Goal: Information Seeking & Learning: Find specific fact

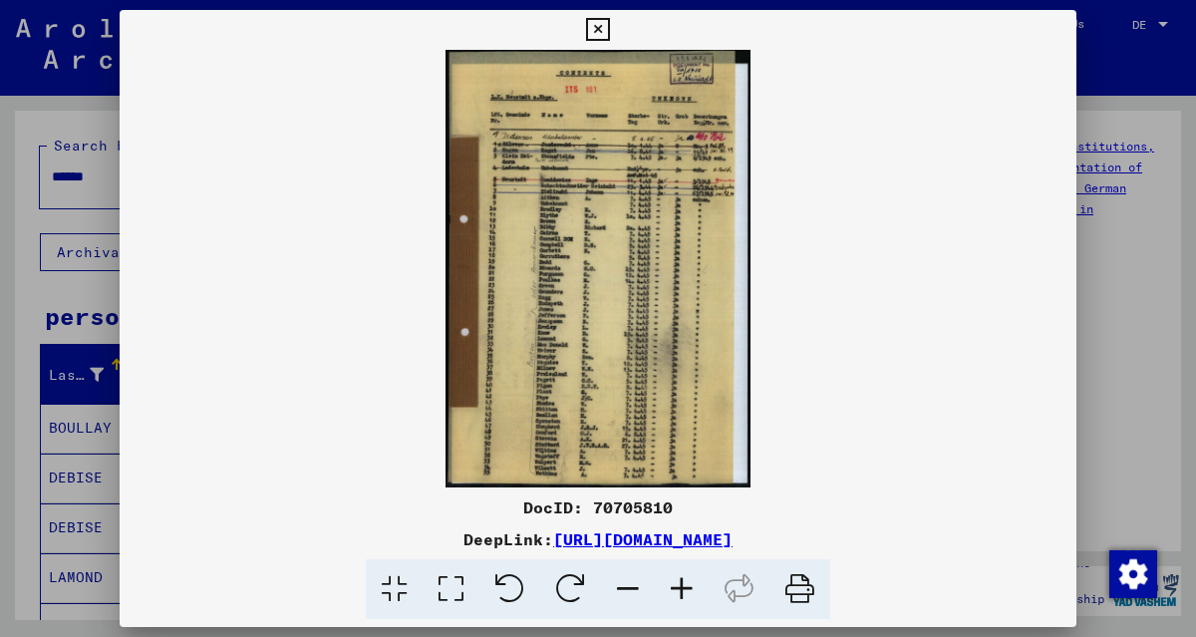
scroll to position [539, 0]
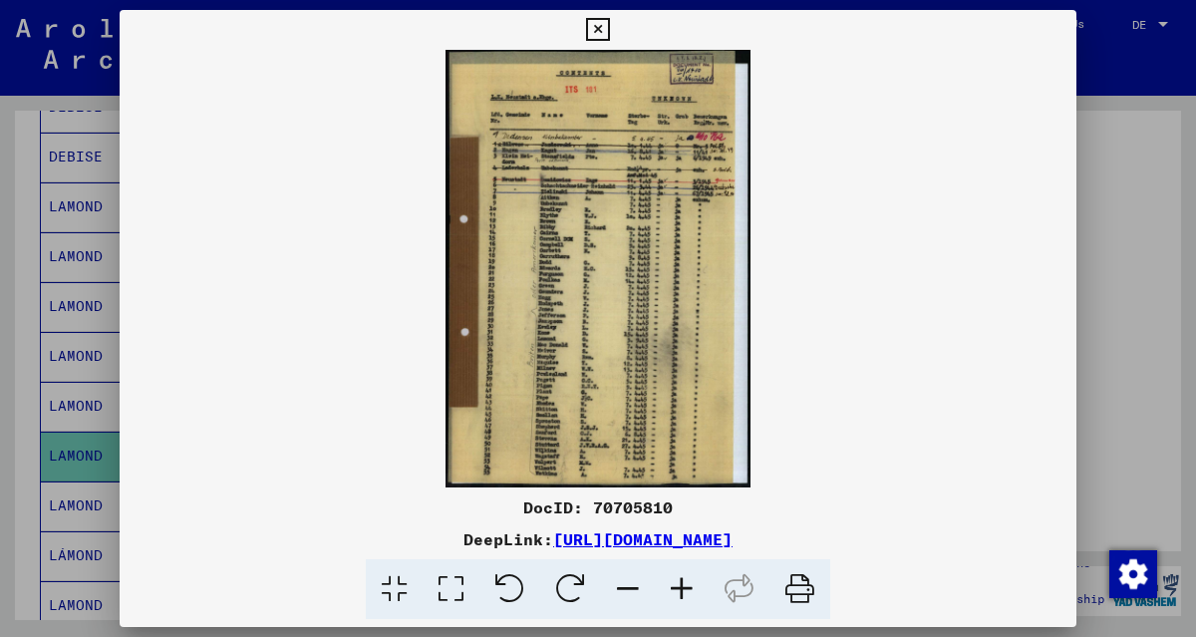
click at [686, 595] on icon at bounding box center [682, 589] width 54 height 61
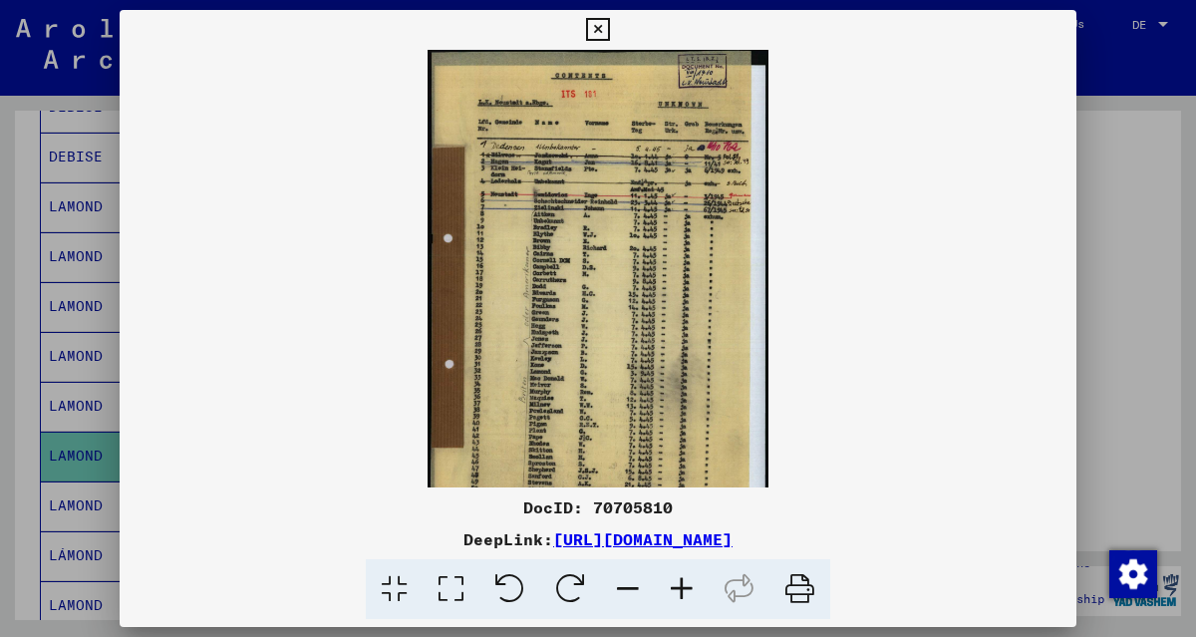
click at [686, 595] on icon at bounding box center [682, 589] width 54 height 61
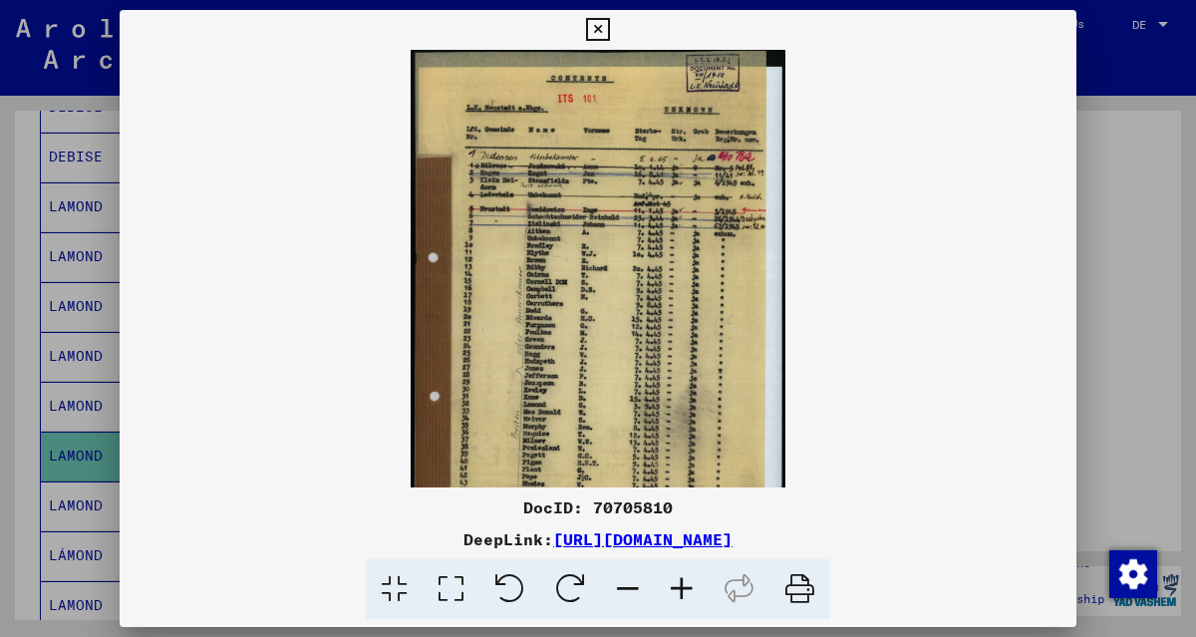
click at [686, 595] on icon at bounding box center [682, 589] width 54 height 61
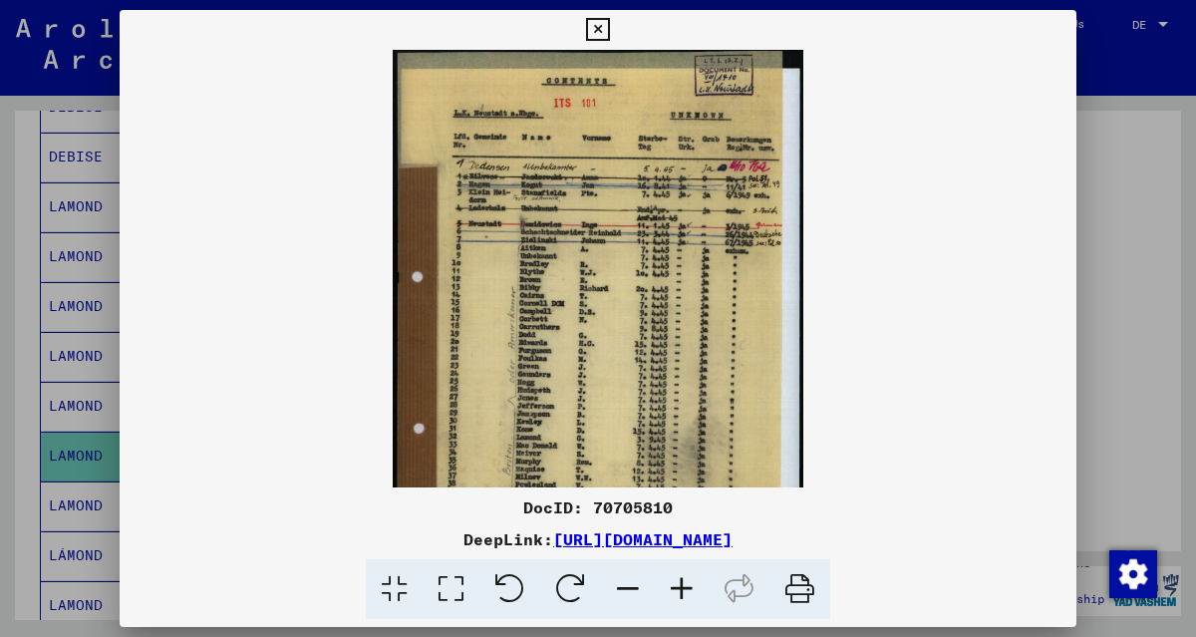
click at [686, 595] on icon at bounding box center [682, 589] width 54 height 61
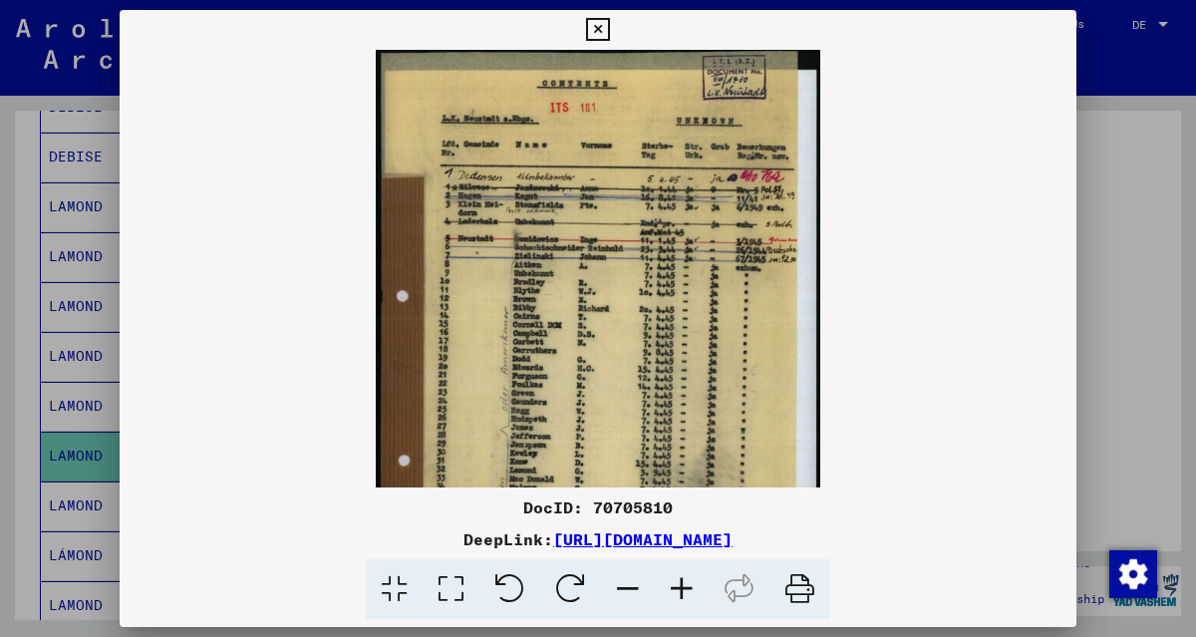
click at [686, 595] on icon at bounding box center [682, 589] width 54 height 61
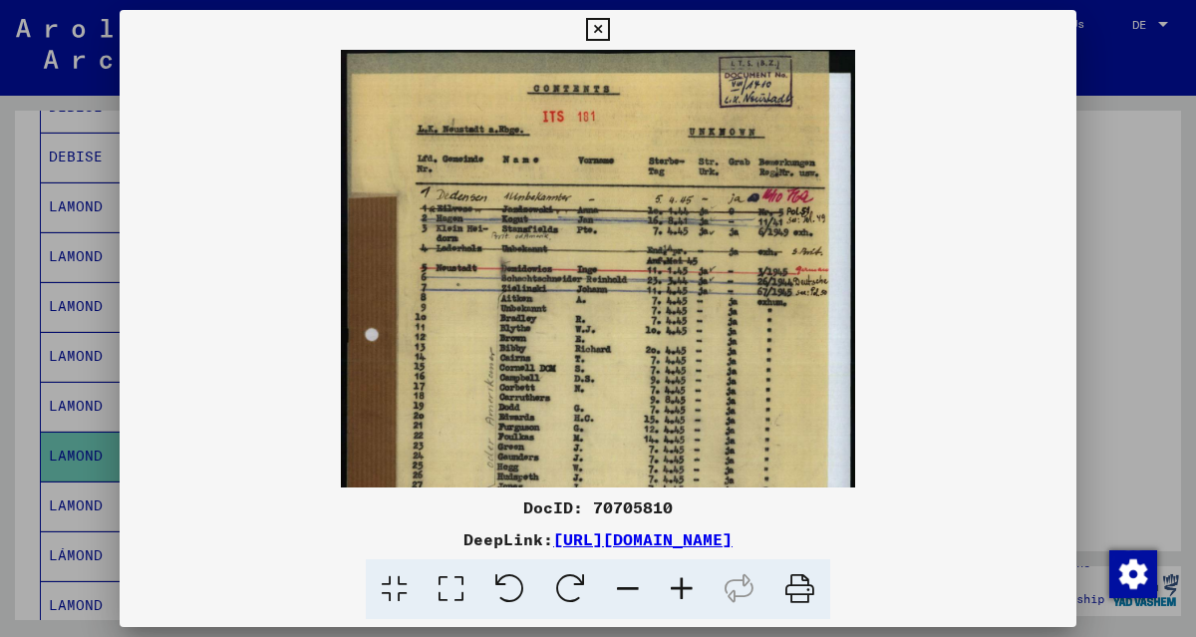
click at [686, 595] on icon at bounding box center [682, 589] width 54 height 61
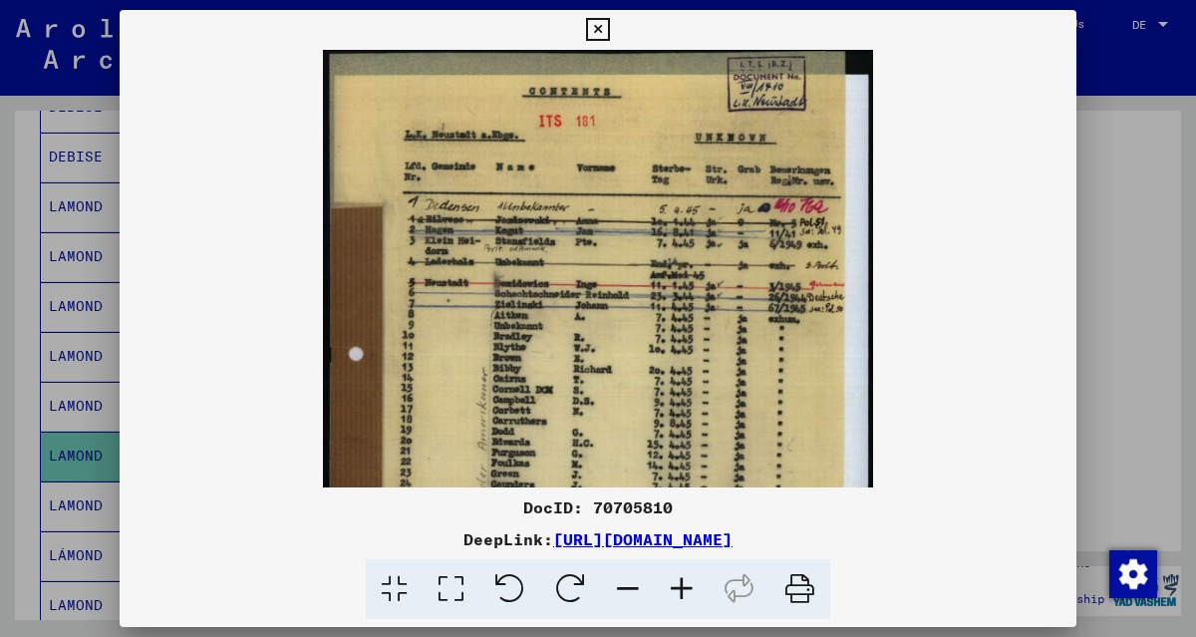
click at [686, 595] on icon at bounding box center [682, 589] width 54 height 61
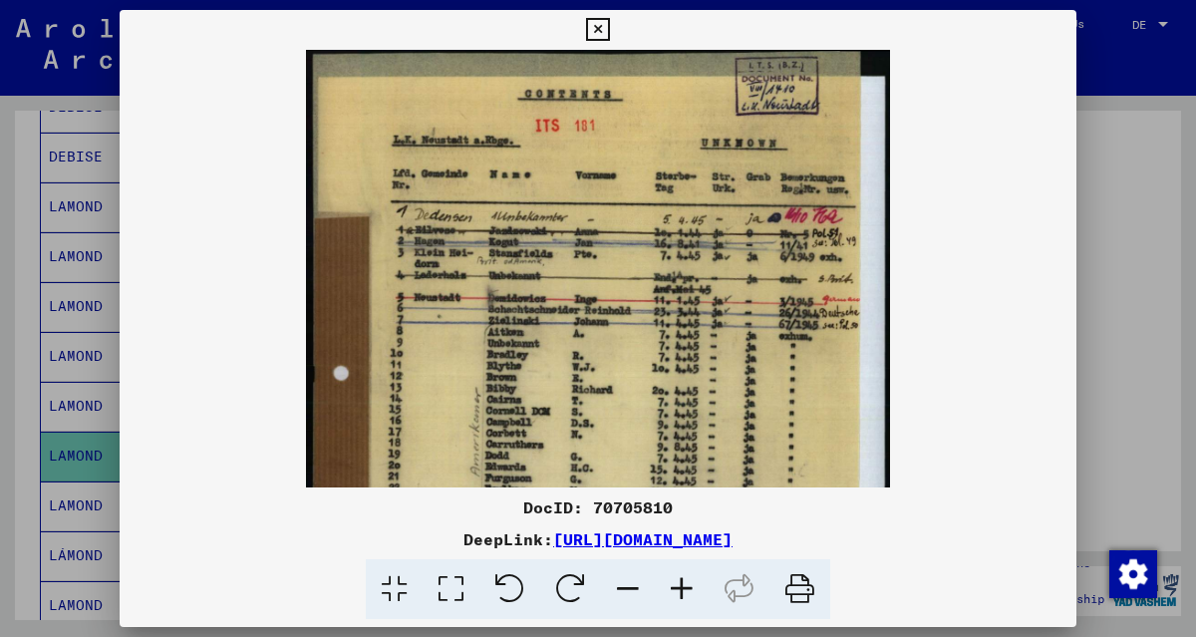
click at [686, 595] on icon at bounding box center [682, 589] width 54 height 61
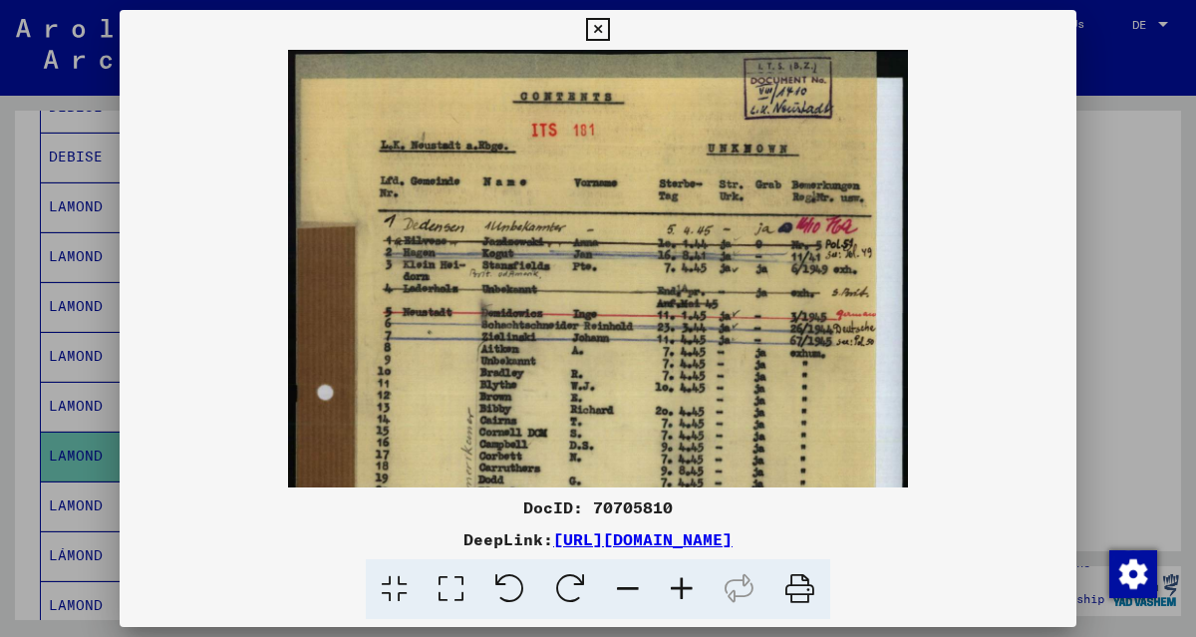
click at [686, 595] on icon at bounding box center [682, 589] width 54 height 61
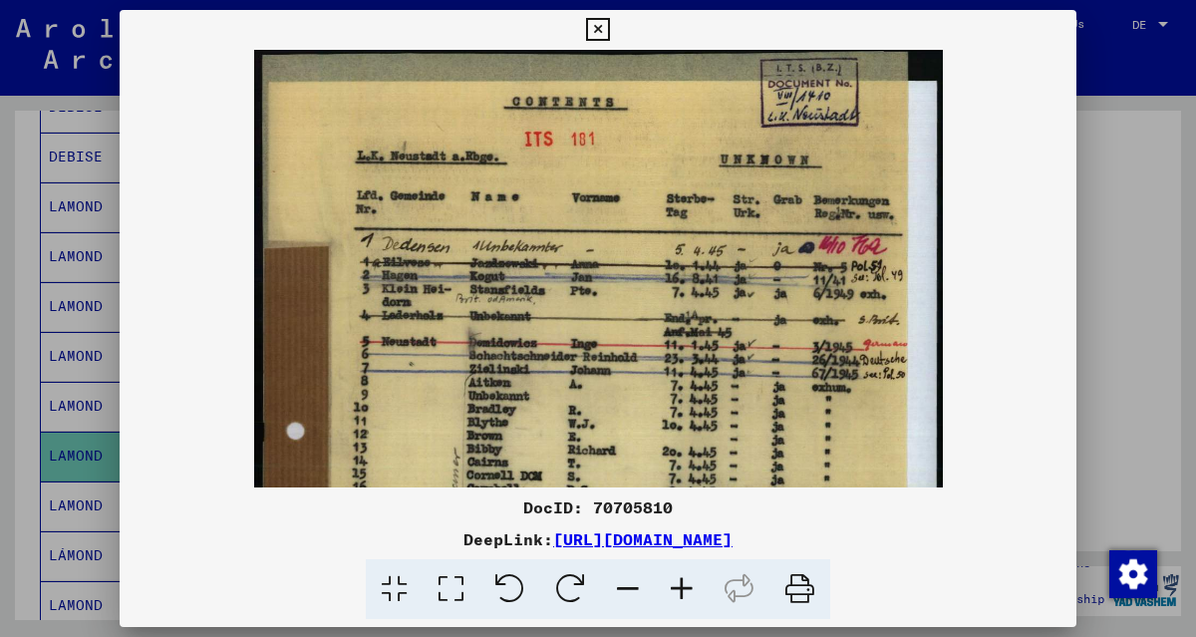
click at [686, 595] on icon at bounding box center [682, 589] width 54 height 61
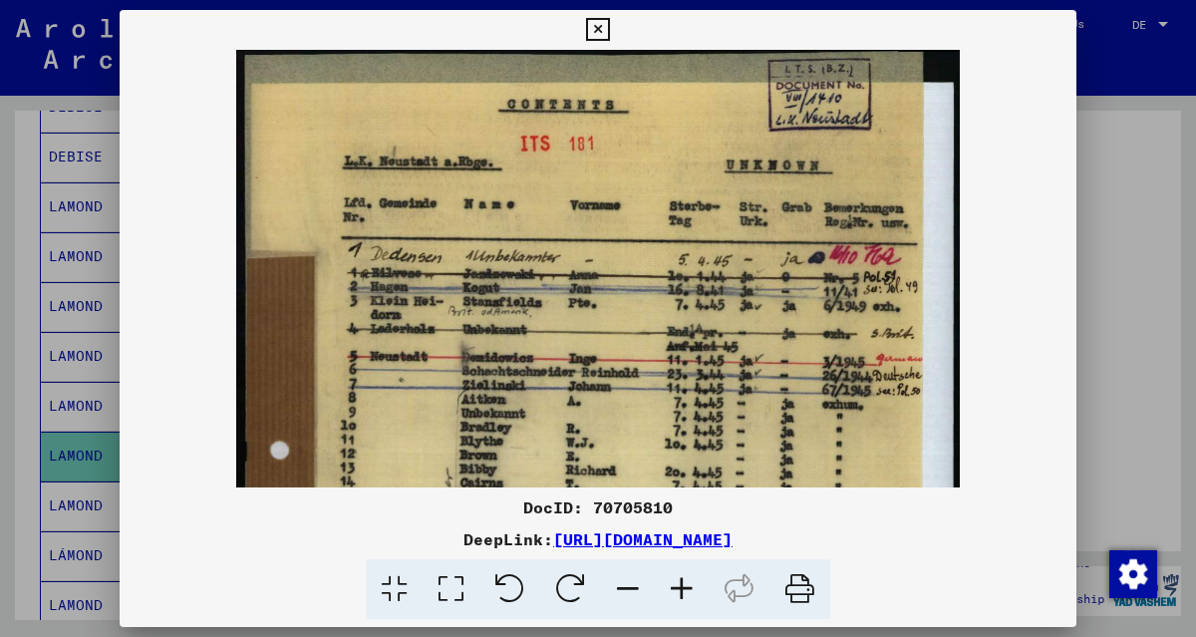
click at [598, 23] on icon at bounding box center [597, 30] width 23 height 24
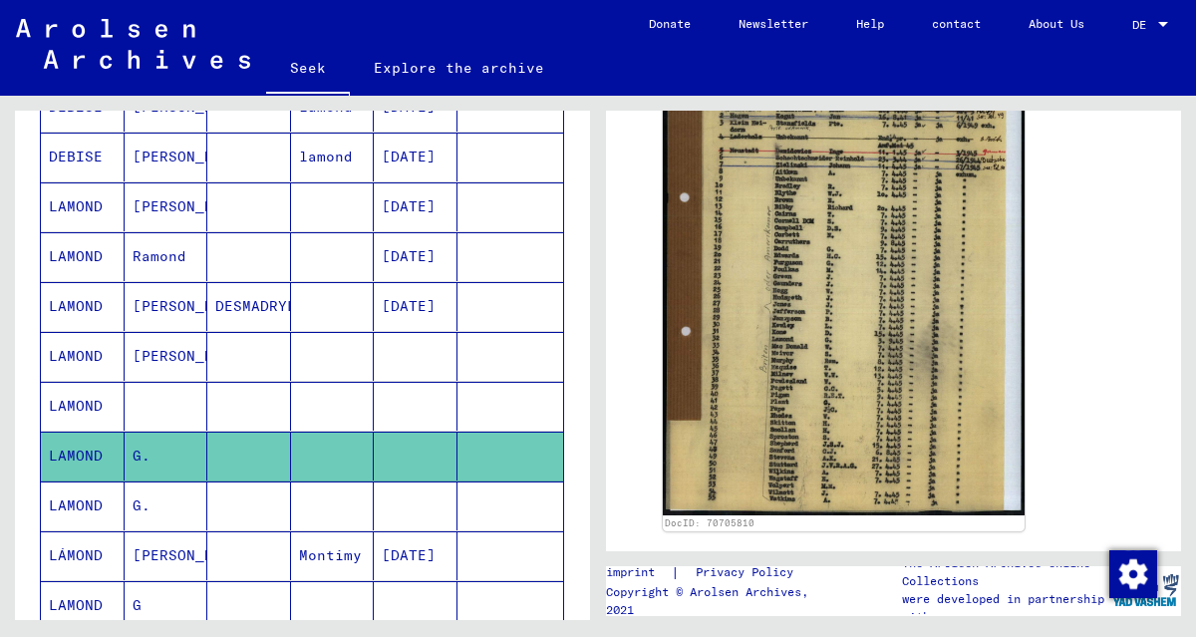
click at [136, 497] on font "G." at bounding box center [142, 505] width 18 height 18
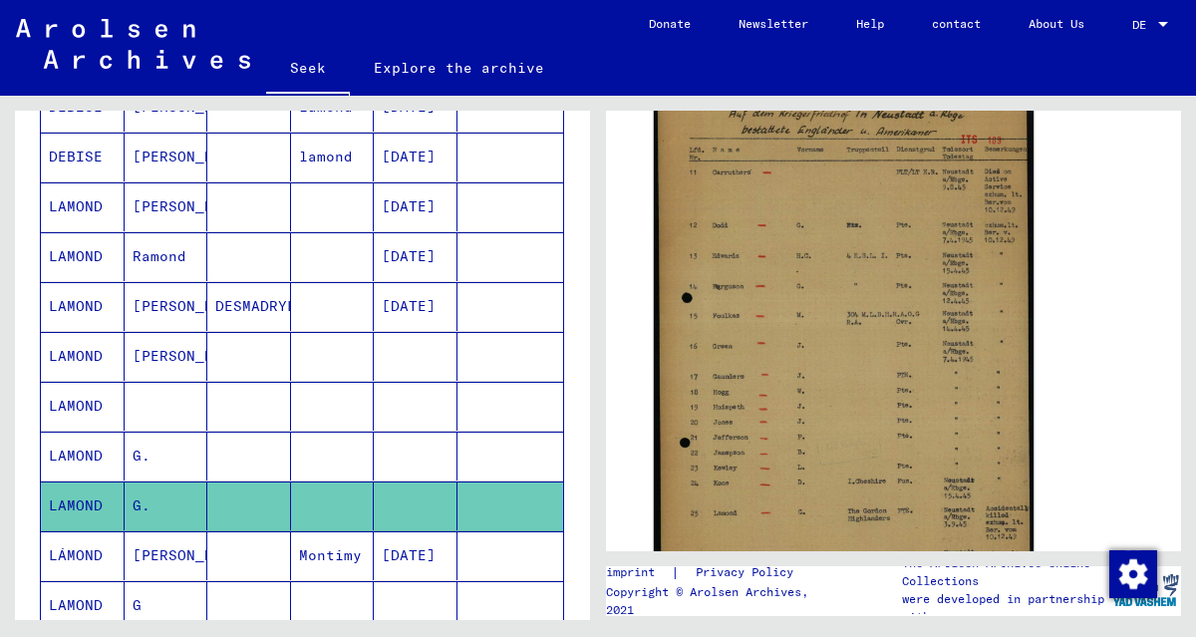
scroll to position [463, 0]
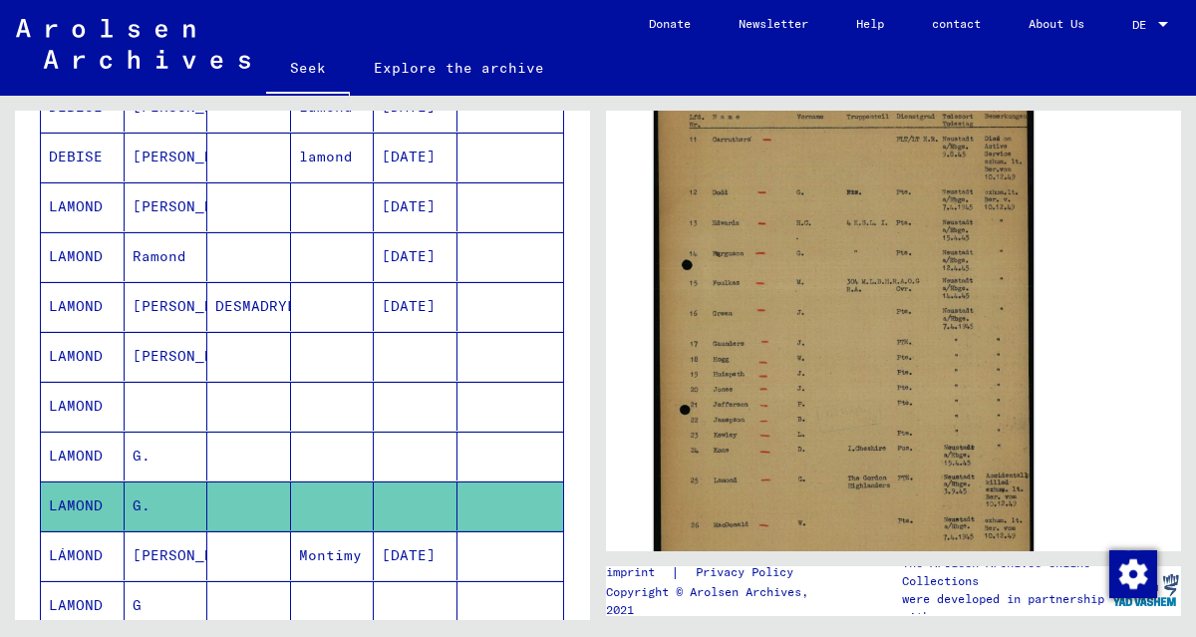
click at [753, 305] on img at bounding box center [844, 332] width 380 height 544
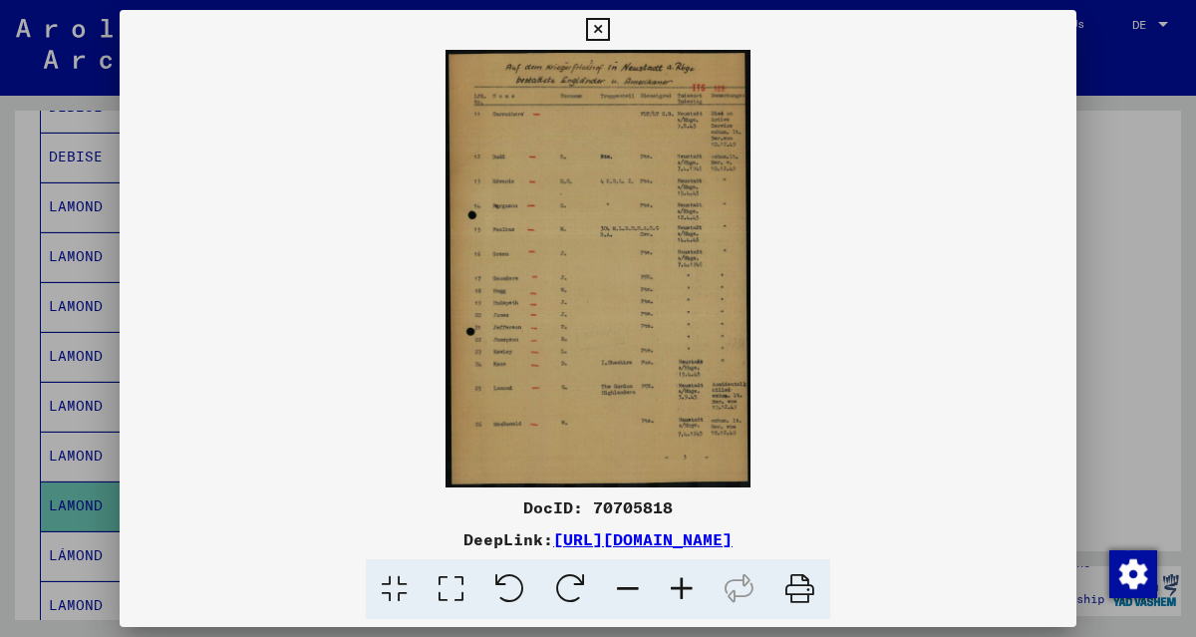
click at [678, 585] on icon at bounding box center [682, 589] width 54 height 61
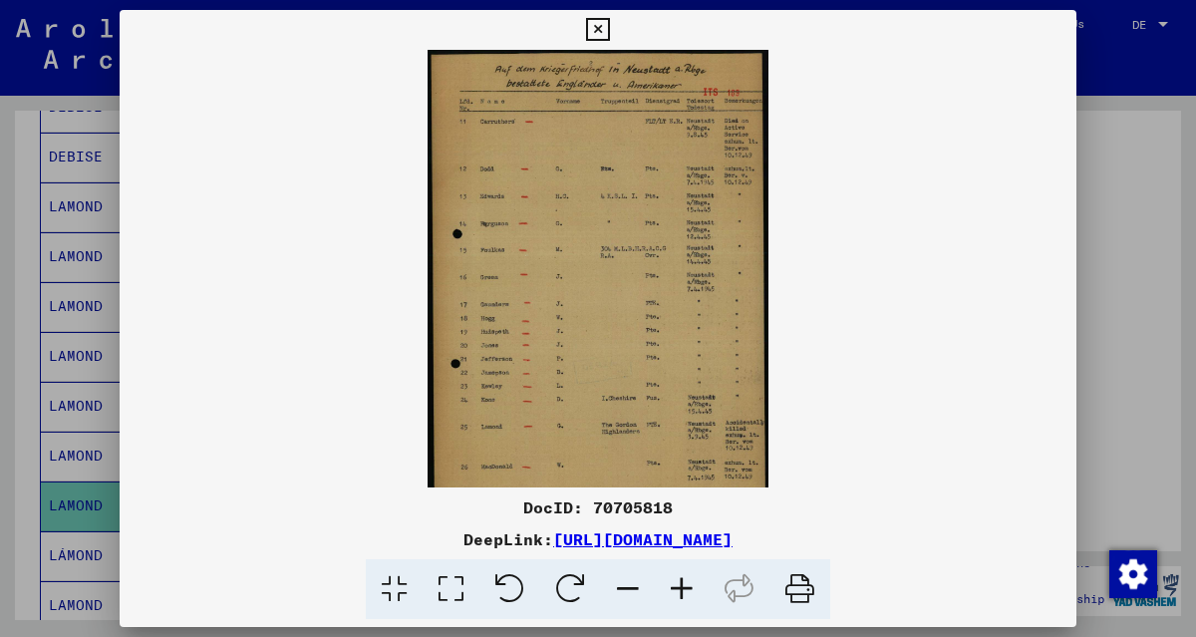
click at [678, 585] on icon at bounding box center [682, 589] width 54 height 61
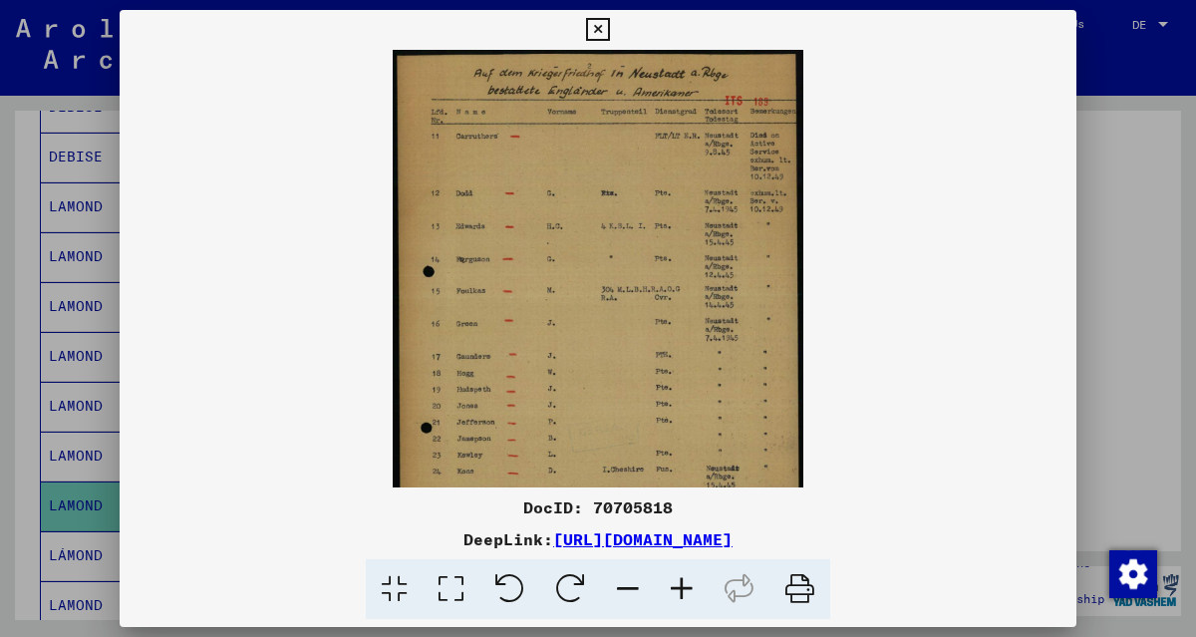
click at [678, 585] on icon at bounding box center [682, 589] width 54 height 61
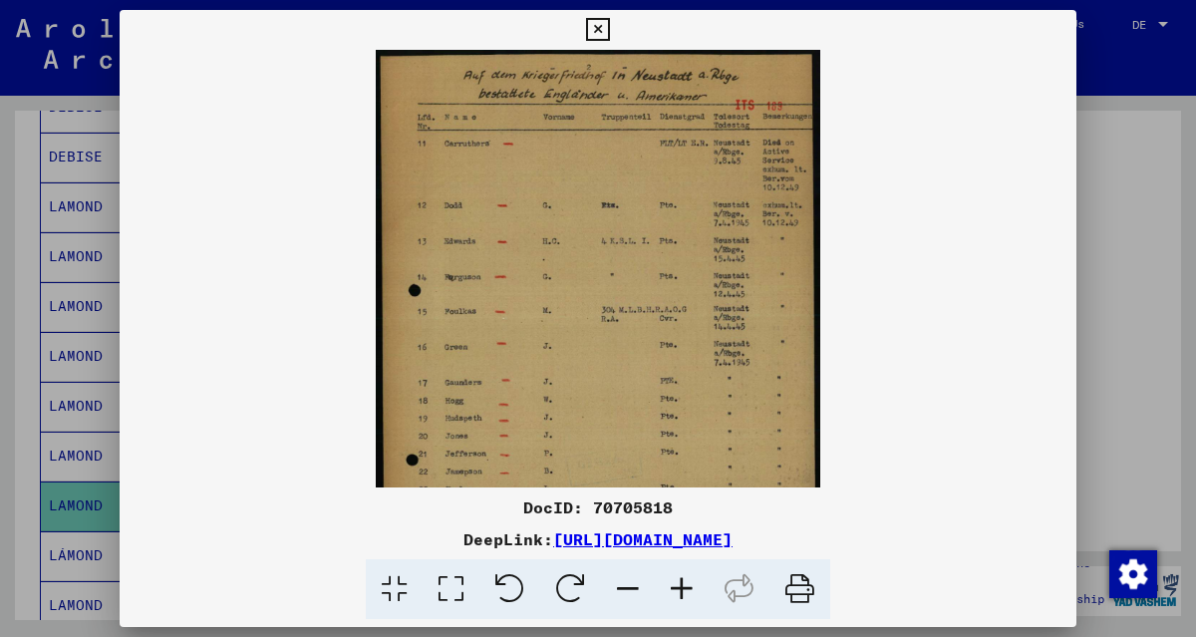
click at [678, 585] on icon at bounding box center [682, 589] width 54 height 61
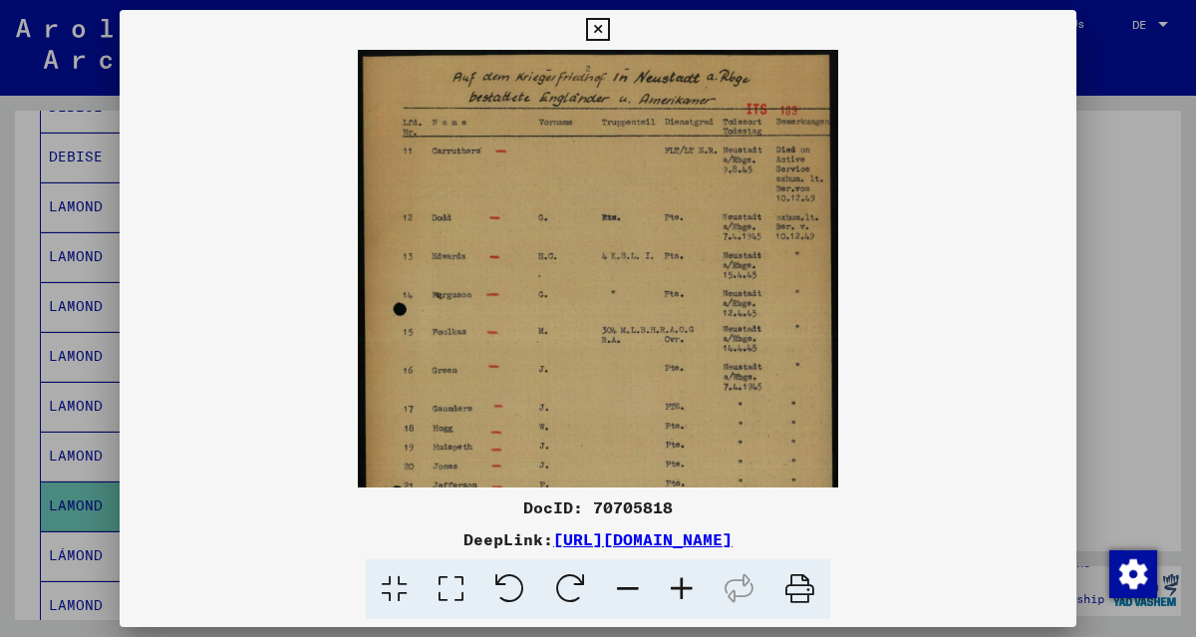
click at [678, 585] on icon at bounding box center [682, 589] width 54 height 61
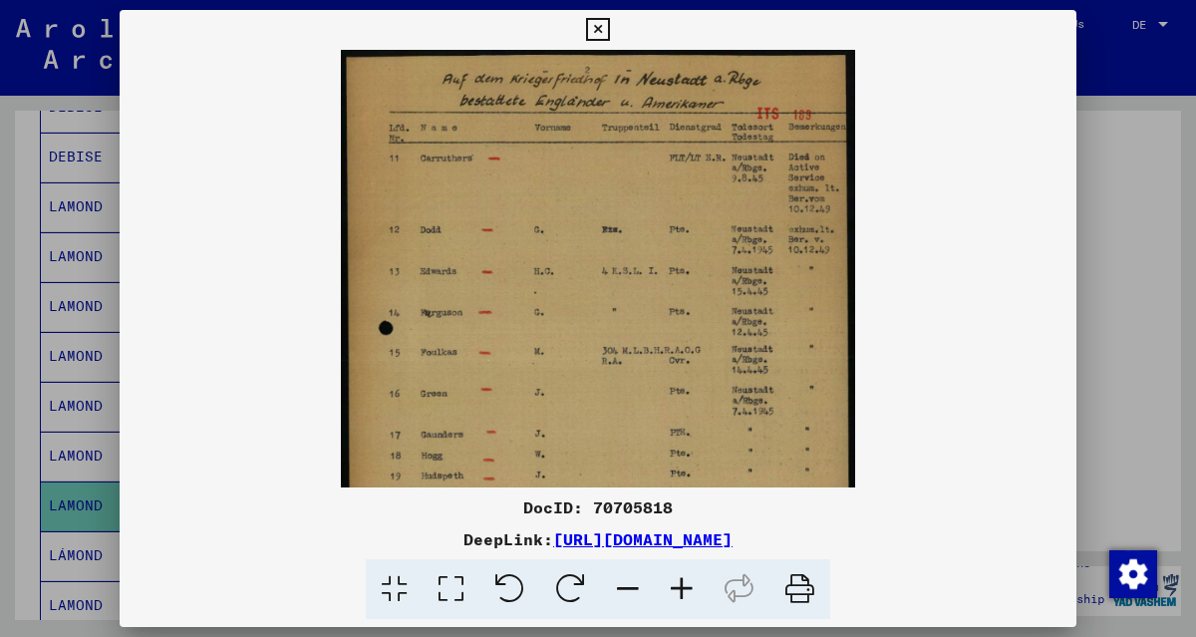
click at [678, 585] on icon at bounding box center [682, 589] width 54 height 61
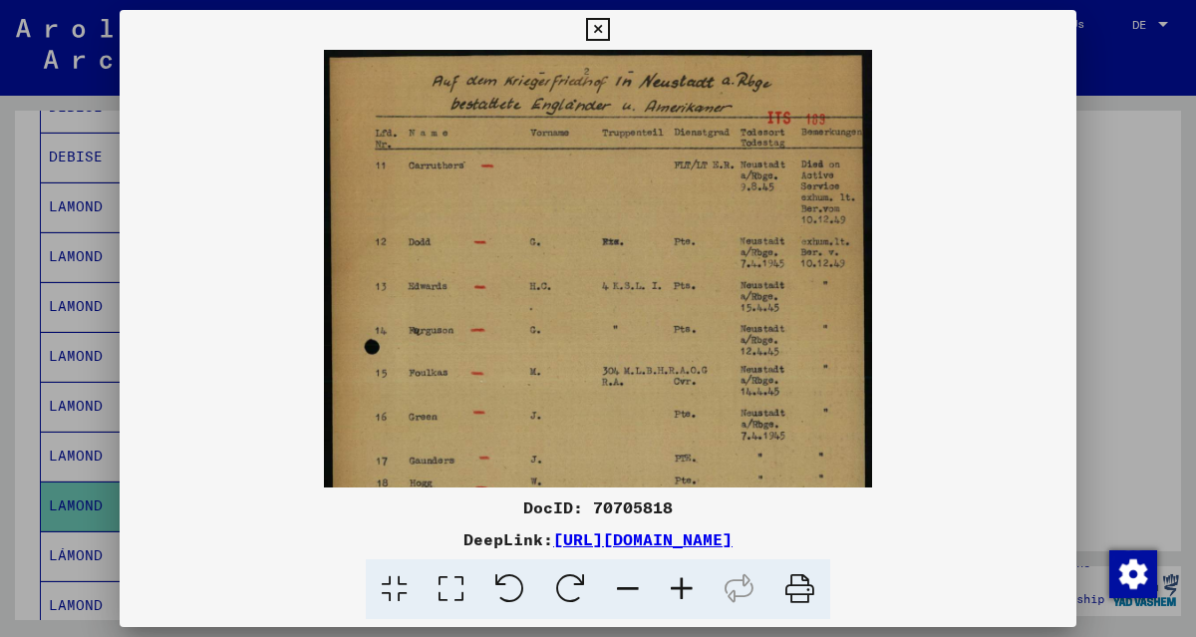
click at [678, 585] on icon at bounding box center [682, 589] width 54 height 61
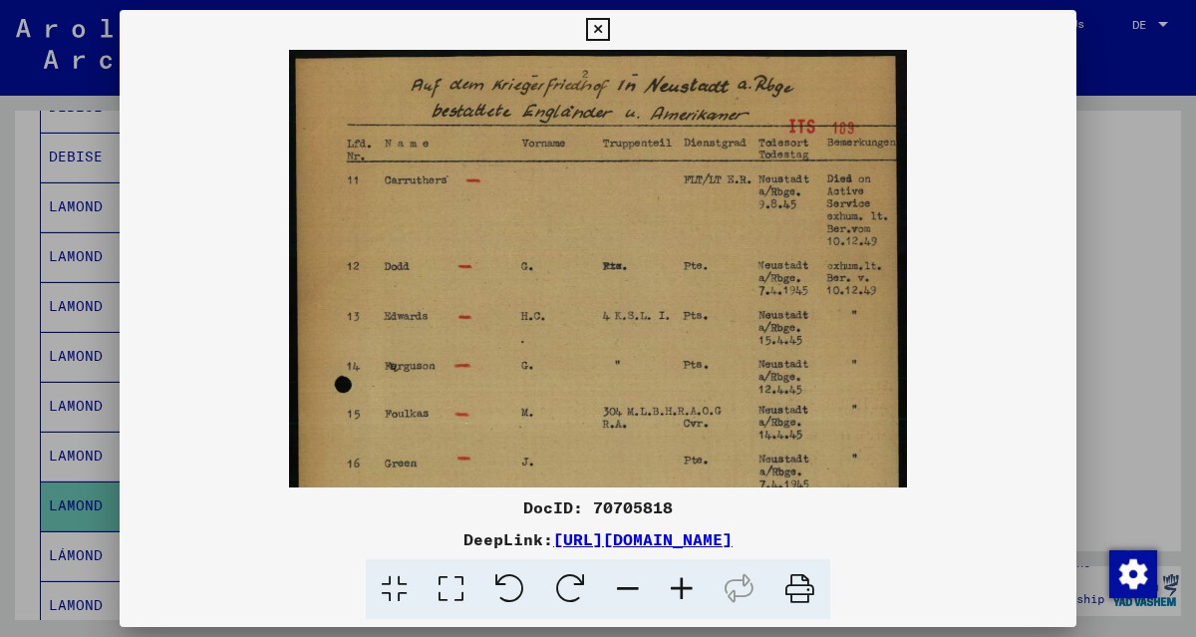
click at [678, 585] on icon at bounding box center [682, 589] width 54 height 61
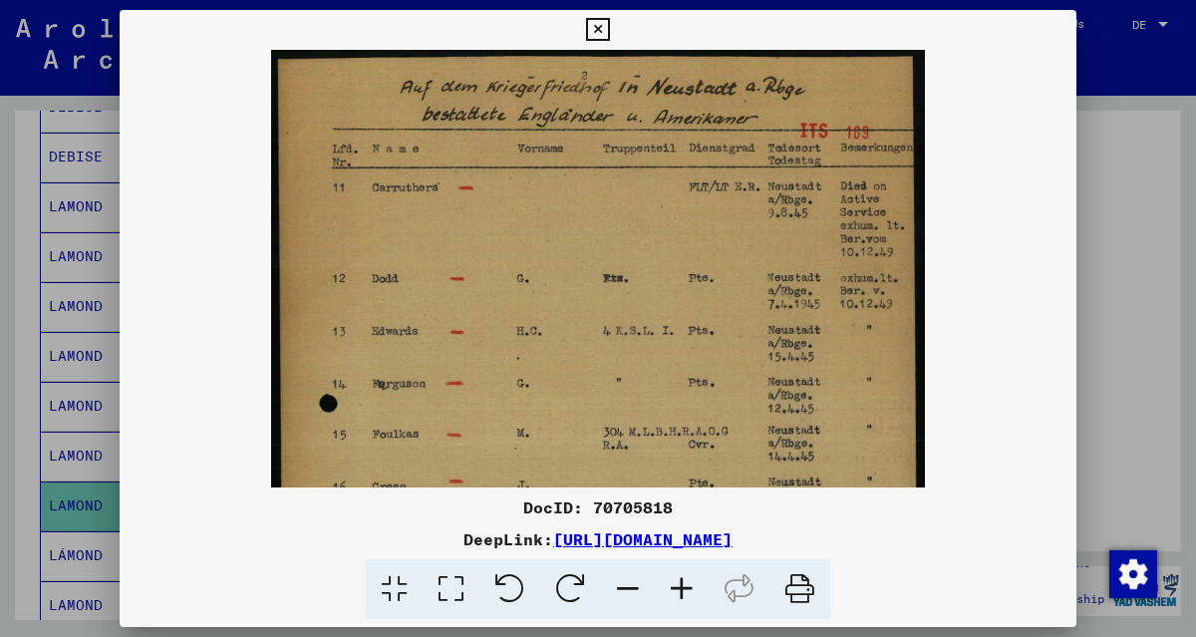
click at [678, 585] on icon at bounding box center [682, 589] width 54 height 61
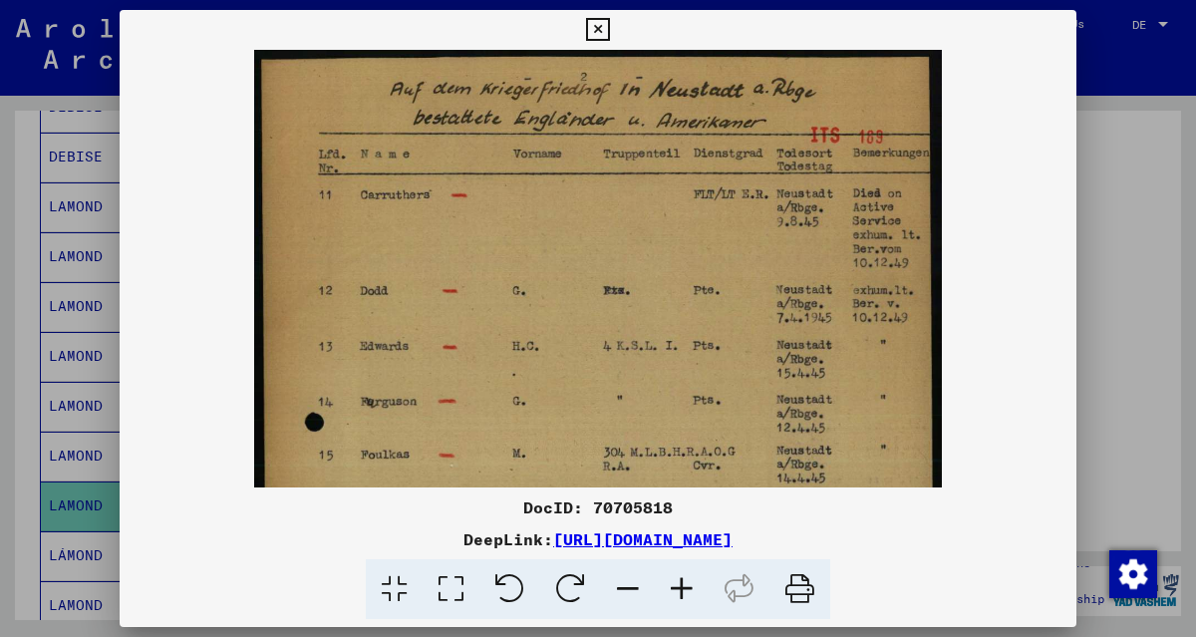
click at [678, 585] on icon at bounding box center [682, 589] width 54 height 61
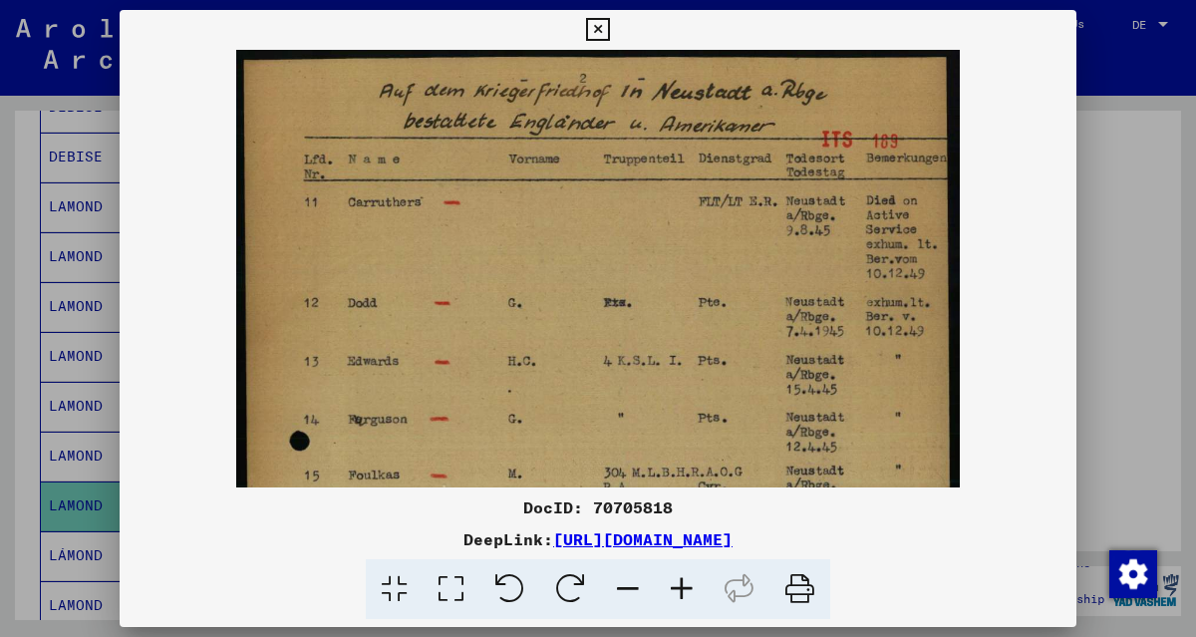
click at [678, 585] on icon at bounding box center [682, 589] width 54 height 61
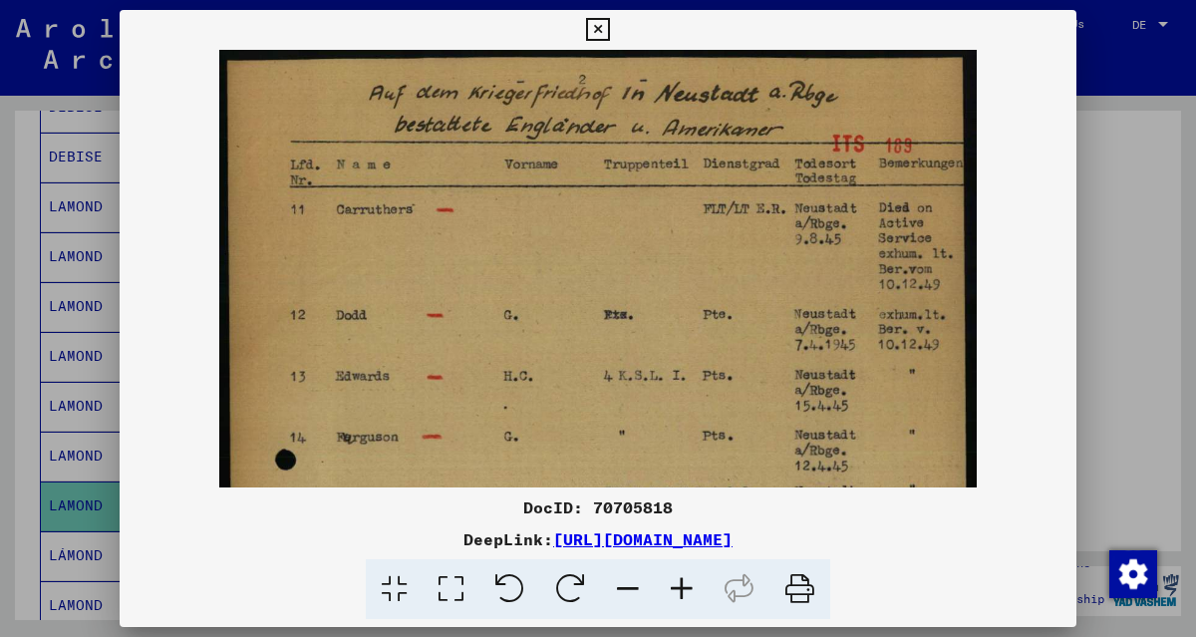
click at [678, 585] on icon at bounding box center [682, 589] width 54 height 61
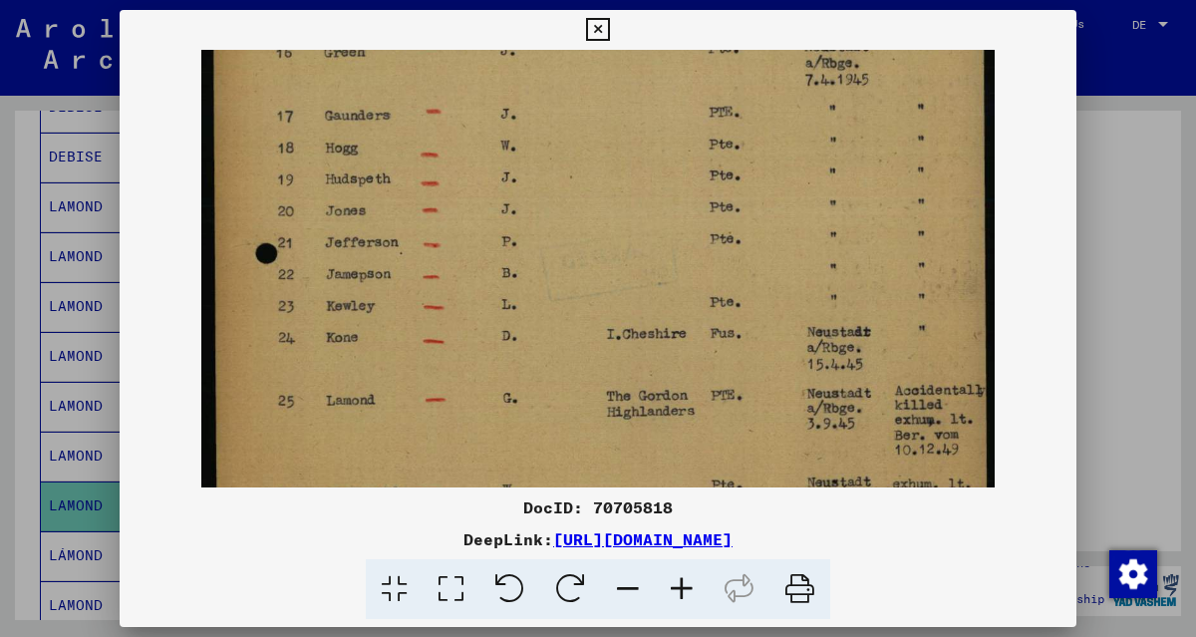
scroll to position [548, 0]
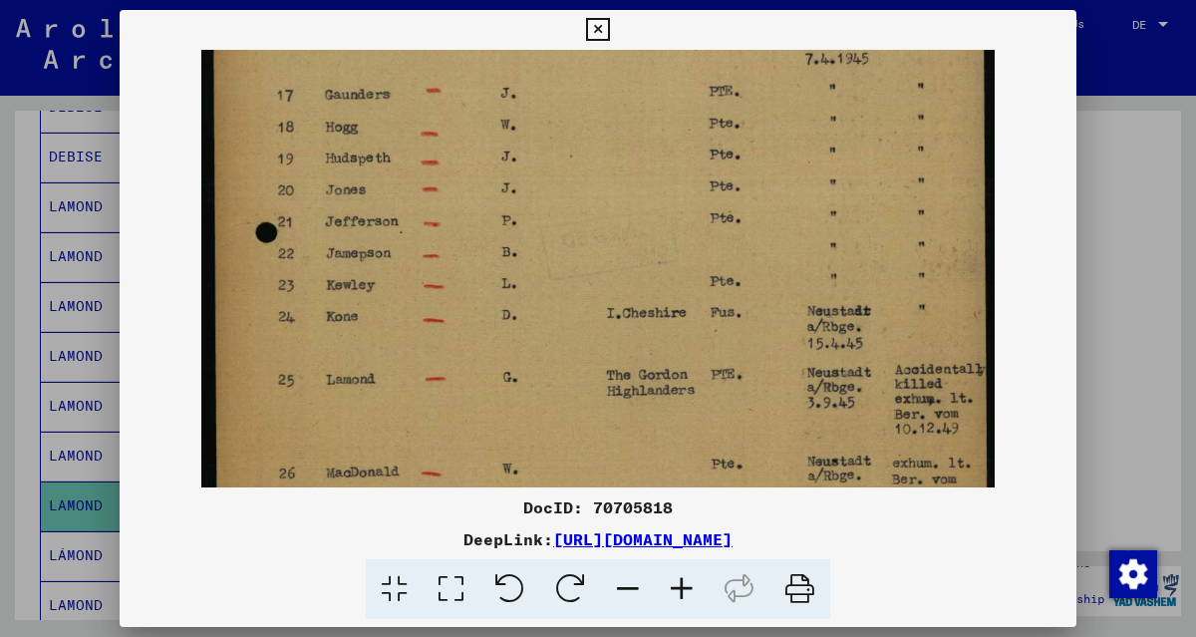
drag, startPoint x: 576, startPoint y: 395, endPoint x: 611, endPoint y: -121, distance: 516.4
click at [611, 0] on html "Seek Explore the archive Donate Newsletter Help contact About Us Seek Explore t…" at bounding box center [598, 318] width 1196 height 637
click at [596, 27] on icon at bounding box center [597, 30] width 23 height 24
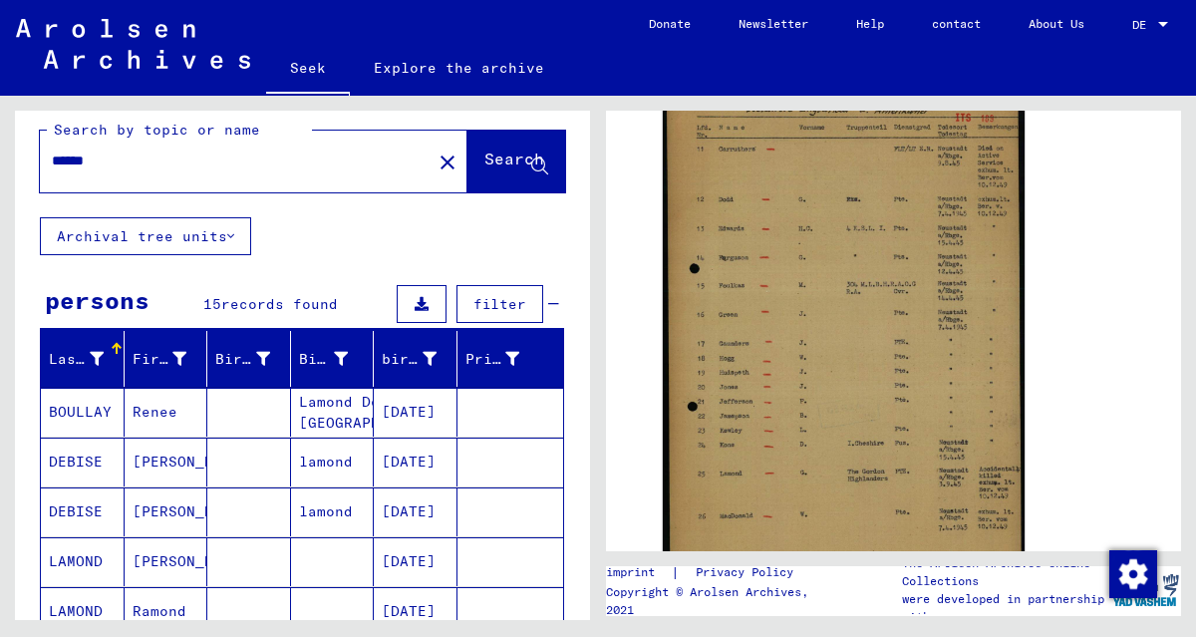
scroll to position [0, 0]
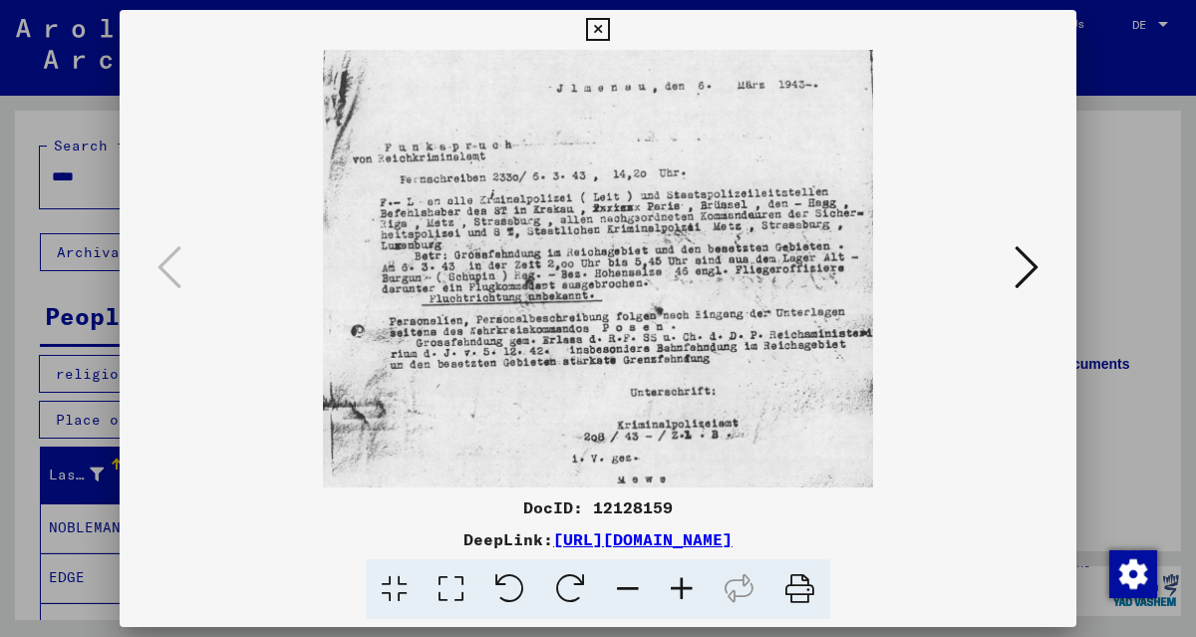
click at [690, 585] on icon at bounding box center [682, 589] width 54 height 61
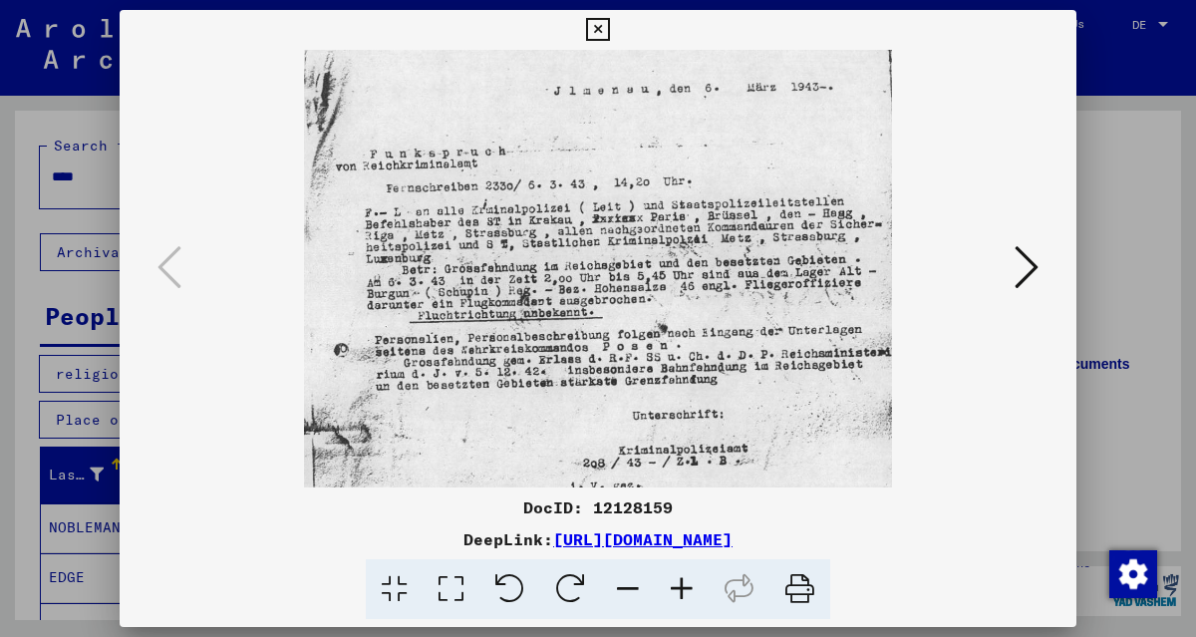
click at [690, 585] on icon at bounding box center [682, 589] width 54 height 61
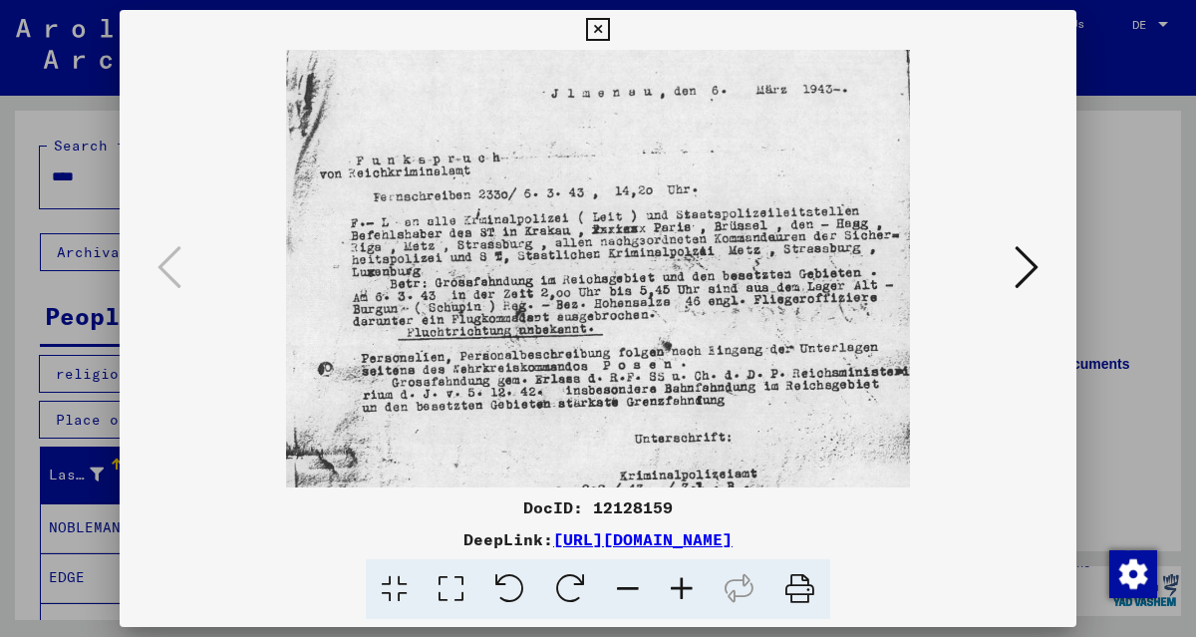
scroll to position [211, 0]
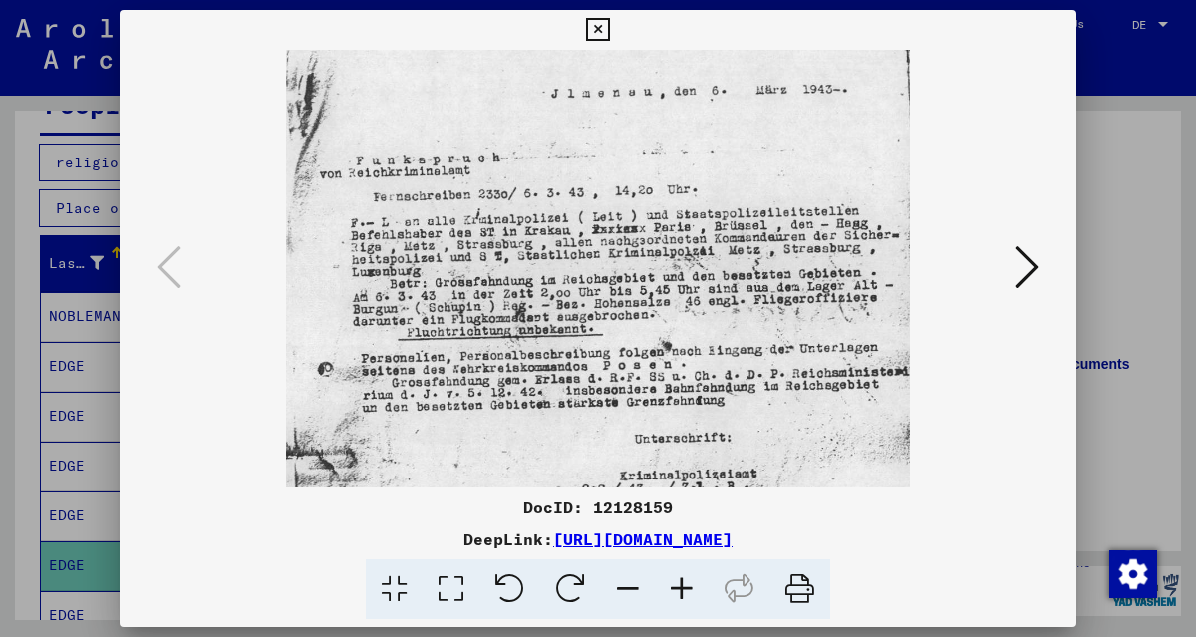
click at [690, 585] on icon at bounding box center [682, 589] width 54 height 61
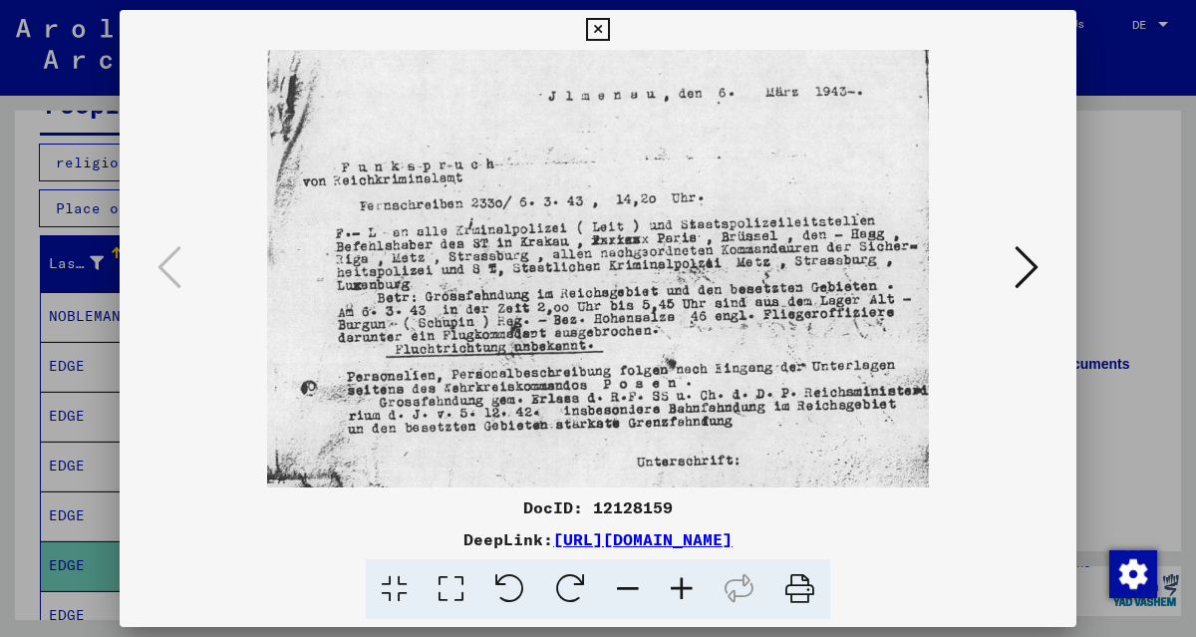
click at [690, 585] on icon at bounding box center [682, 589] width 54 height 61
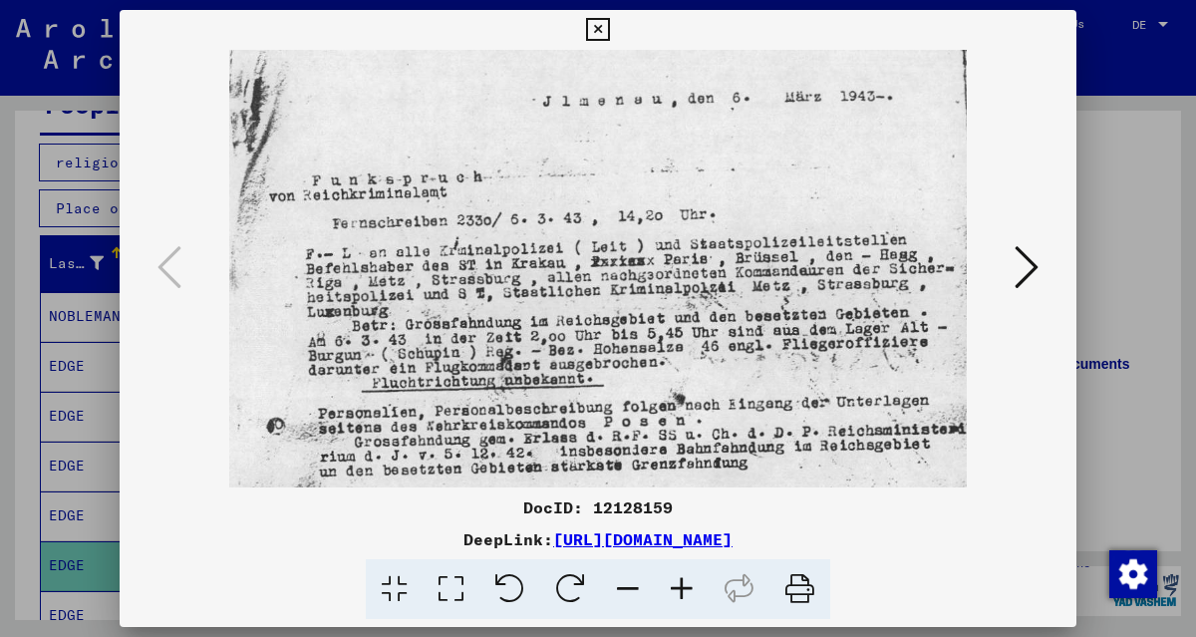
click at [690, 585] on icon at bounding box center [682, 589] width 54 height 61
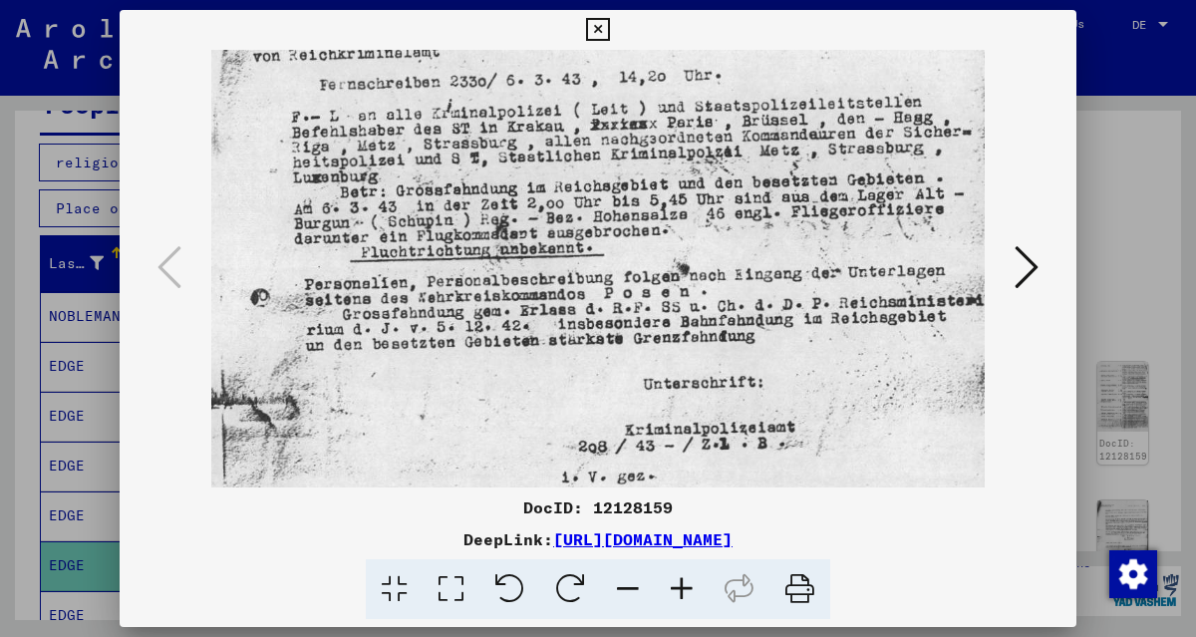
scroll to position [154, 0]
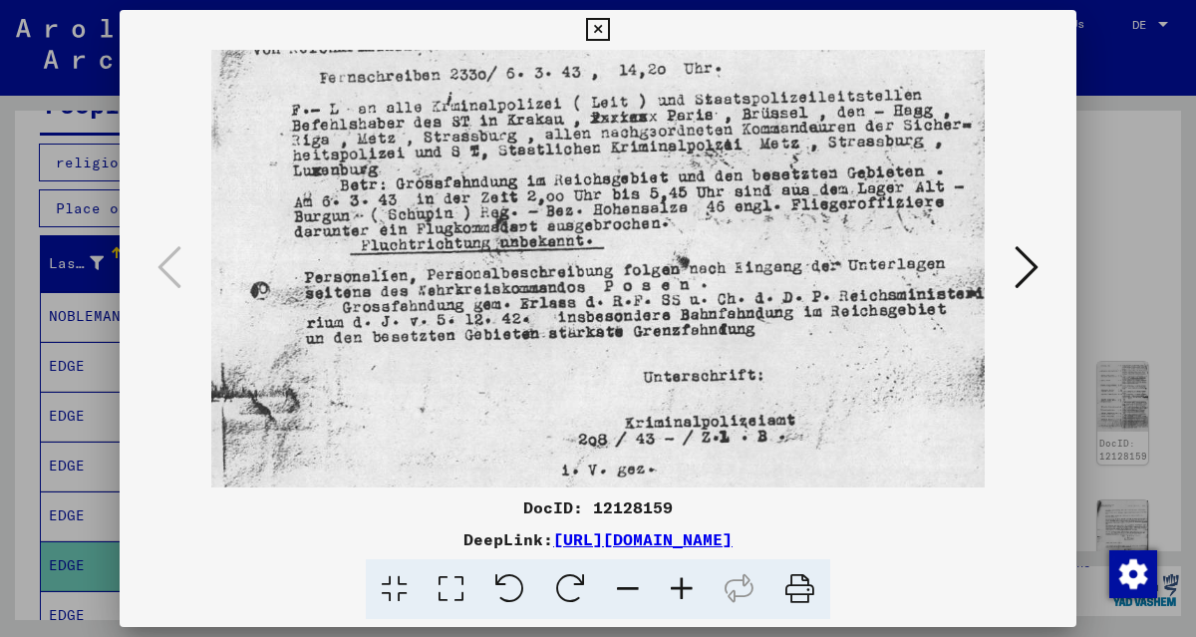
drag, startPoint x: 731, startPoint y: 323, endPoint x: 760, endPoint y: 173, distance: 152.2
click at [760, 173] on img at bounding box center [597, 412] width 773 height 1035
click at [1029, 260] on icon at bounding box center [1026, 267] width 24 height 48
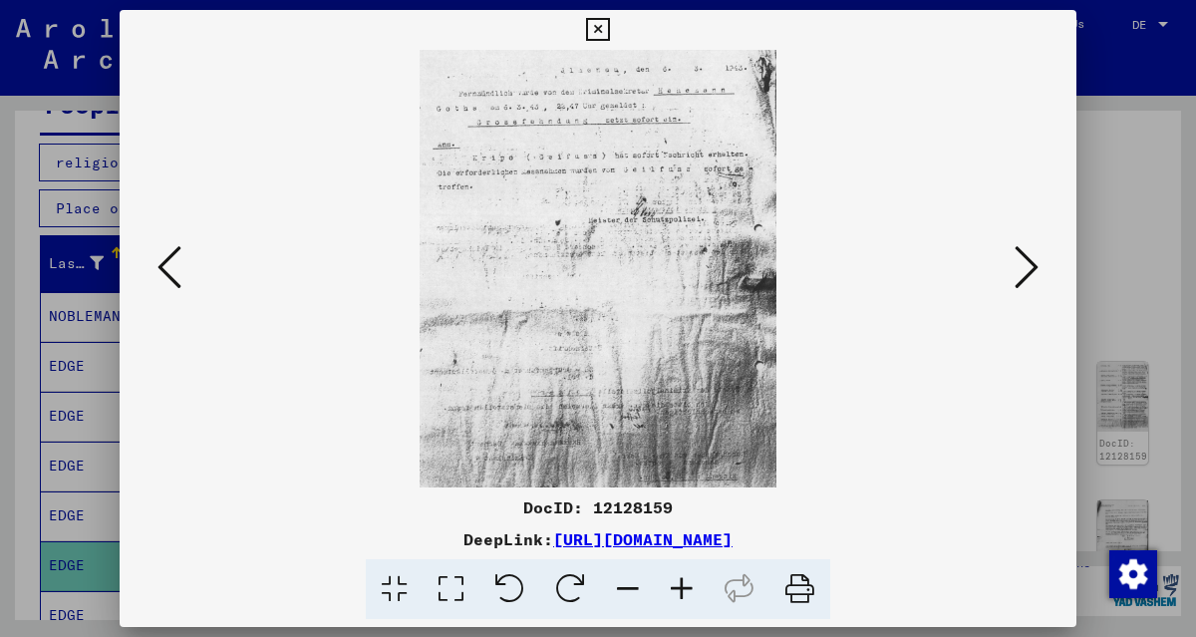
scroll to position [0, 0]
click at [678, 586] on icon at bounding box center [682, 589] width 54 height 61
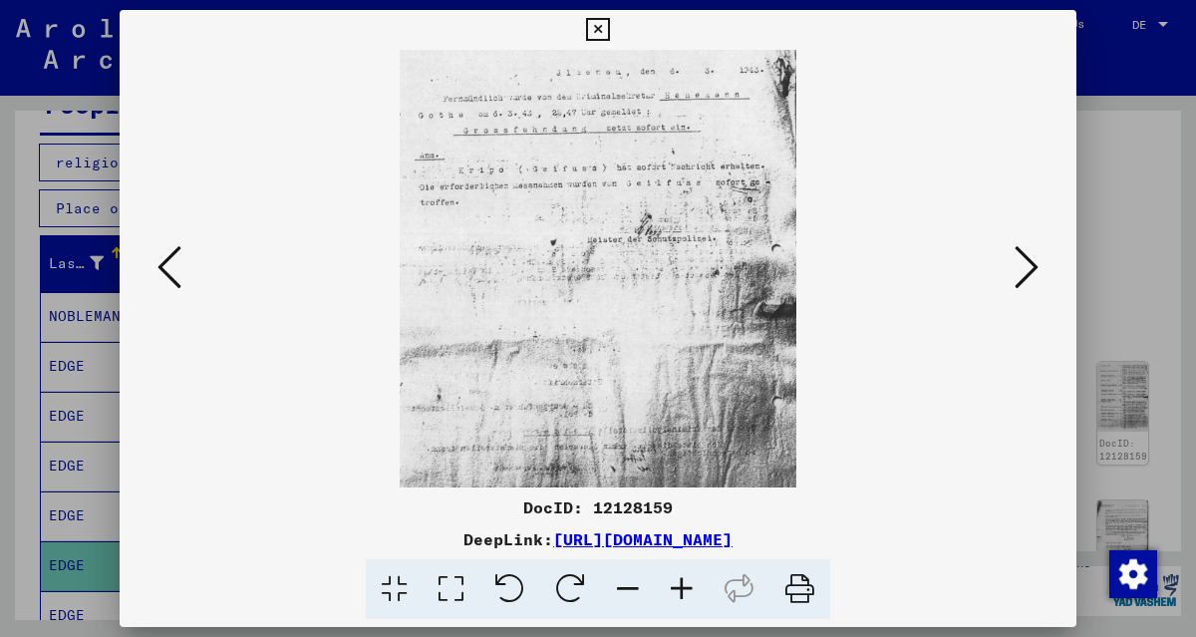
click at [678, 586] on icon at bounding box center [682, 589] width 54 height 61
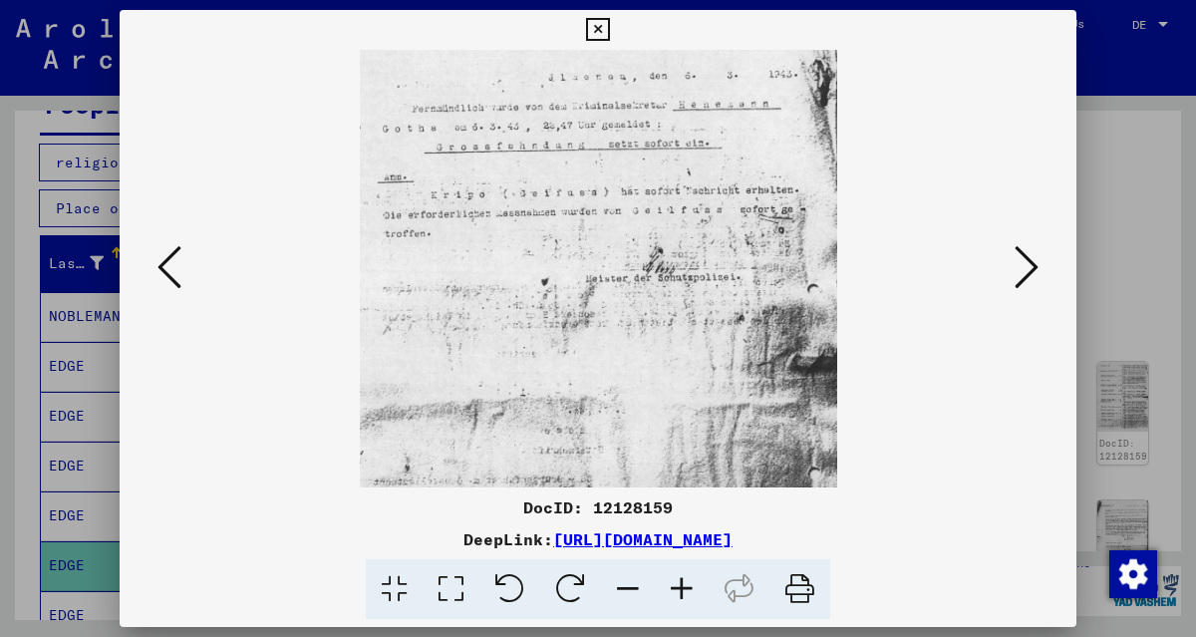
click at [678, 586] on icon at bounding box center [682, 589] width 54 height 61
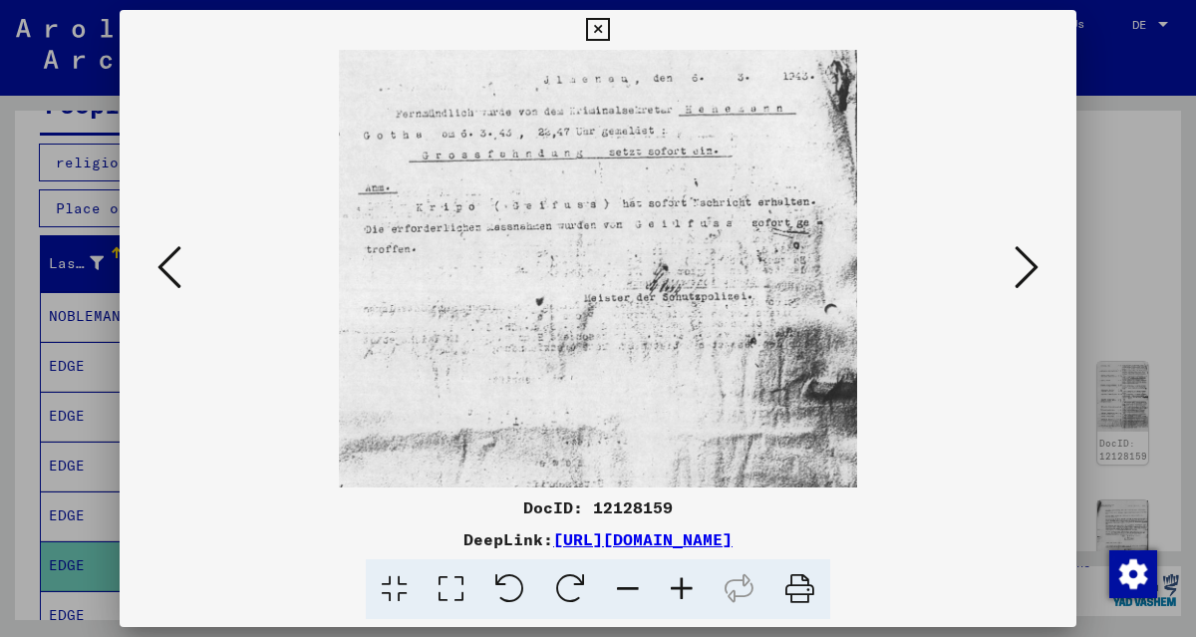
click at [678, 586] on icon at bounding box center [682, 589] width 54 height 61
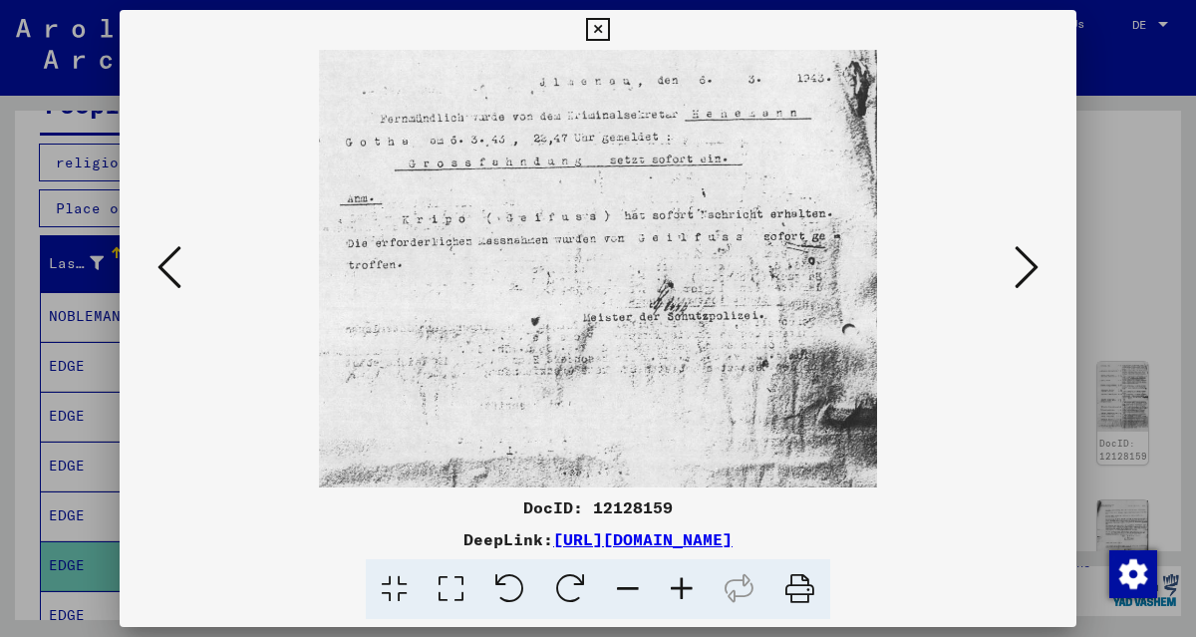
click at [678, 586] on icon at bounding box center [682, 589] width 54 height 61
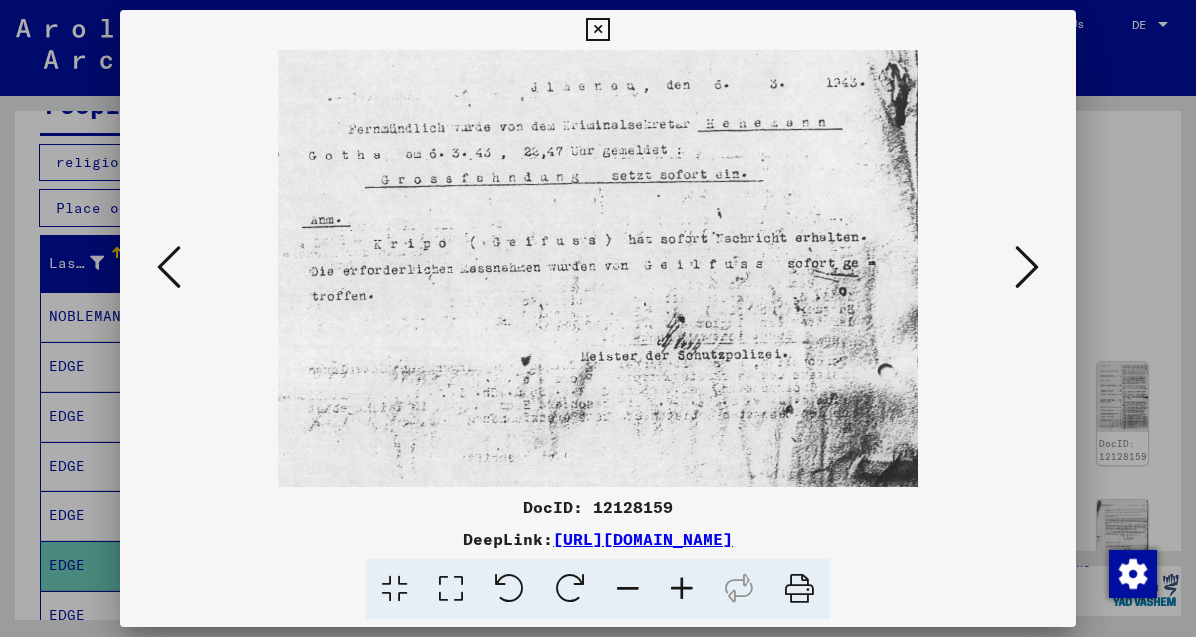
click at [678, 586] on icon at bounding box center [682, 589] width 54 height 61
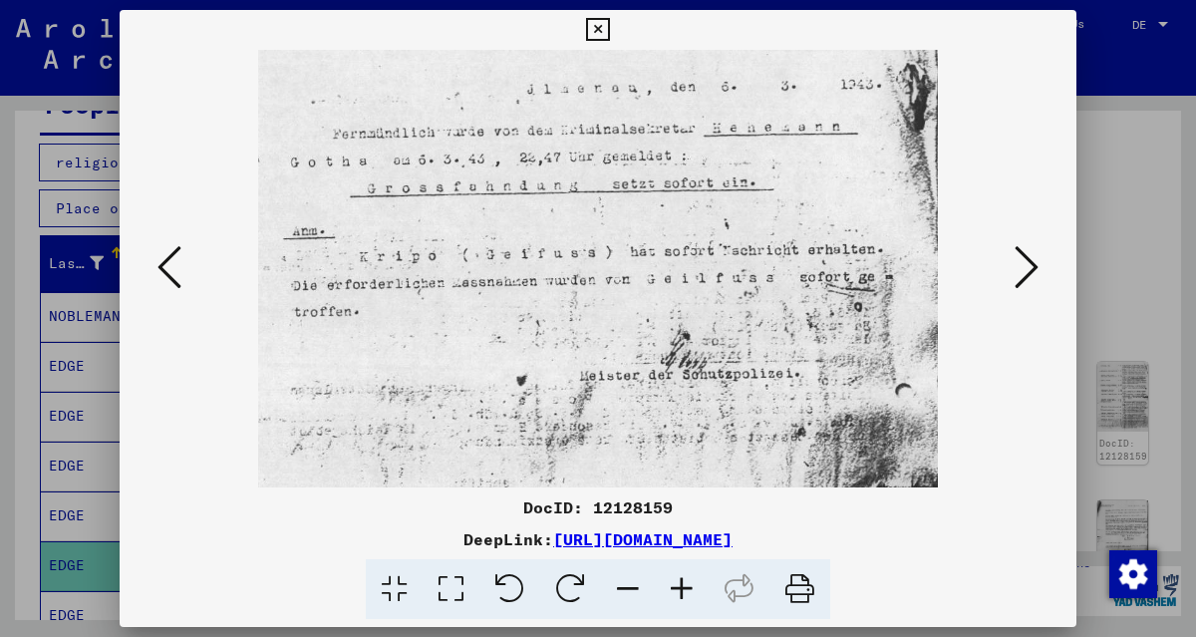
click at [678, 586] on icon at bounding box center [682, 589] width 54 height 61
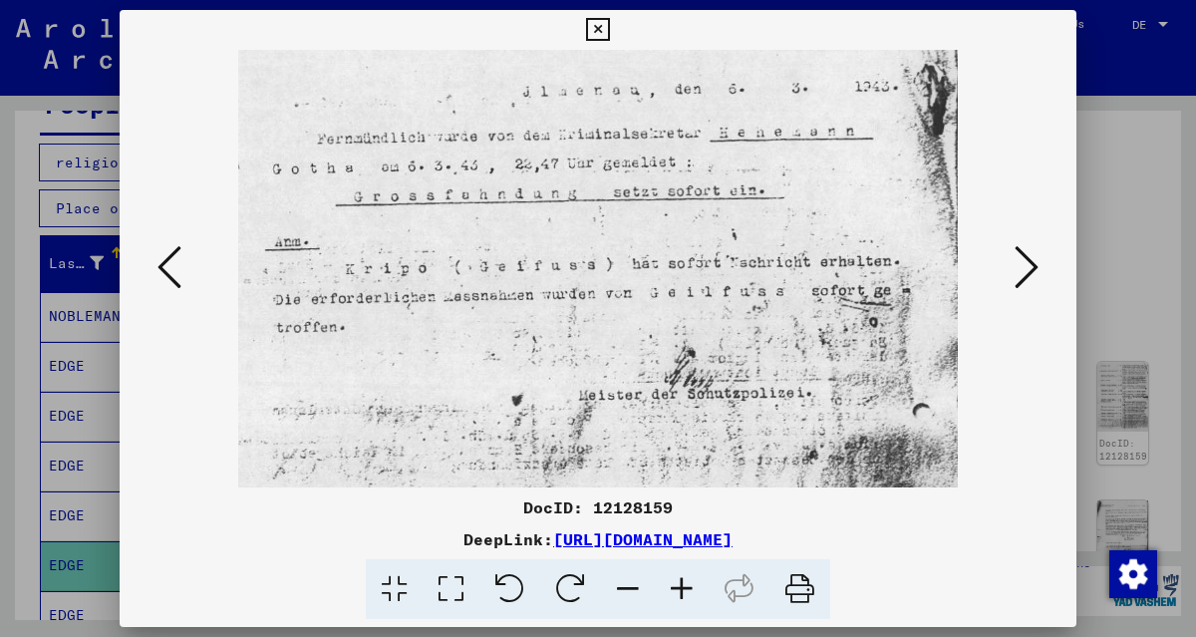
click at [678, 586] on icon at bounding box center [682, 589] width 54 height 61
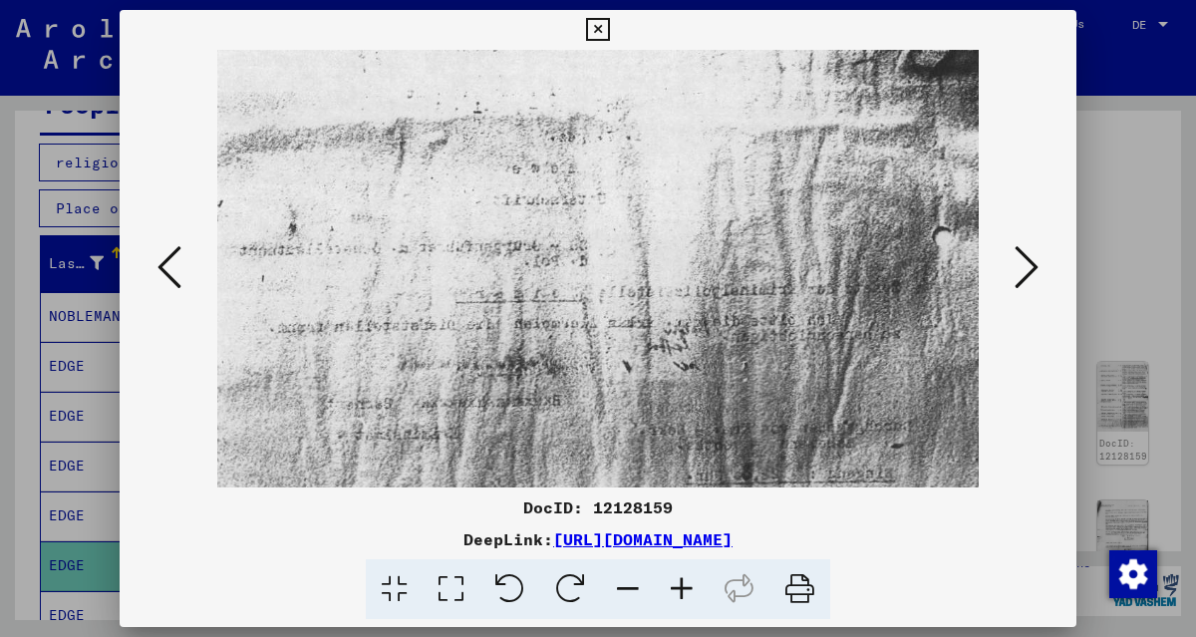
drag, startPoint x: 666, startPoint y: 374, endPoint x: 737, endPoint y: -121, distance: 499.4
click at [737, 0] on html "Seek Explore the archive Donate Newsletter Help contact About Us Seek Explore t…" at bounding box center [598, 318] width 1196 height 637
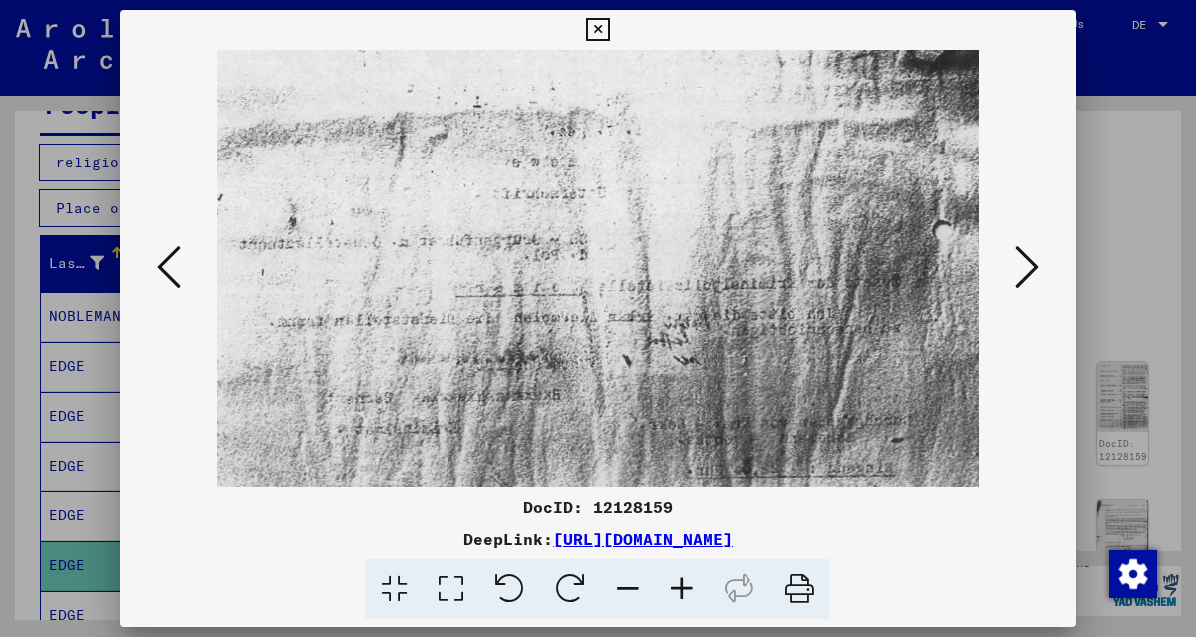
click at [1012, 271] on button at bounding box center [1026, 268] width 36 height 57
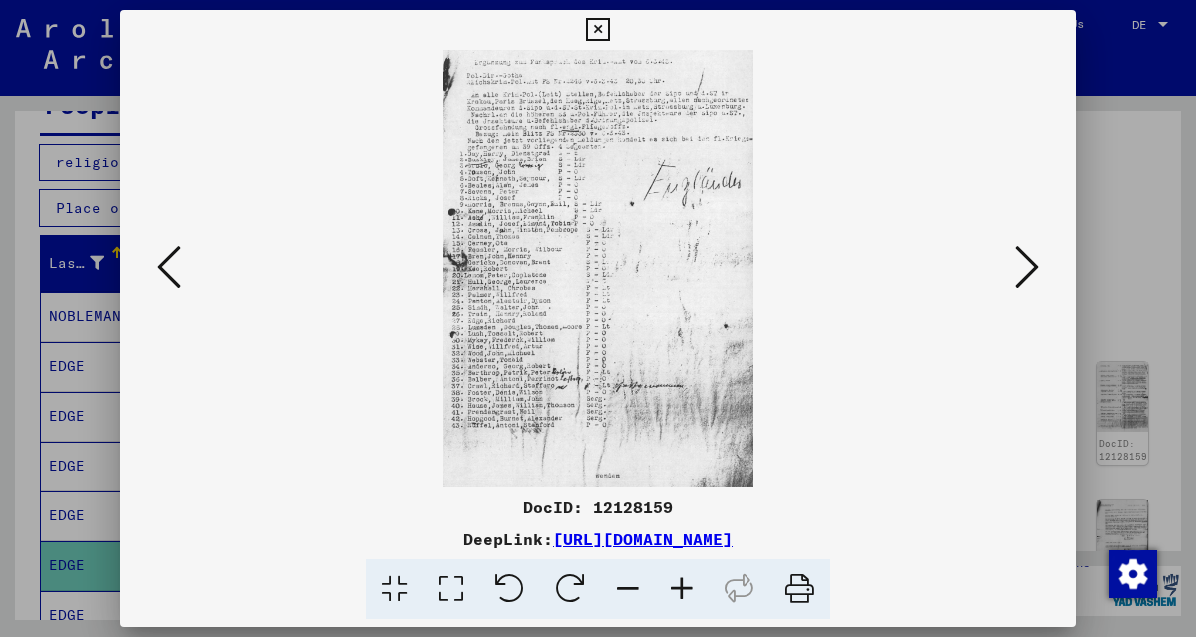
scroll to position [0, 0]
click at [684, 587] on icon at bounding box center [682, 589] width 54 height 61
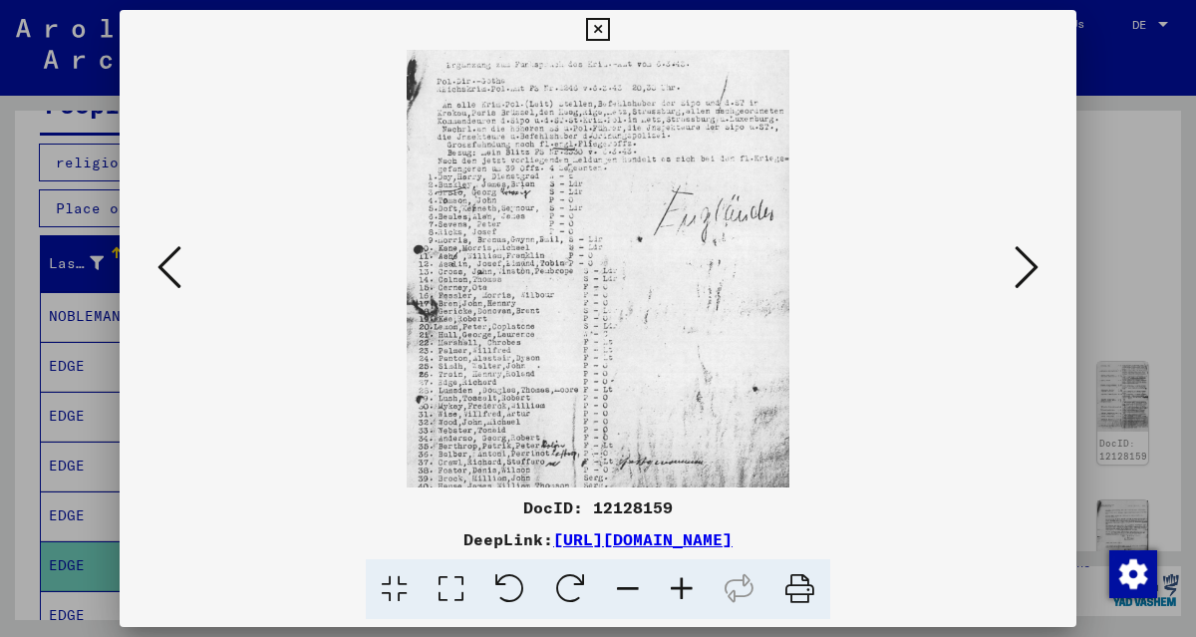
click at [684, 587] on icon at bounding box center [682, 589] width 54 height 61
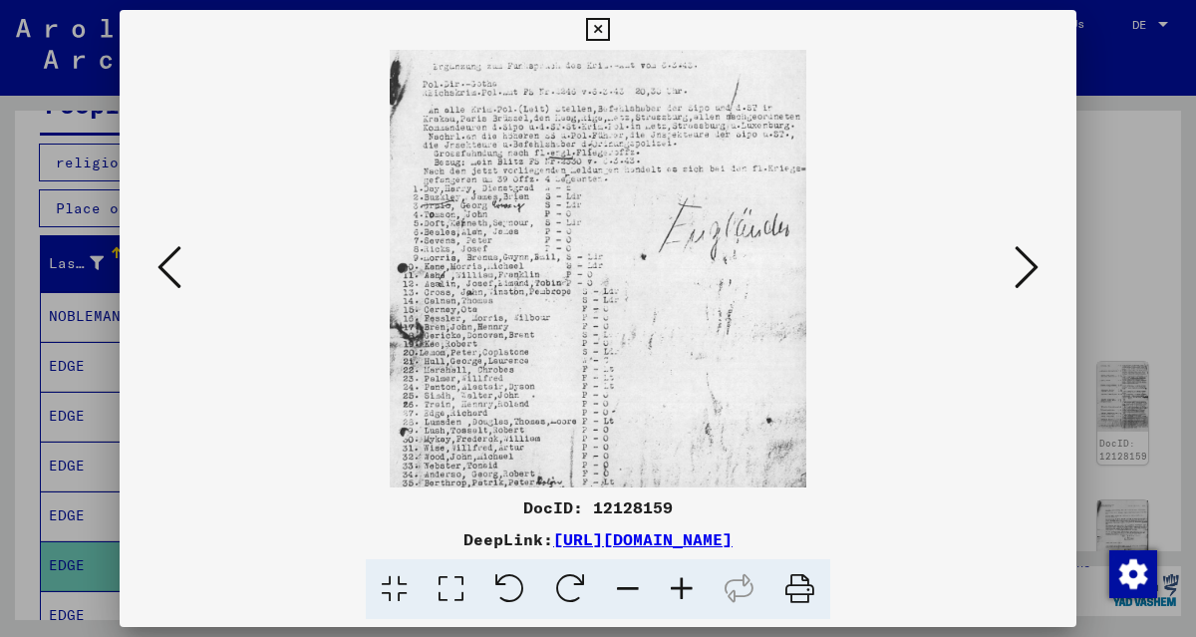
click at [684, 587] on icon at bounding box center [682, 589] width 54 height 61
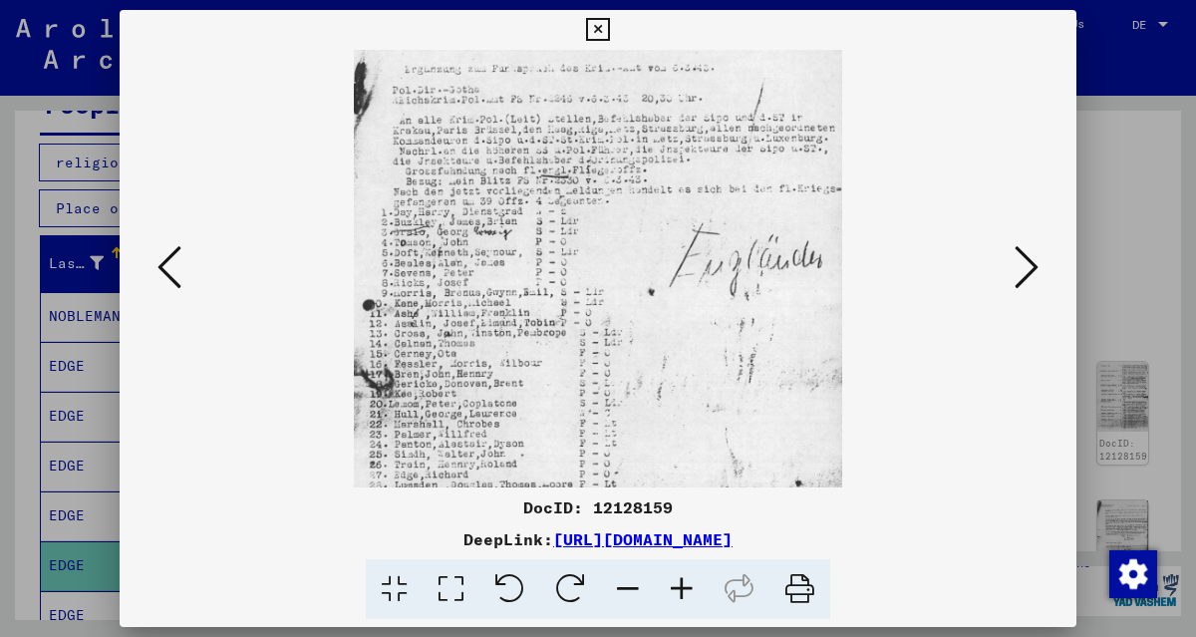
click at [684, 587] on icon at bounding box center [682, 589] width 54 height 61
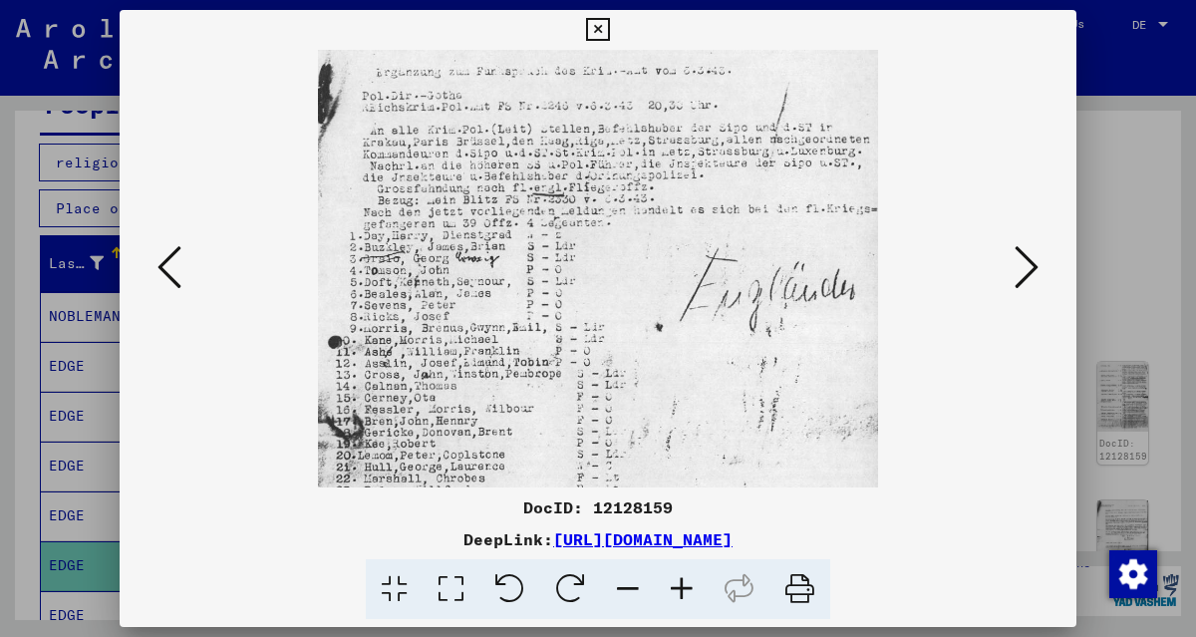
click at [684, 587] on icon at bounding box center [682, 589] width 54 height 61
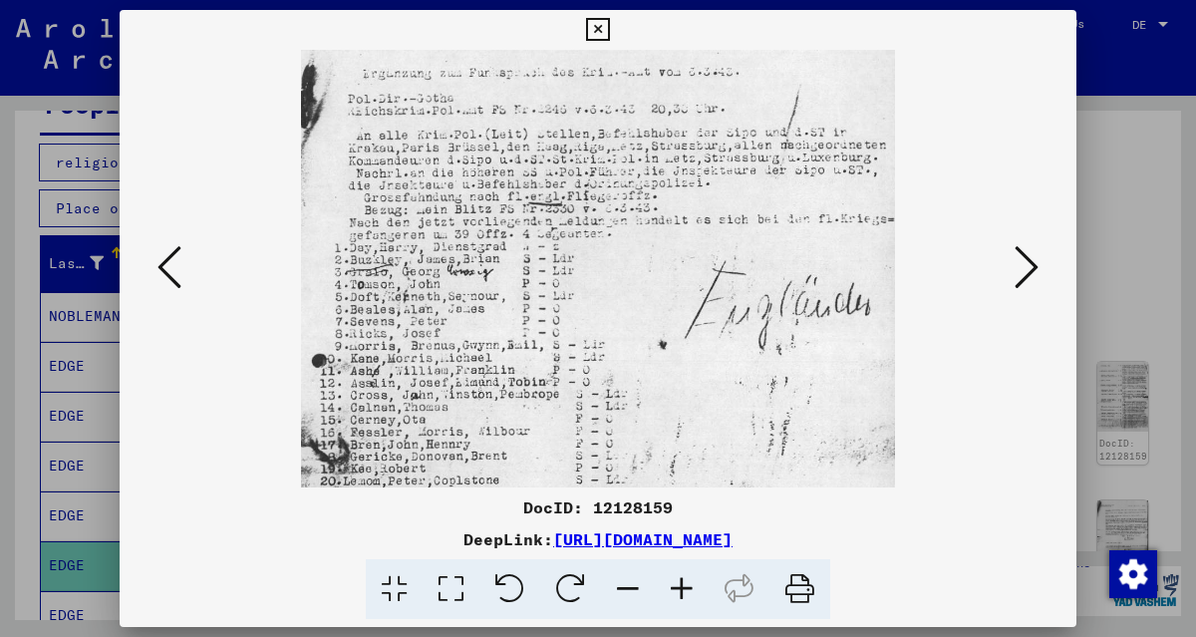
click at [684, 587] on icon at bounding box center [682, 589] width 54 height 61
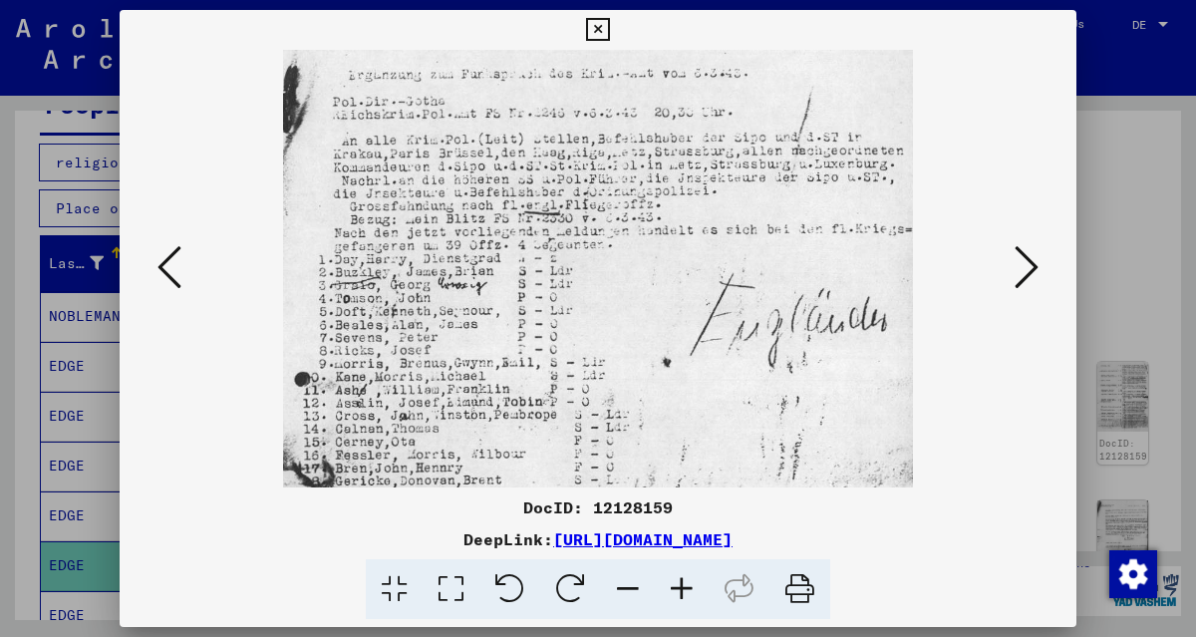
click at [684, 587] on icon at bounding box center [682, 589] width 54 height 61
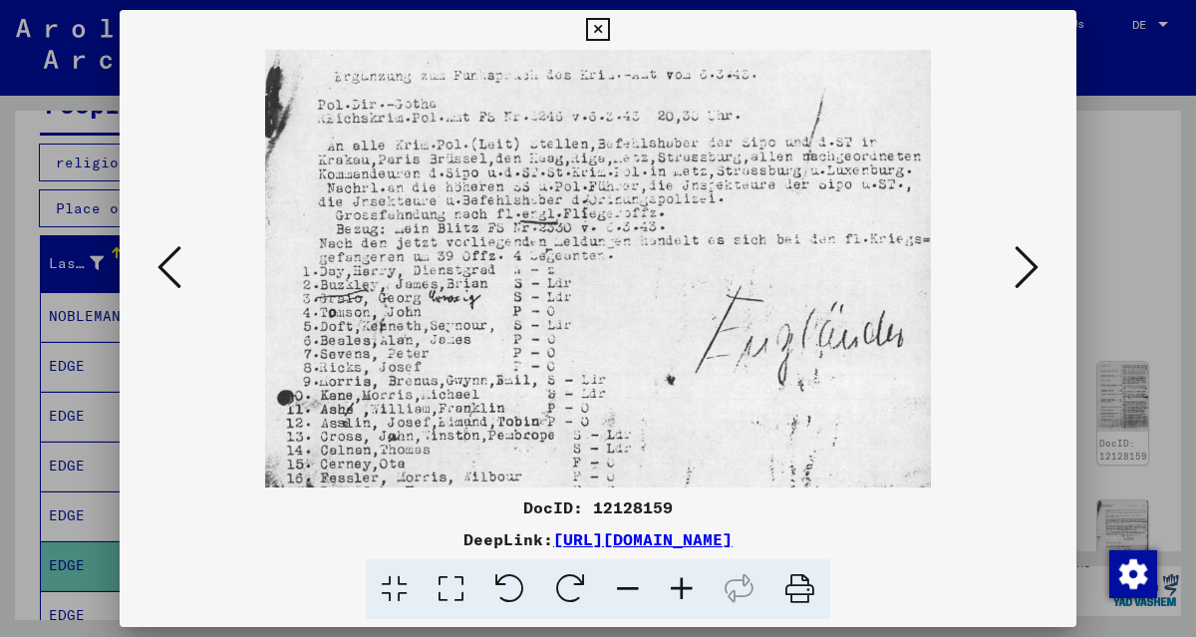
click at [1019, 270] on icon at bounding box center [1026, 267] width 24 height 48
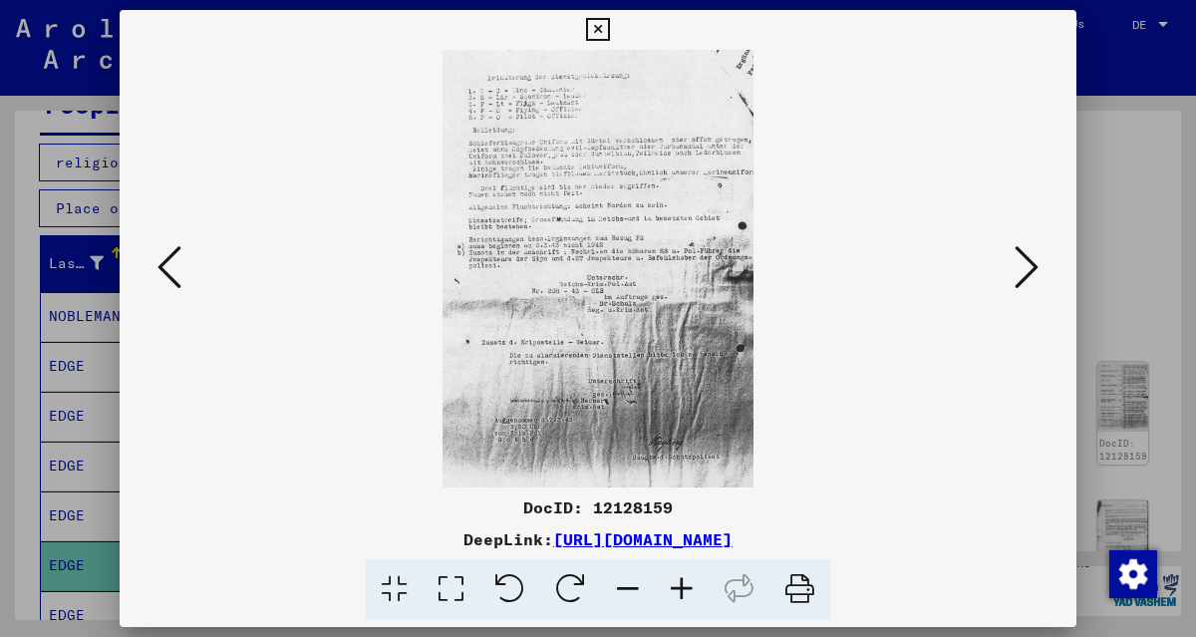
click at [1019, 270] on icon at bounding box center [1026, 267] width 24 height 48
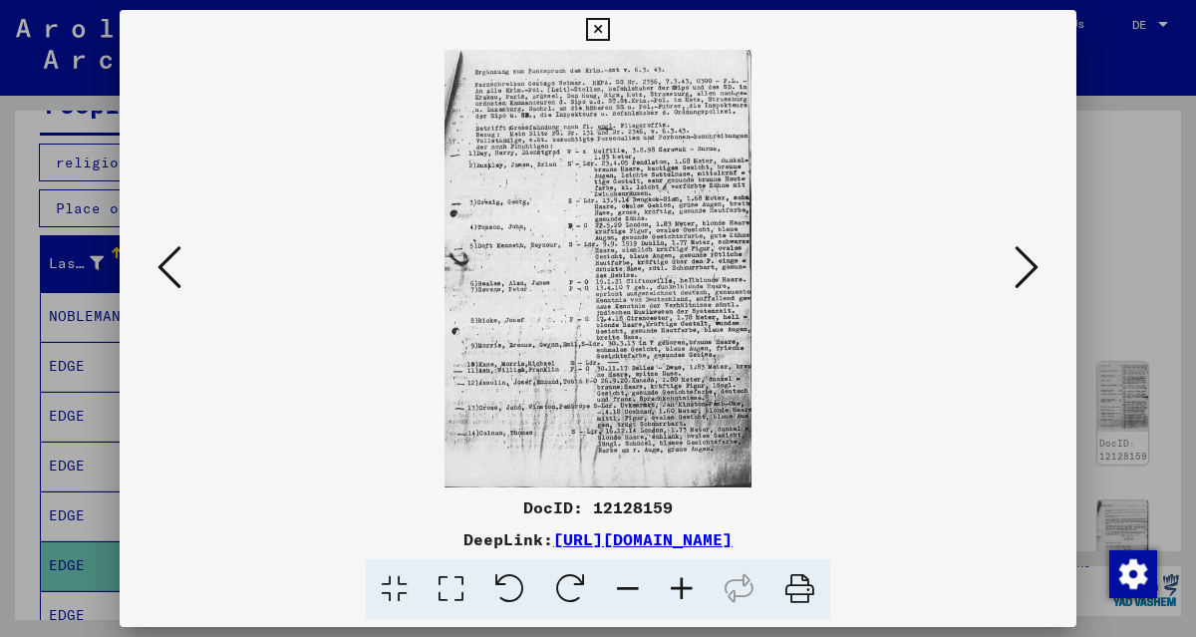
click at [663, 592] on icon at bounding box center [682, 589] width 54 height 61
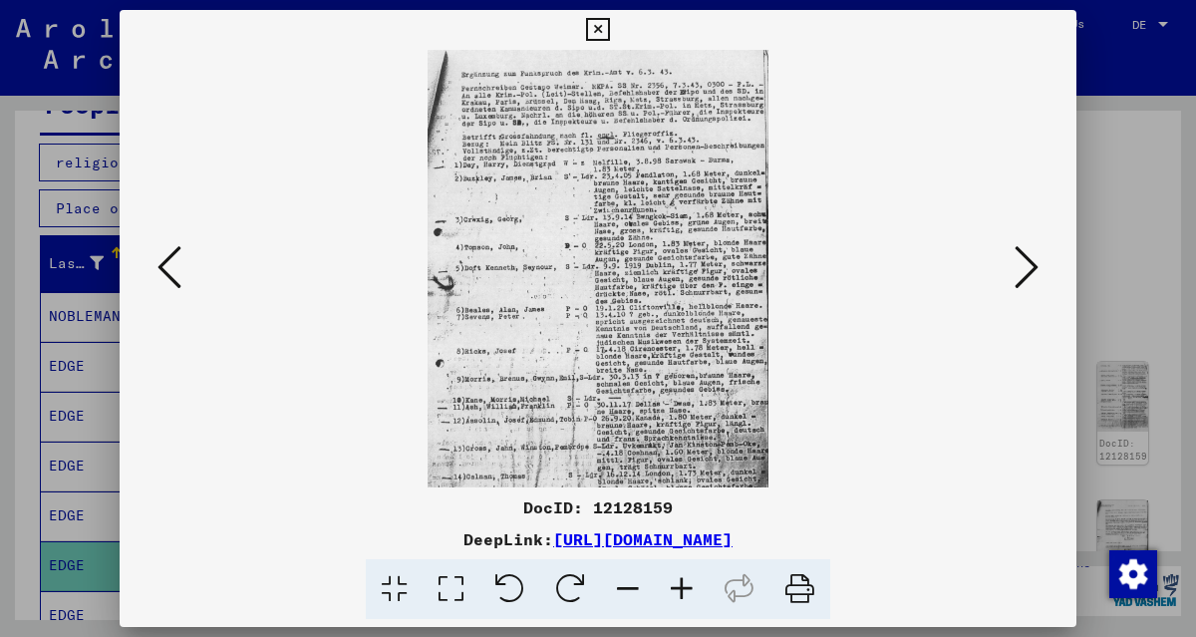
click at [663, 592] on icon at bounding box center [682, 589] width 54 height 61
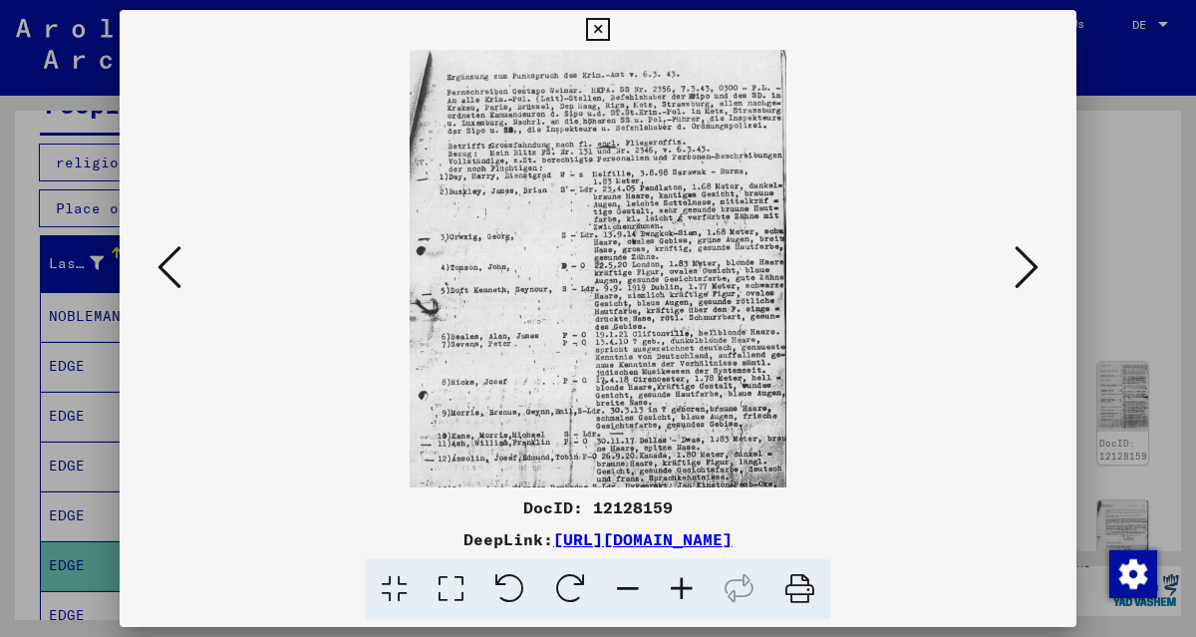
click at [663, 592] on icon at bounding box center [682, 589] width 54 height 61
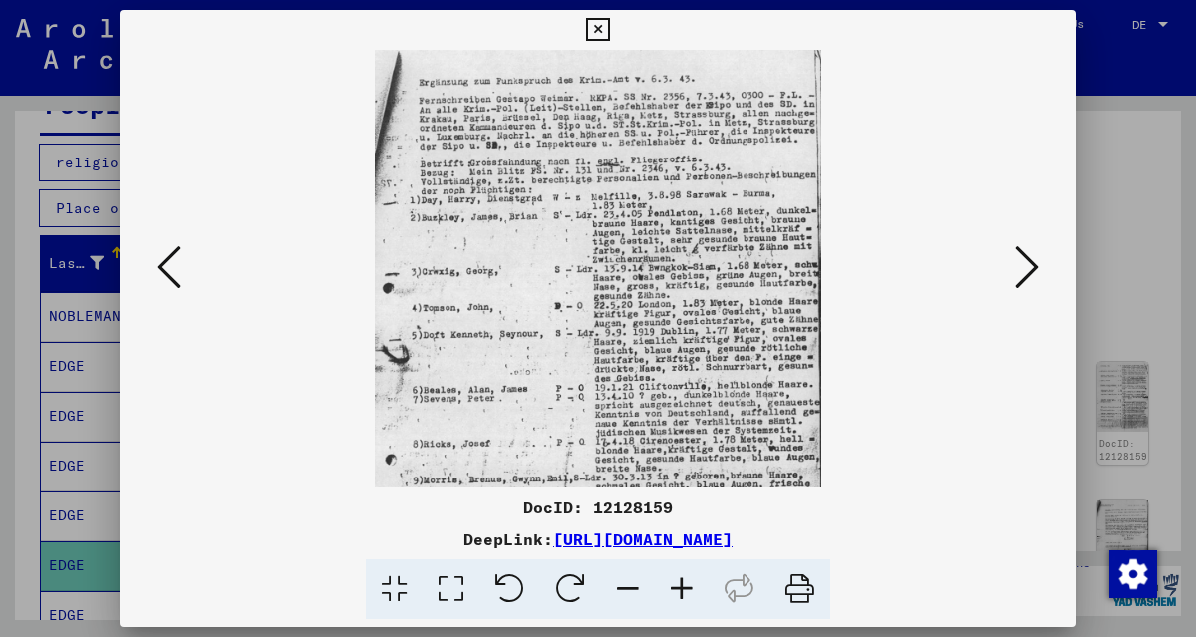
click at [663, 592] on icon at bounding box center [682, 589] width 54 height 61
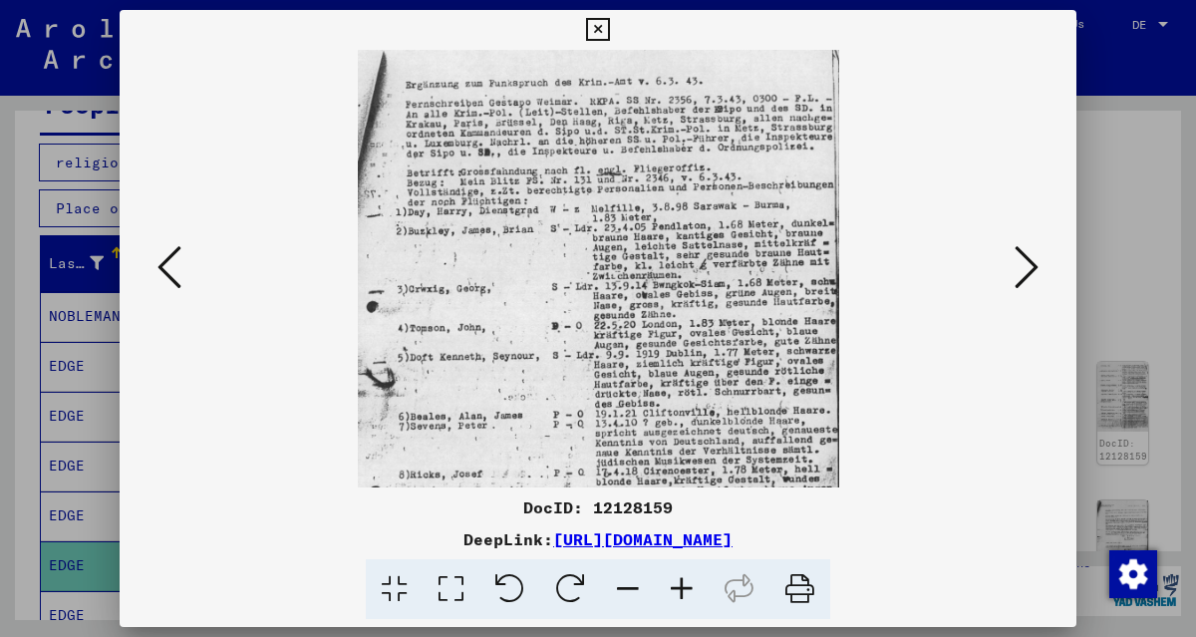
click at [663, 592] on icon at bounding box center [682, 589] width 54 height 61
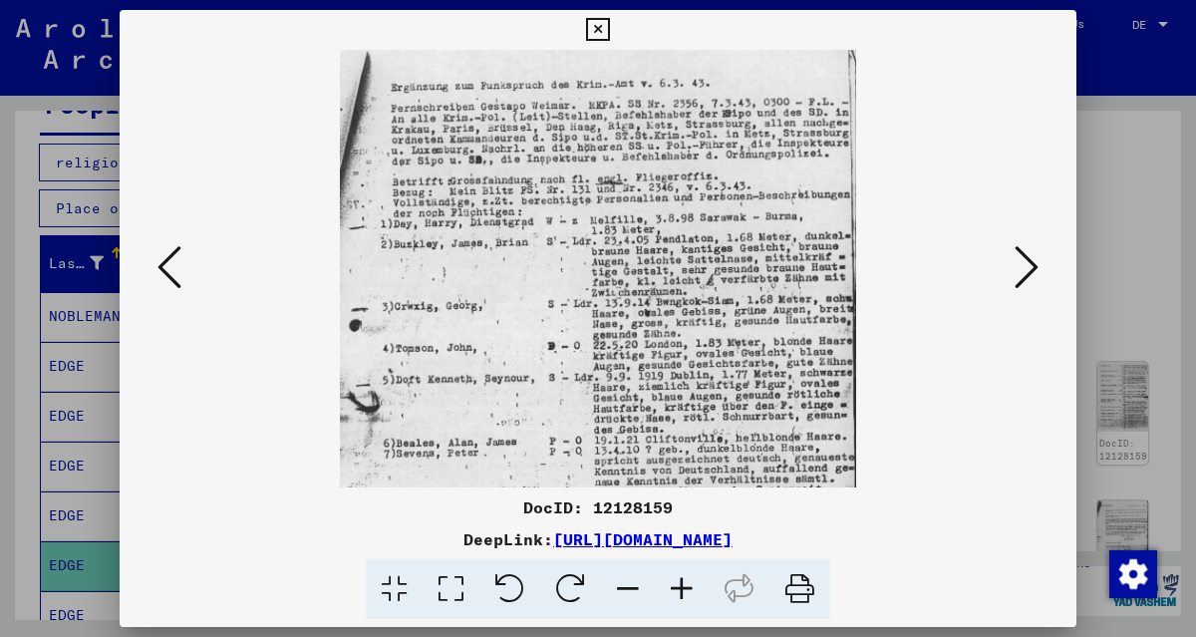
click at [663, 592] on icon at bounding box center [682, 589] width 54 height 61
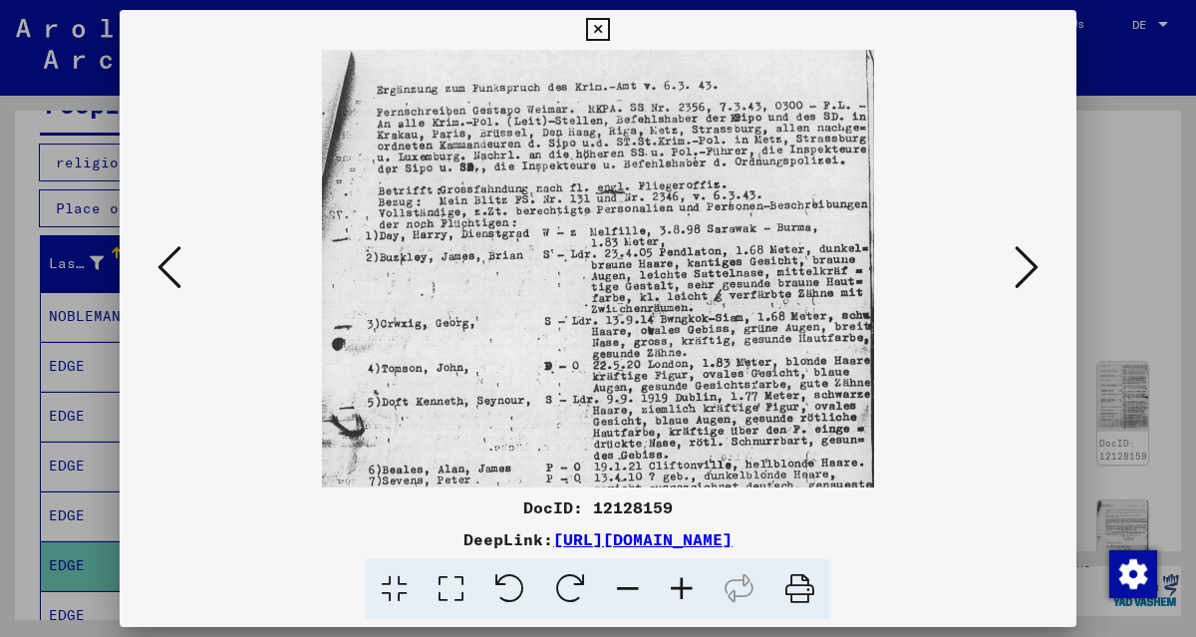
click at [663, 592] on icon at bounding box center [682, 589] width 54 height 61
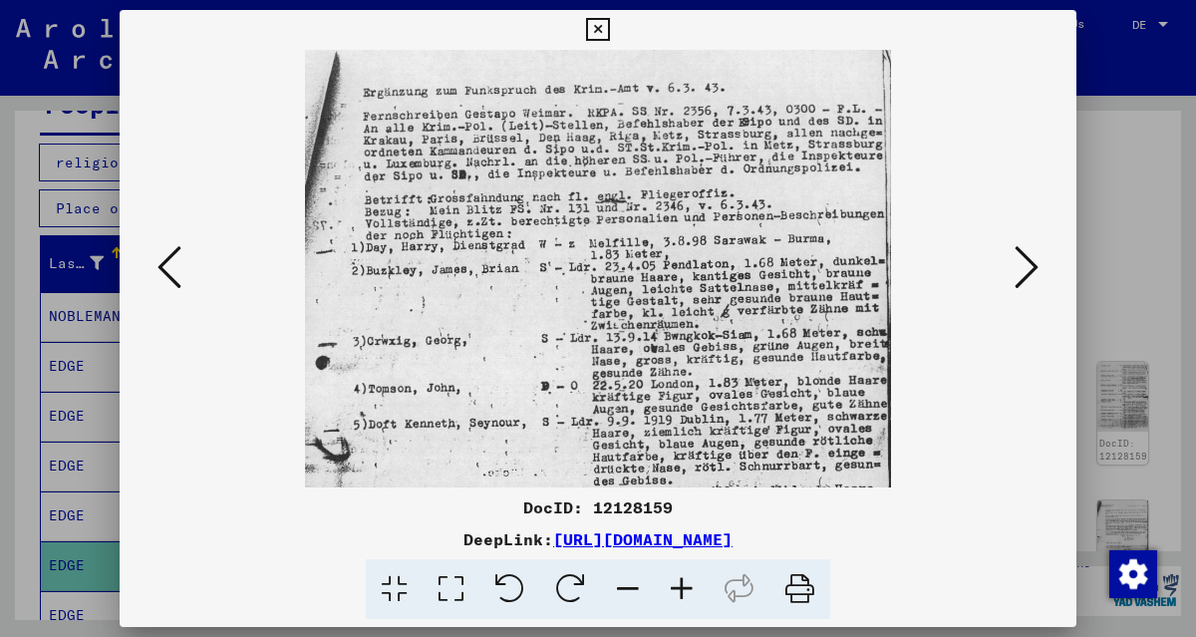
click at [663, 592] on icon at bounding box center [682, 589] width 54 height 61
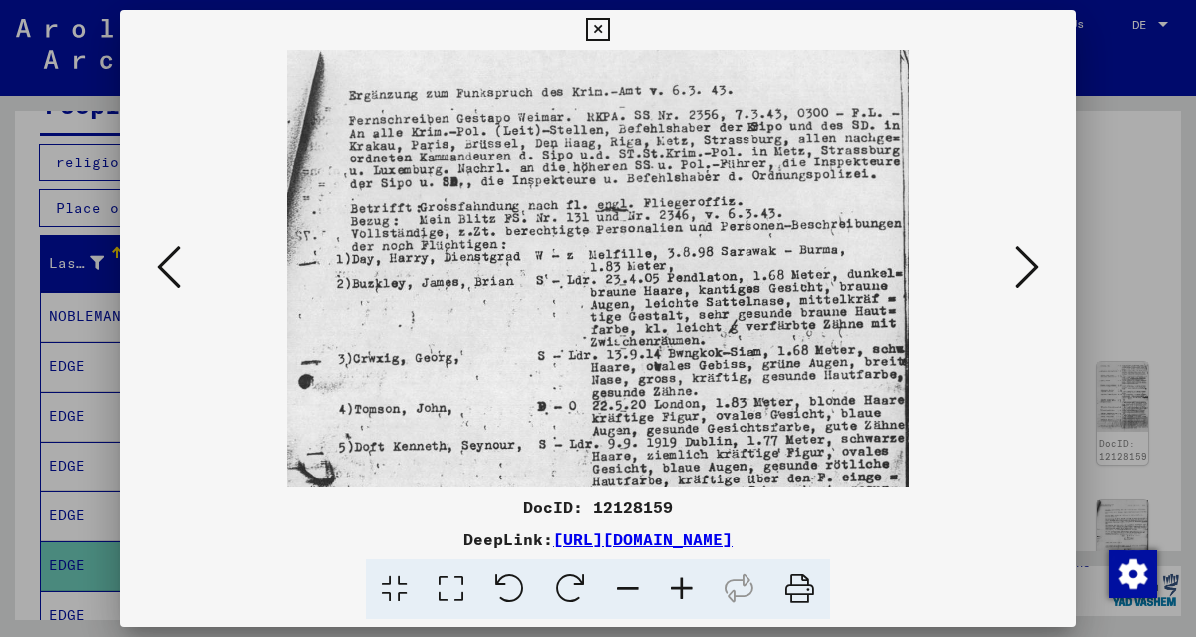
click at [663, 592] on icon at bounding box center [682, 589] width 54 height 61
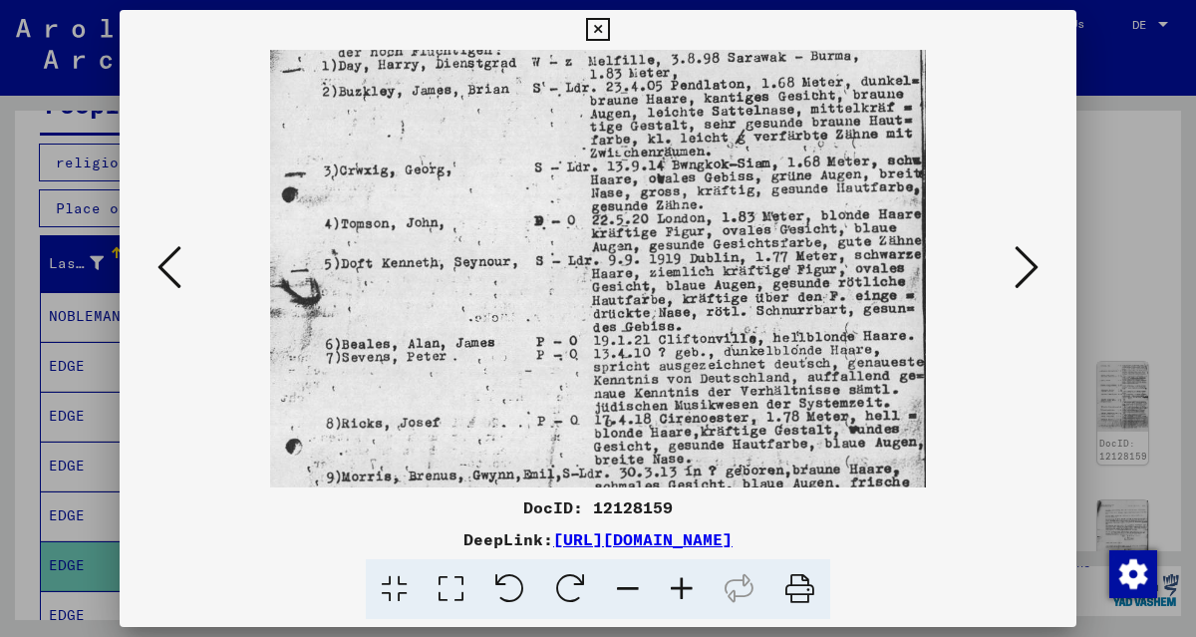
scroll to position [476, 0]
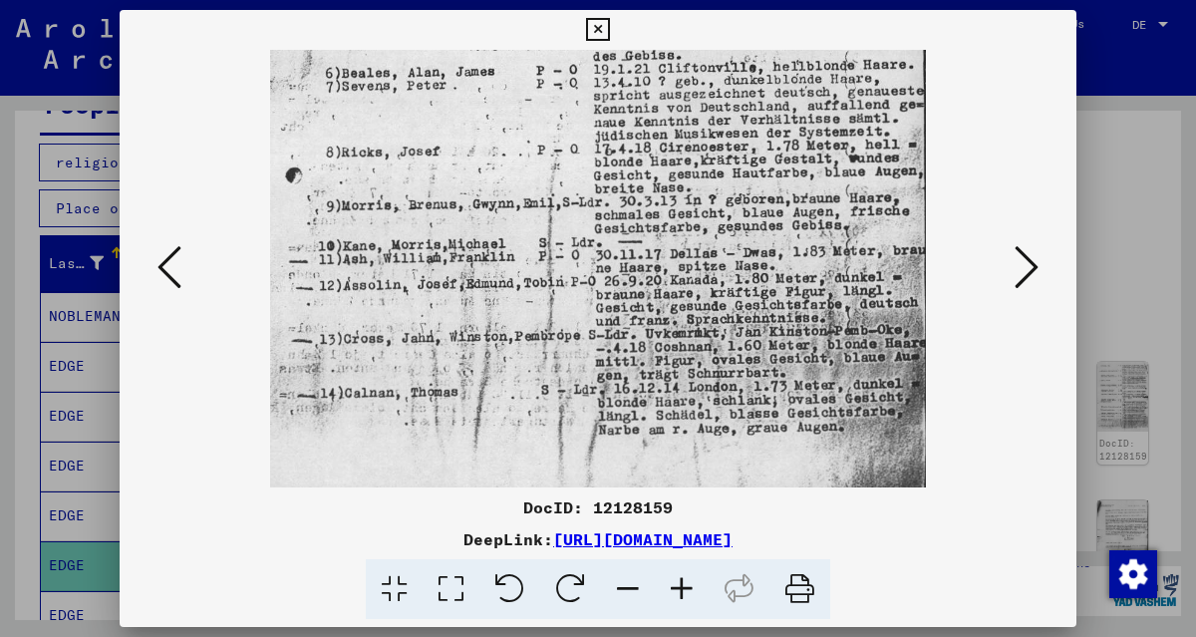
drag, startPoint x: 689, startPoint y: 408, endPoint x: 711, endPoint y: -67, distance: 474.9
click at [711, 0] on html "Seek Explore the archive Donate Newsletter Help contact About Us Seek Explore t…" at bounding box center [598, 318] width 1196 height 637
click at [1020, 276] on icon at bounding box center [1026, 267] width 24 height 48
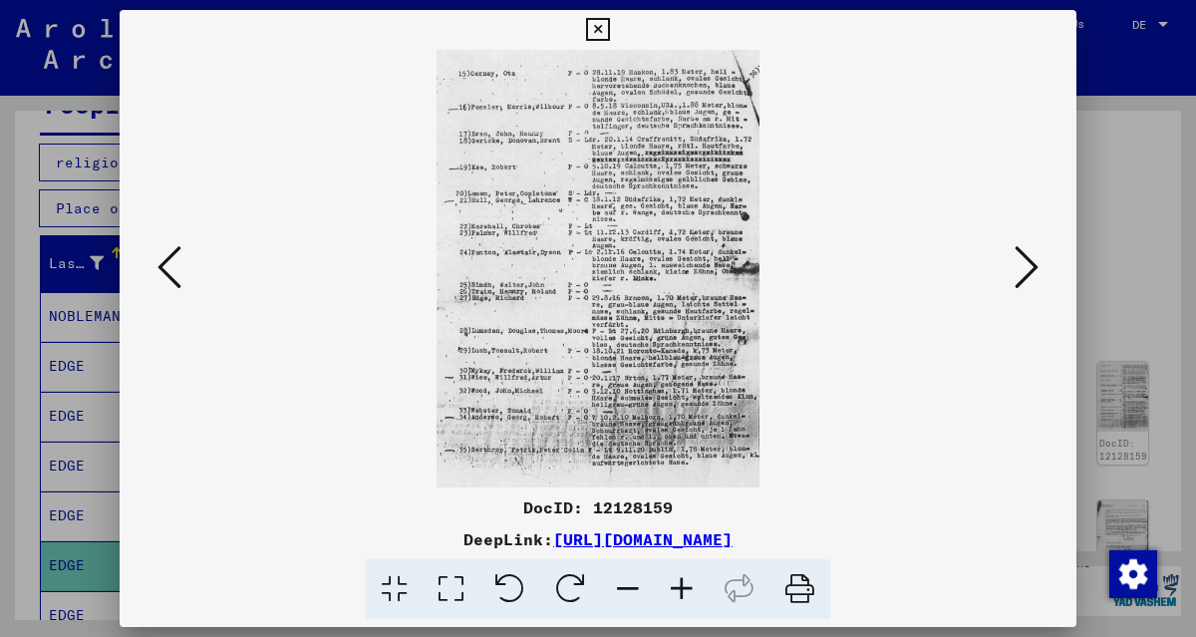
scroll to position [0, 0]
click at [953, 417] on viewer-one-image at bounding box center [597, 268] width 821 height 437
click at [1028, 269] on icon at bounding box center [1026, 267] width 24 height 48
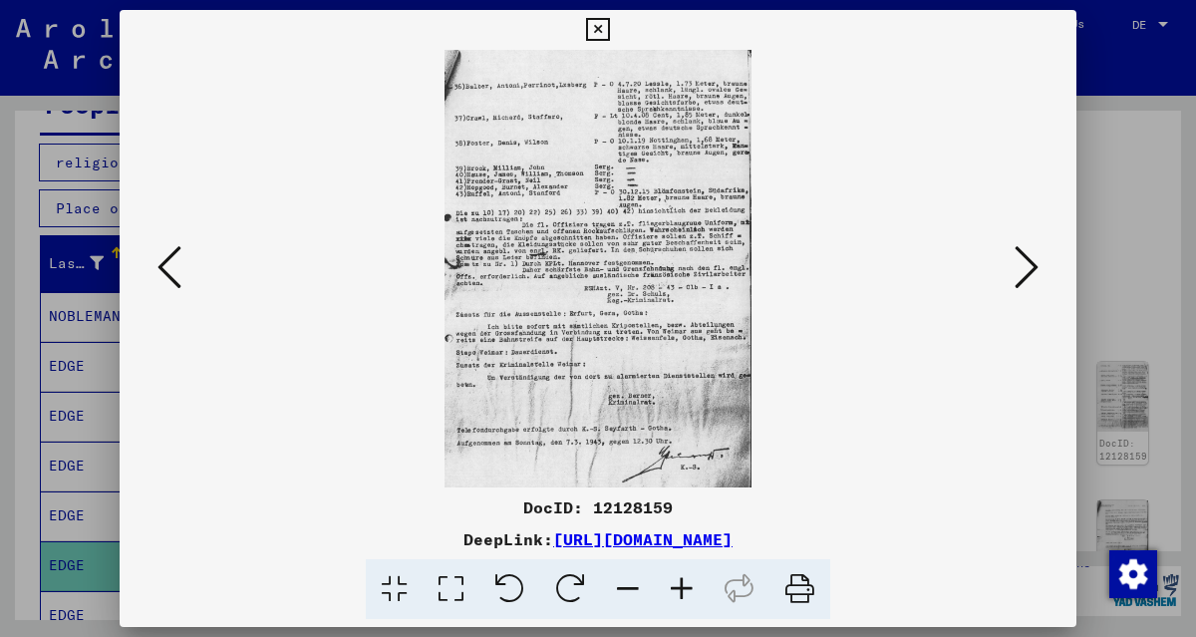
click at [1013, 280] on button at bounding box center [1026, 268] width 36 height 57
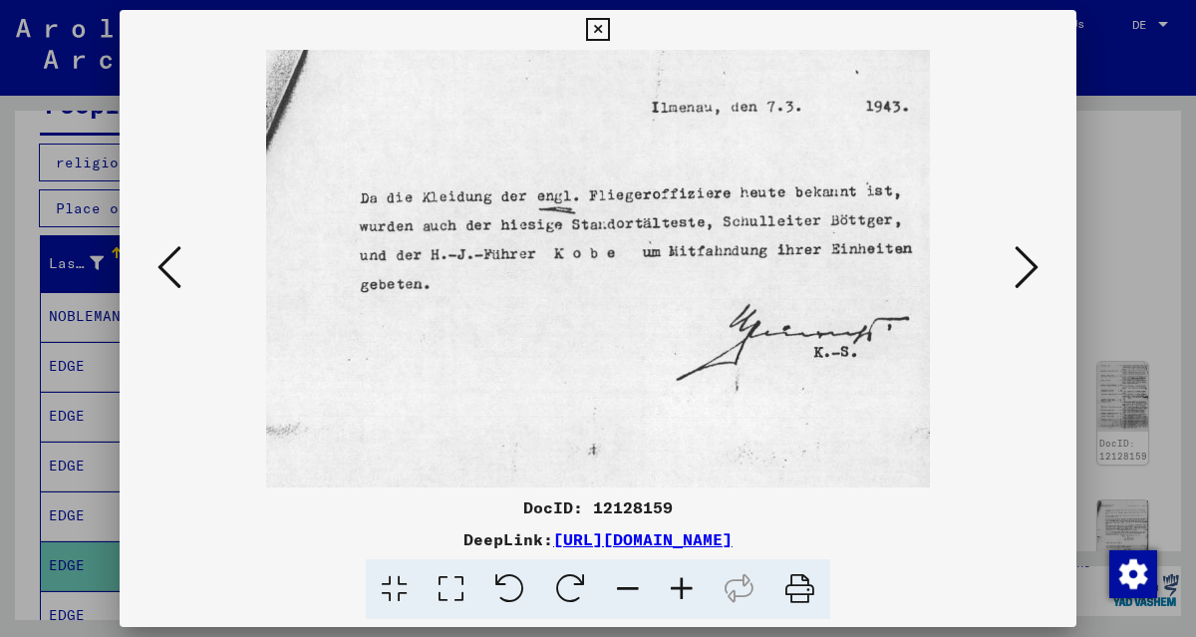
click at [978, 475] on viewer-one-image at bounding box center [597, 268] width 821 height 437
click at [1024, 286] on icon at bounding box center [1026, 267] width 24 height 48
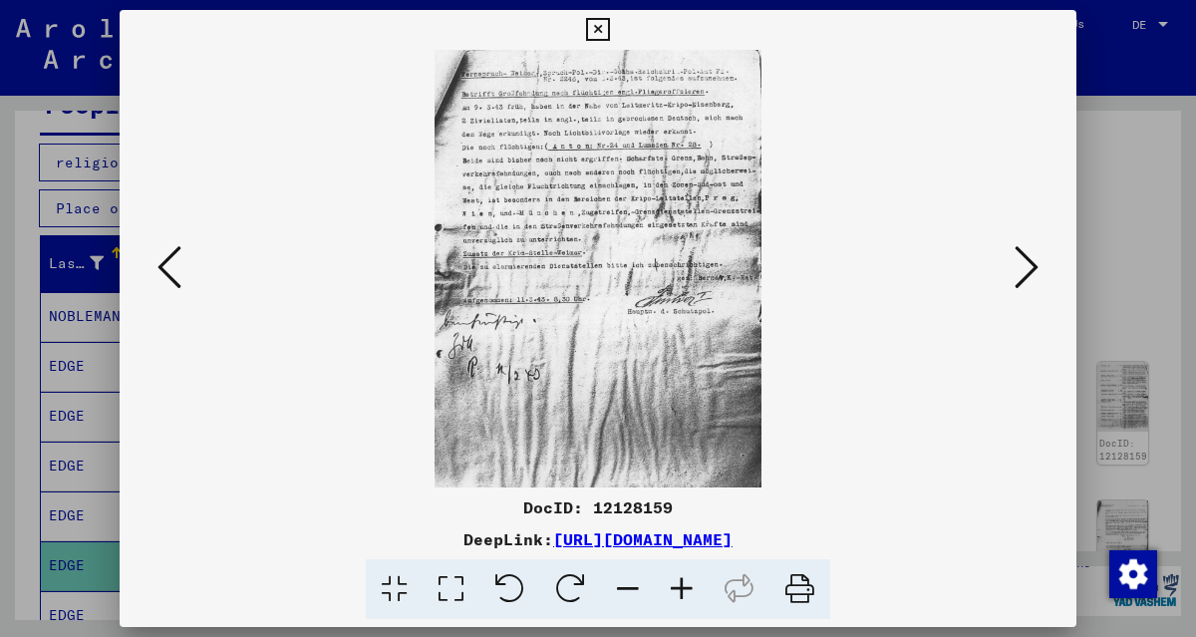
click at [681, 592] on icon at bounding box center [682, 589] width 54 height 61
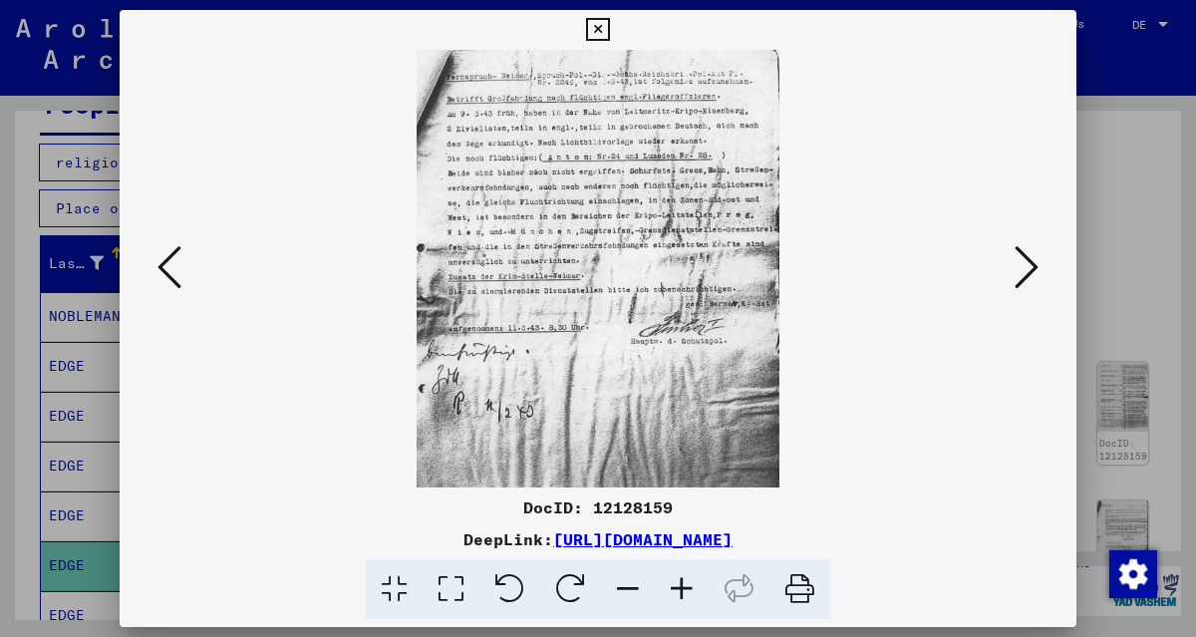
click at [681, 592] on icon at bounding box center [682, 589] width 54 height 61
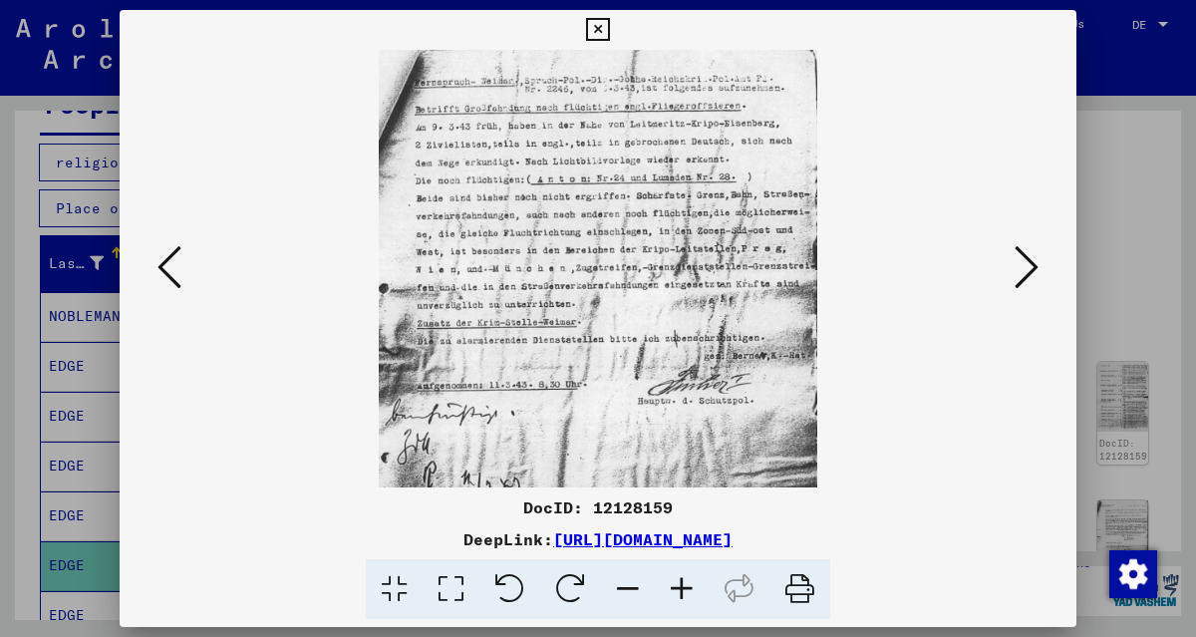
click at [681, 592] on icon at bounding box center [682, 589] width 54 height 61
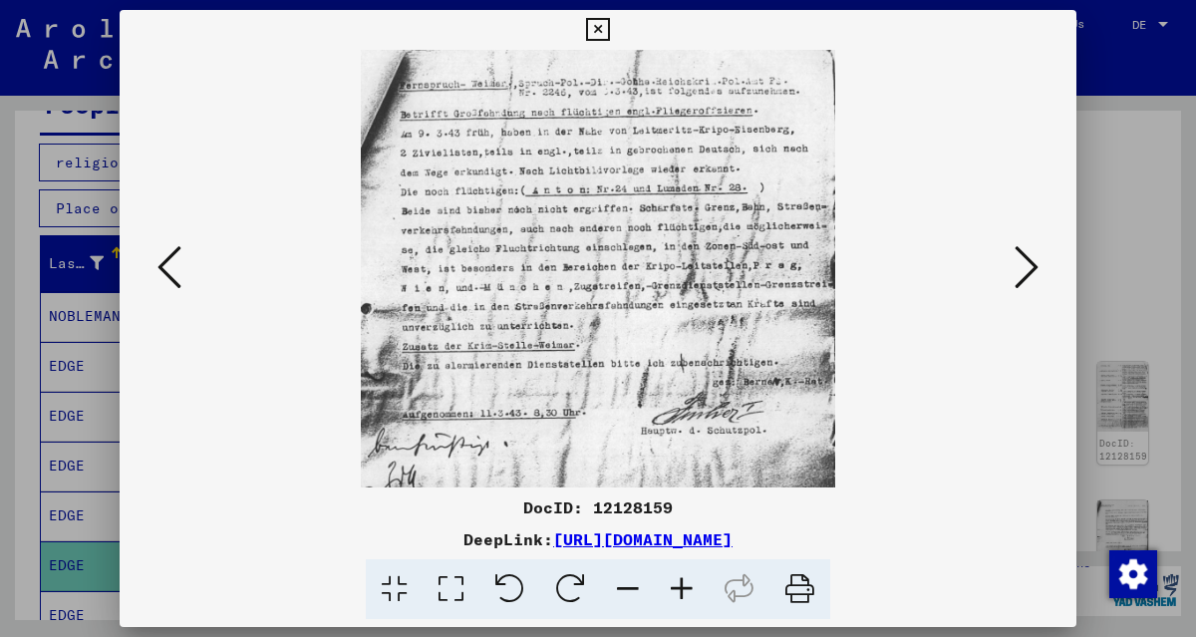
click at [681, 592] on icon at bounding box center [682, 589] width 54 height 61
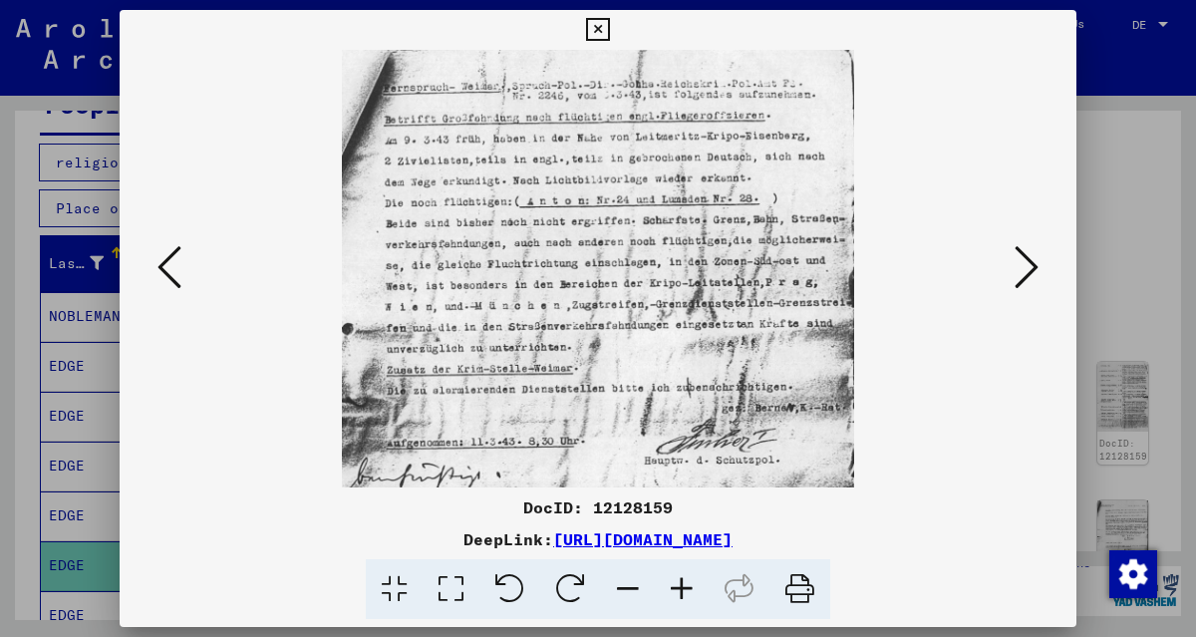
click at [681, 593] on icon at bounding box center [682, 589] width 54 height 61
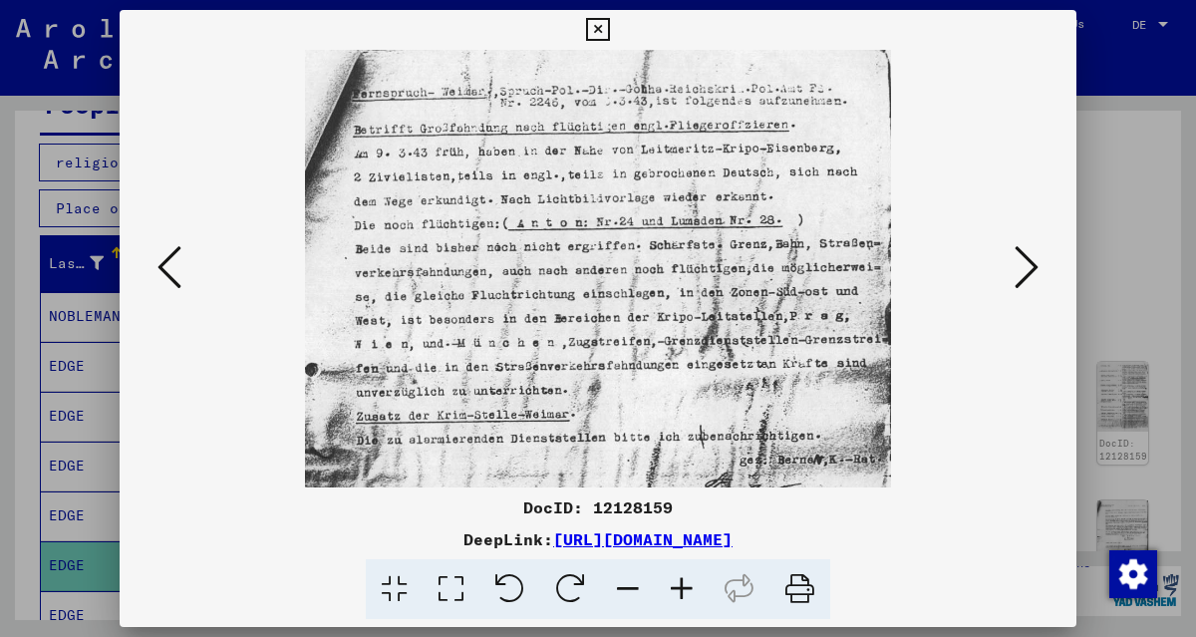
click at [681, 593] on icon at bounding box center [682, 589] width 54 height 61
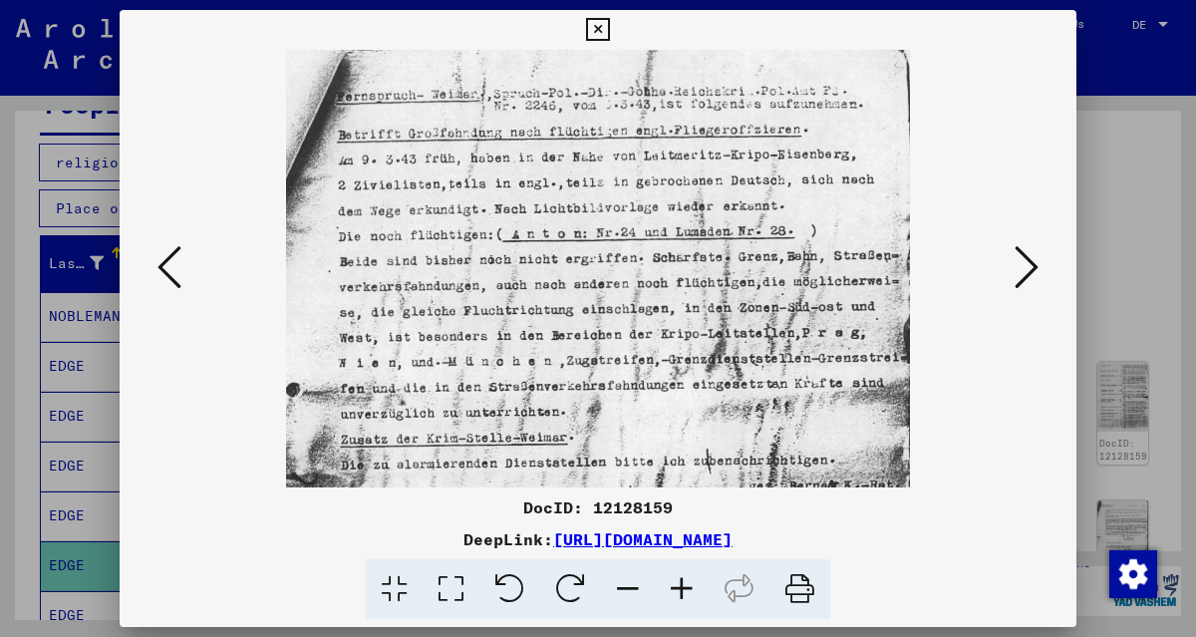
click at [681, 593] on icon at bounding box center [682, 589] width 54 height 61
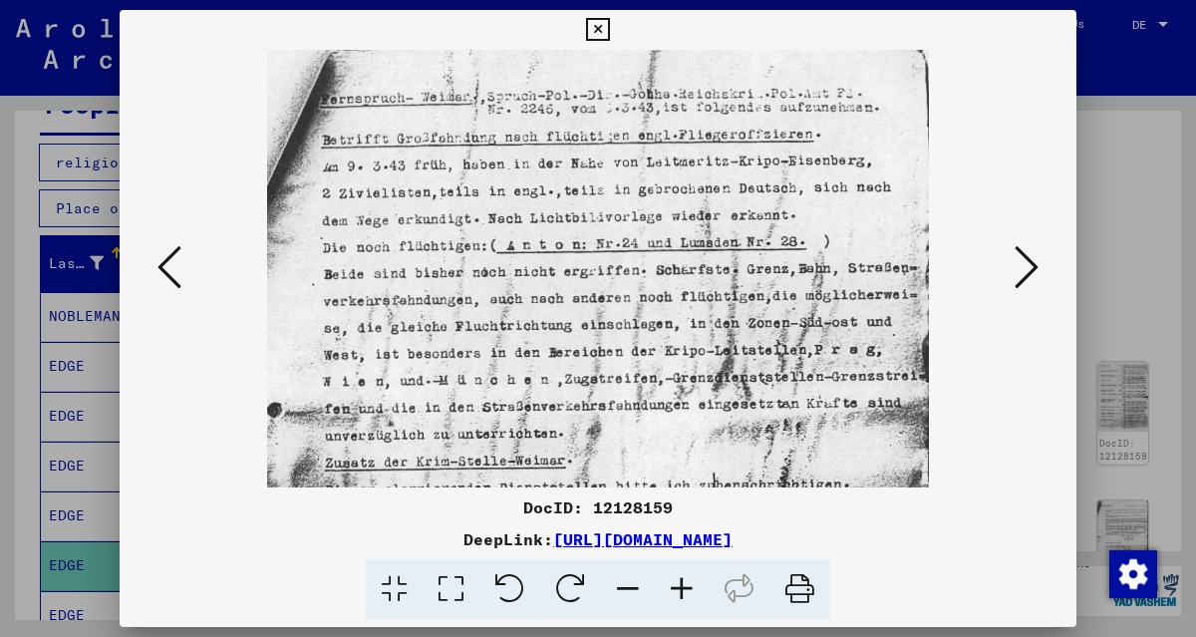
click at [990, 469] on viewer-one-image at bounding box center [597, 268] width 821 height 437
click at [1035, 265] on icon at bounding box center [1026, 267] width 24 height 48
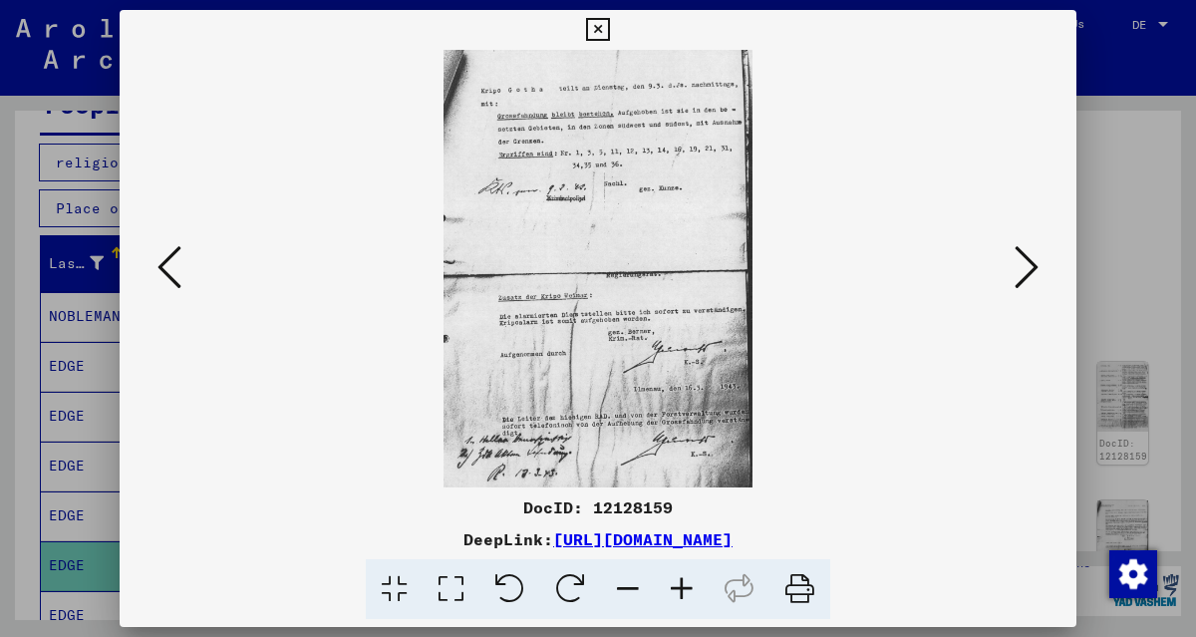
click at [592, 228] on img at bounding box center [597, 268] width 309 height 437
click at [678, 593] on icon at bounding box center [682, 589] width 54 height 61
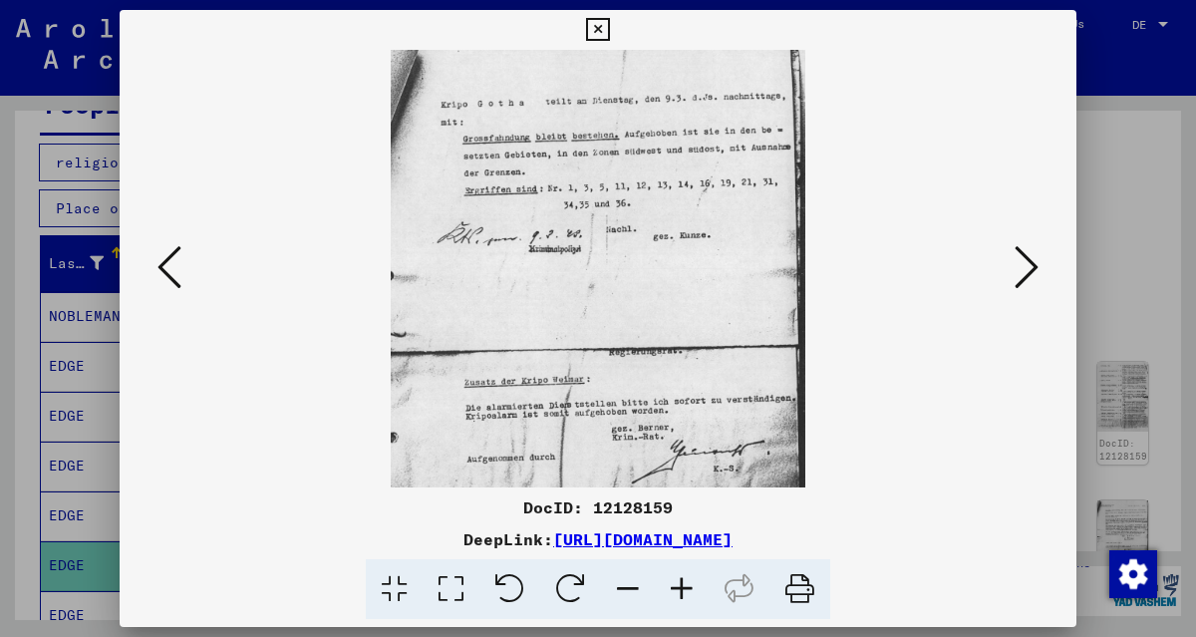
click at [678, 594] on icon at bounding box center [682, 589] width 54 height 61
click at [678, 595] on icon at bounding box center [682, 589] width 54 height 61
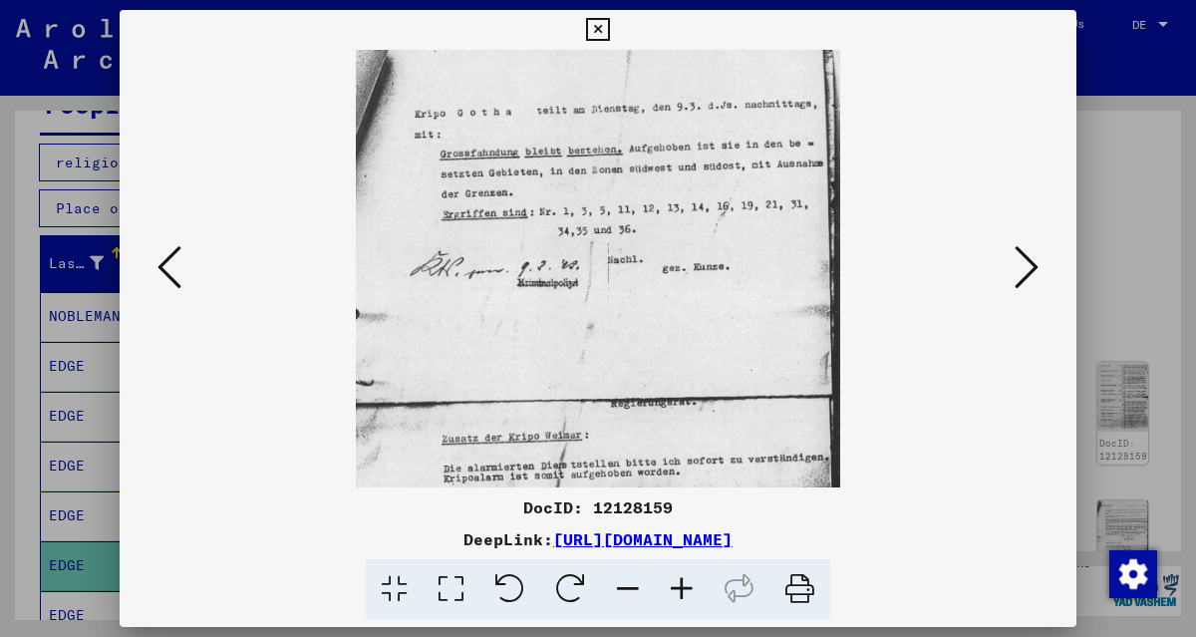
click at [678, 595] on icon at bounding box center [682, 589] width 54 height 61
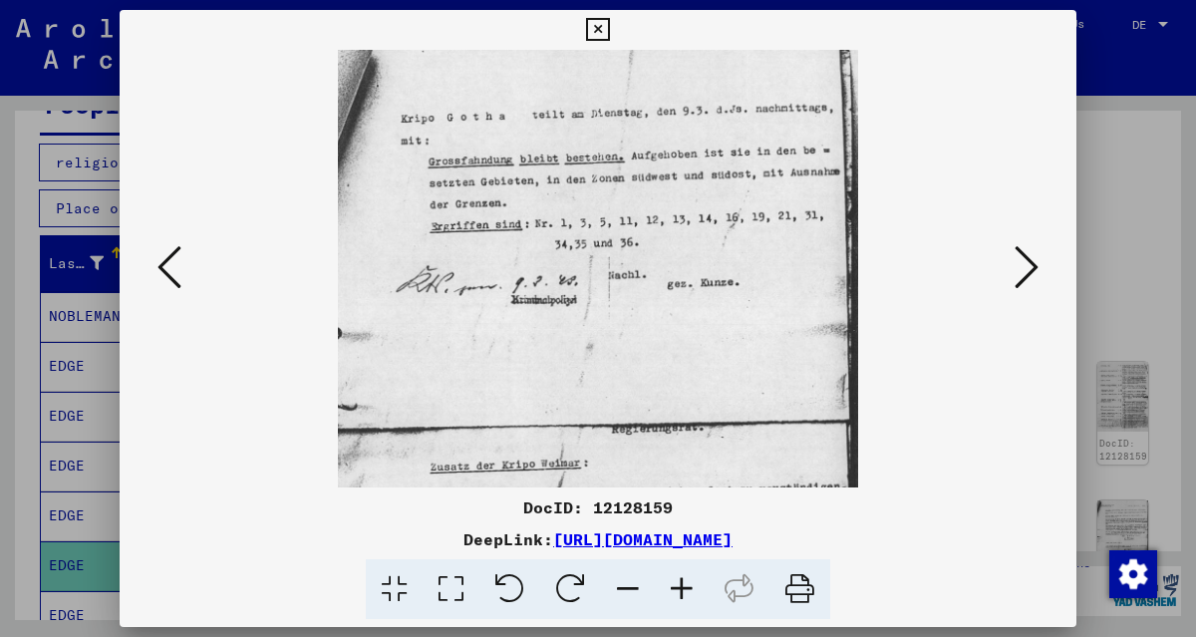
click at [678, 595] on icon at bounding box center [682, 589] width 54 height 61
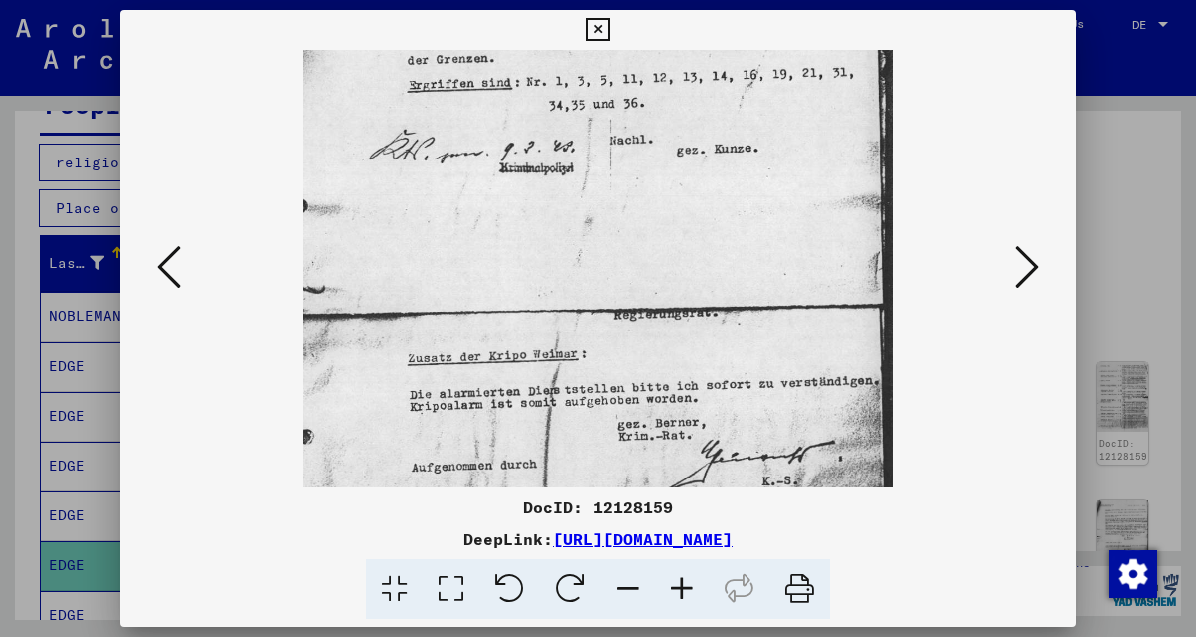
drag, startPoint x: 663, startPoint y: 367, endPoint x: 687, endPoint y: 220, distance: 148.4
click at [700, 197] on img at bounding box center [598, 302] width 590 height 836
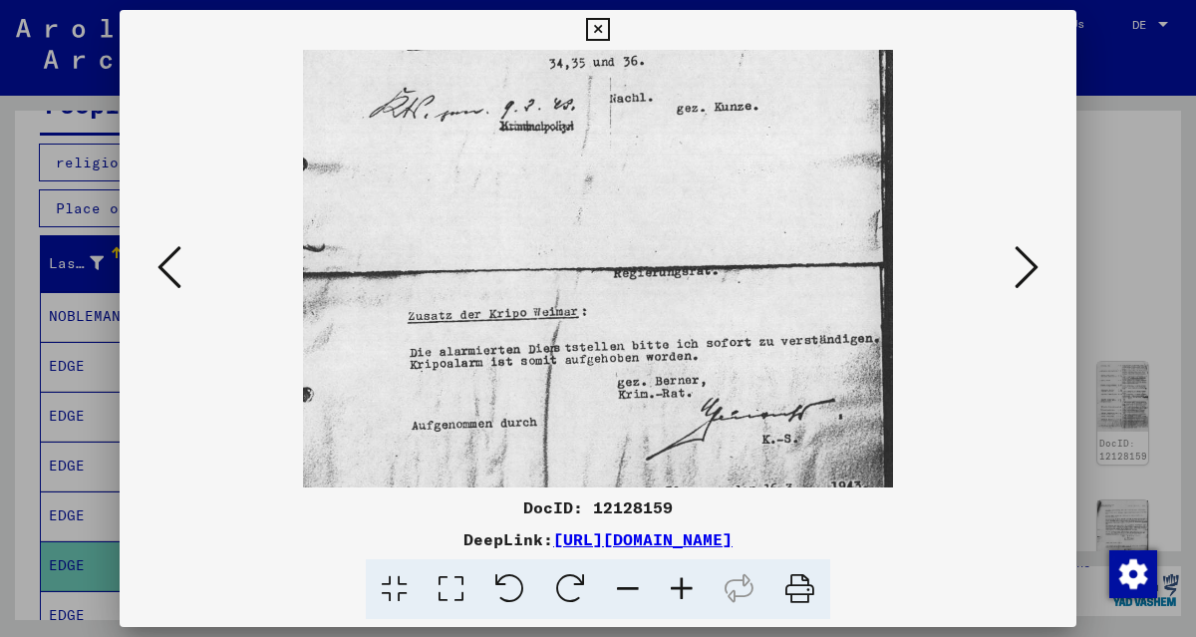
click at [1012, 481] on div at bounding box center [598, 268] width 957 height 437
click at [1032, 260] on icon at bounding box center [1026, 267] width 24 height 48
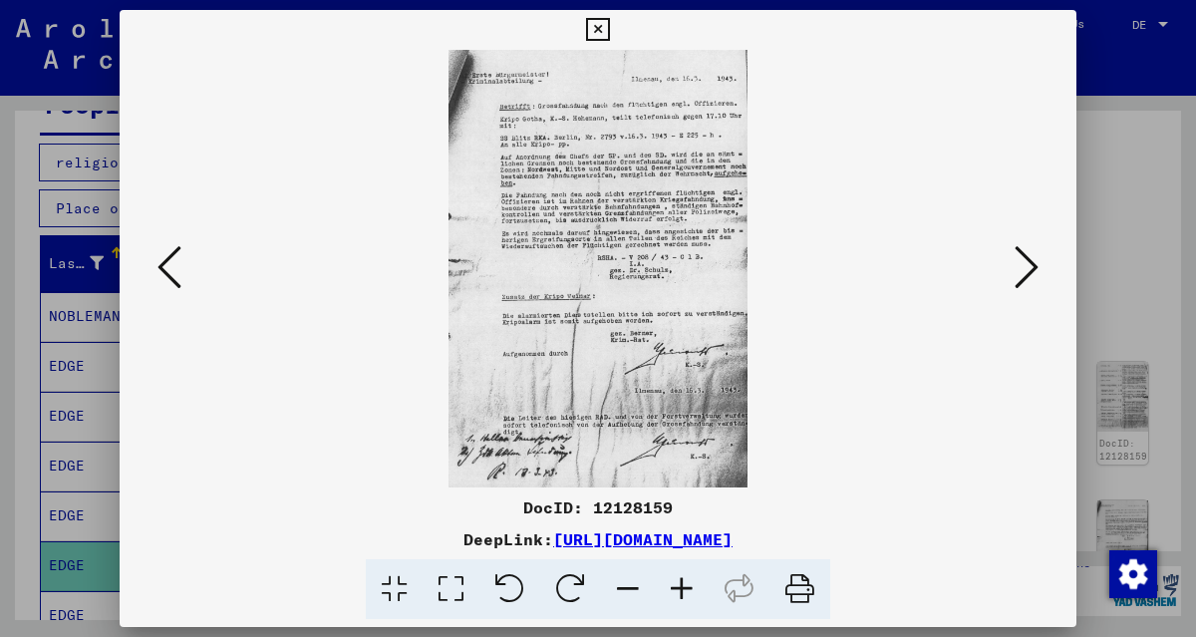
click at [189, 266] on viewer-one-image at bounding box center [597, 268] width 821 height 437
click at [171, 267] on icon at bounding box center [169, 267] width 24 height 48
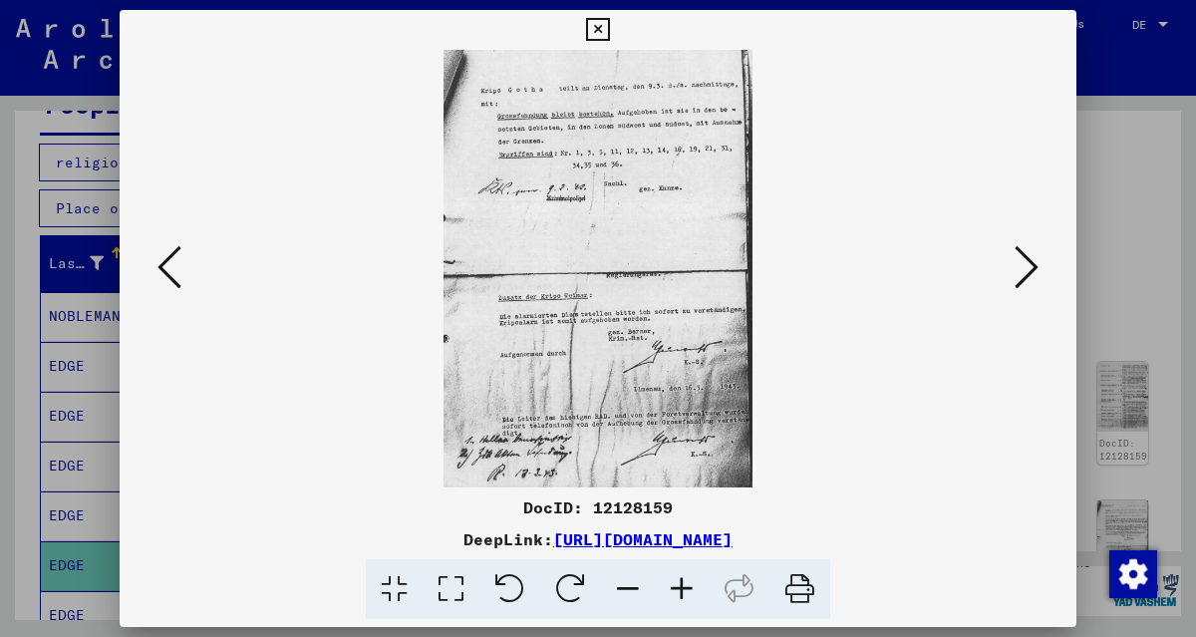
click at [172, 266] on icon at bounding box center [169, 267] width 24 height 48
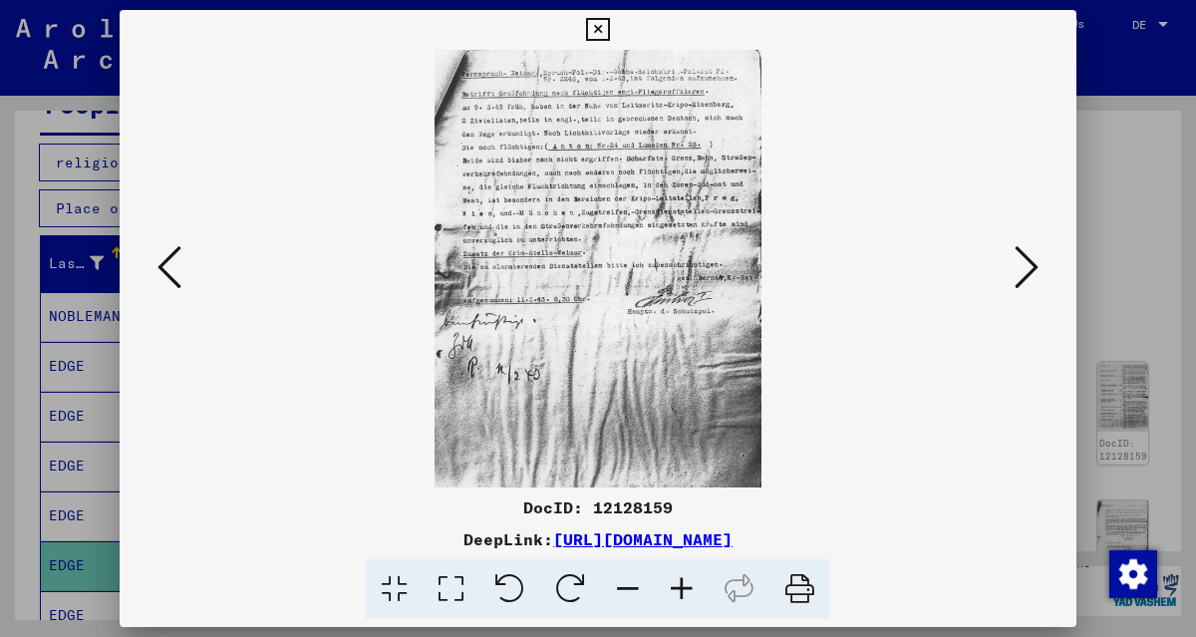
click at [1019, 278] on icon at bounding box center [1026, 267] width 24 height 48
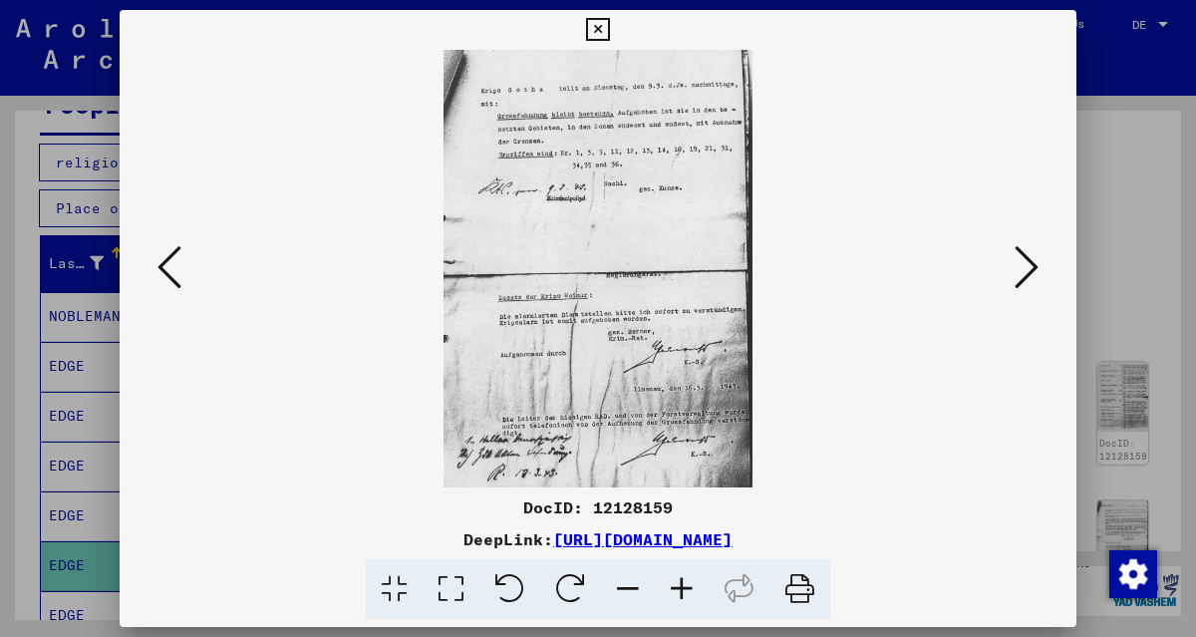
click at [1020, 278] on icon at bounding box center [1026, 267] width 24 height 48
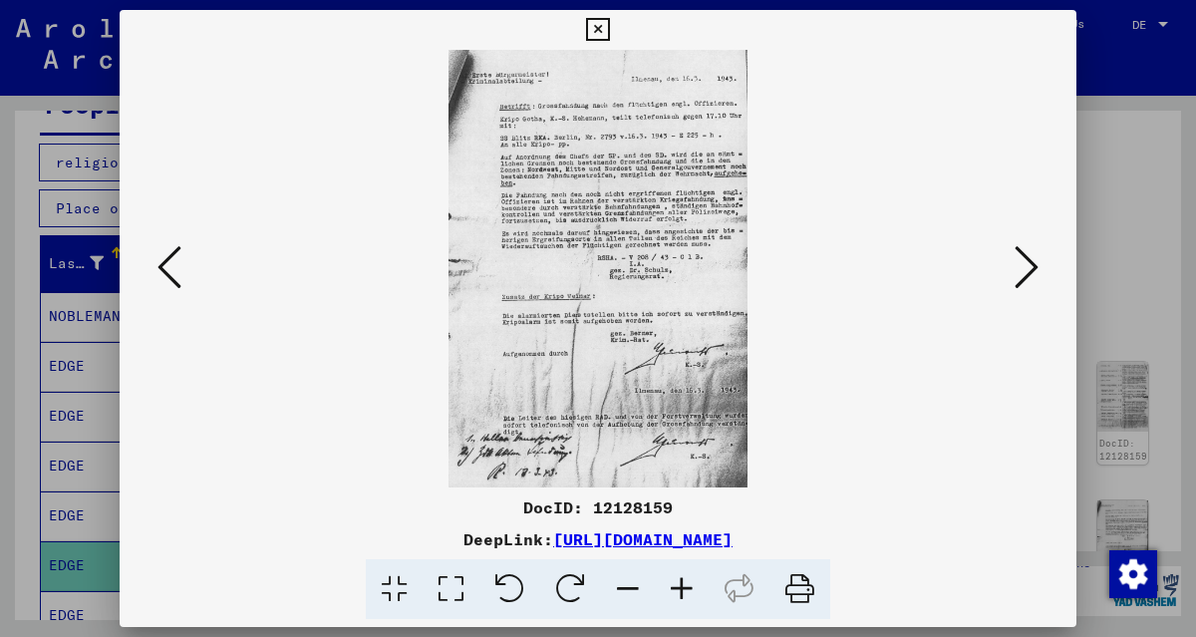
click at [684, 591] on icon at bounding box center [682, 589] width 54 height 61
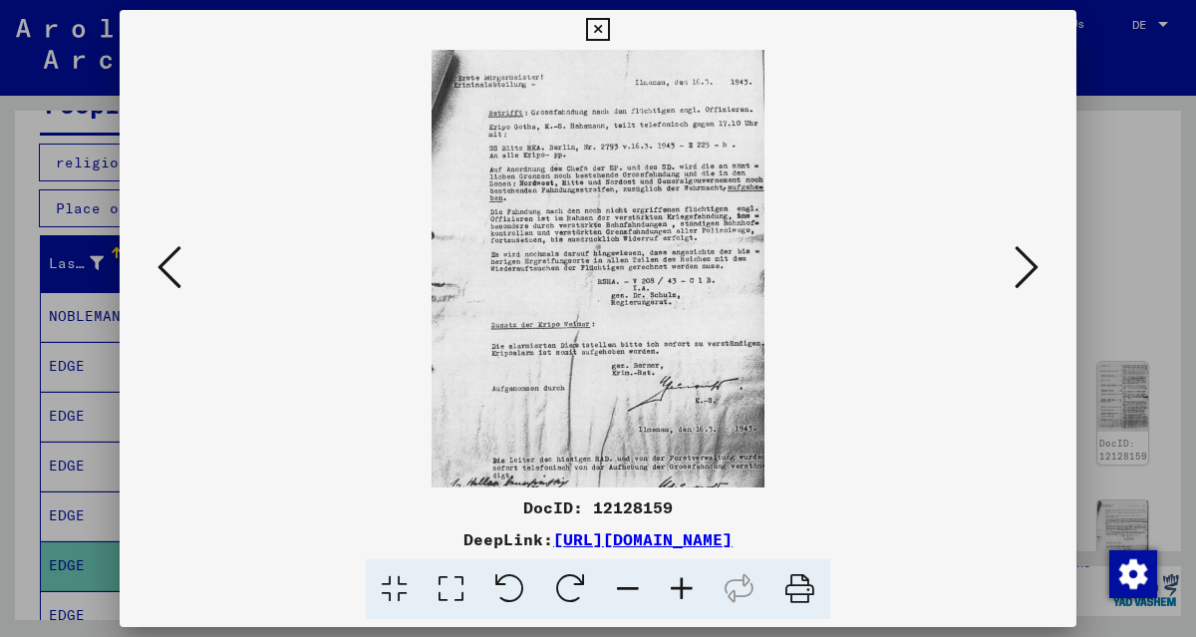
click at [682, 589] on icon at bounding box center [682, 589] width 54 height 61
click at [682, 590] on icon at bounding box center [682, 589] width 54 height 61
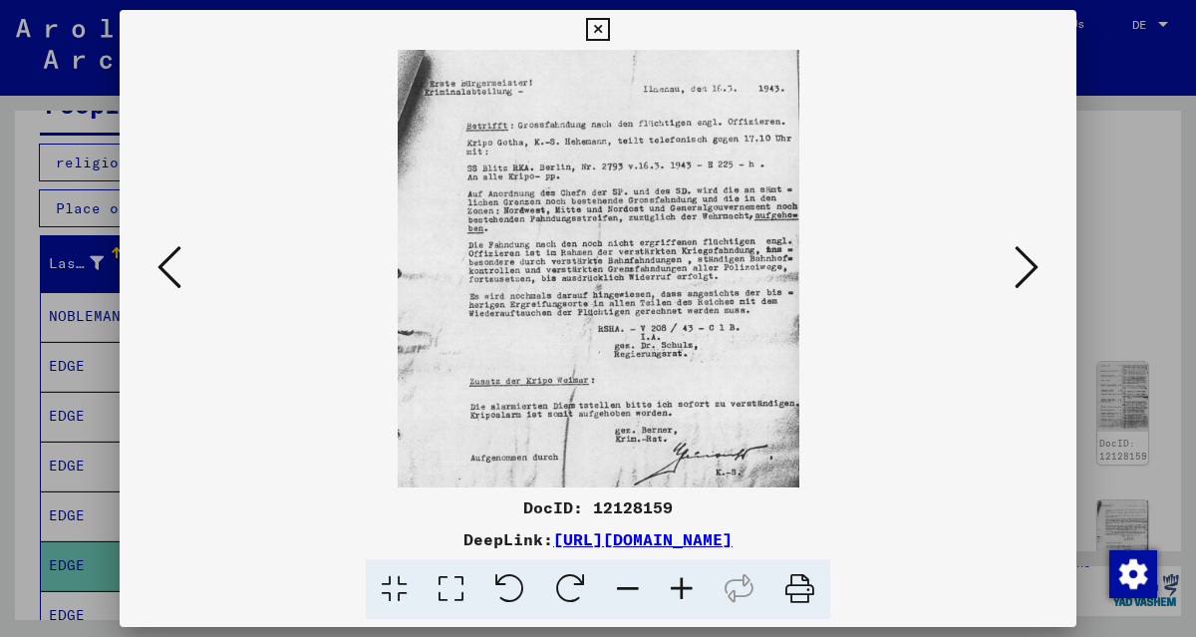
click at [682, 590] on icon at bounding box center [682, 589] width 54 height 61
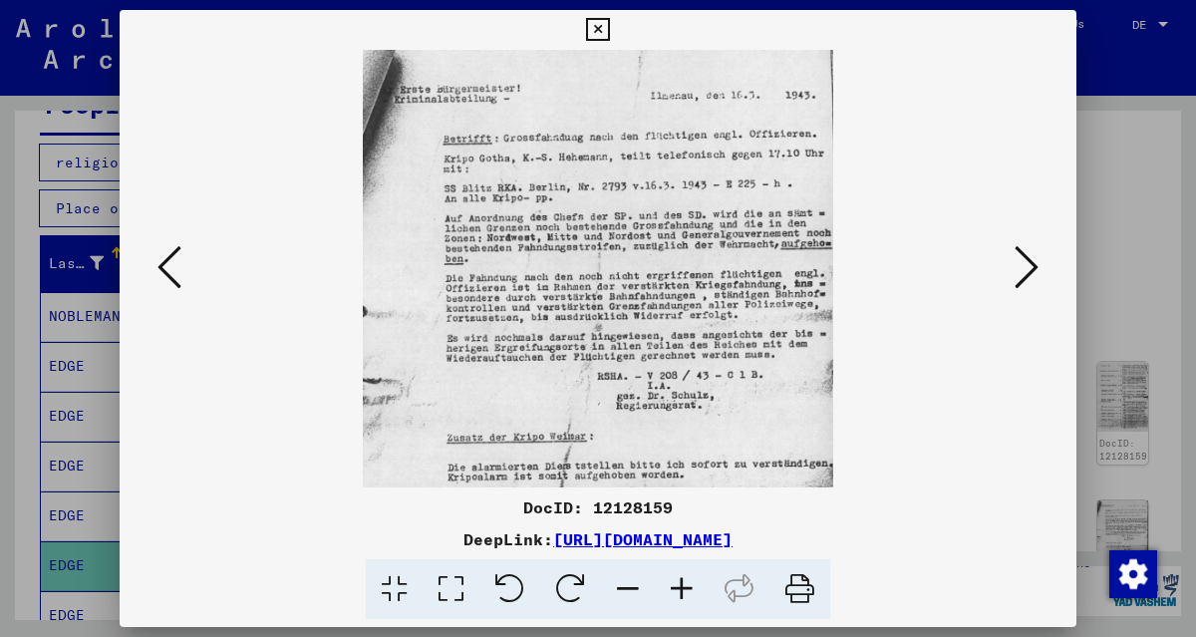
click at [682, 591] on icon at bounding box center [682, 589] width 54 height 61
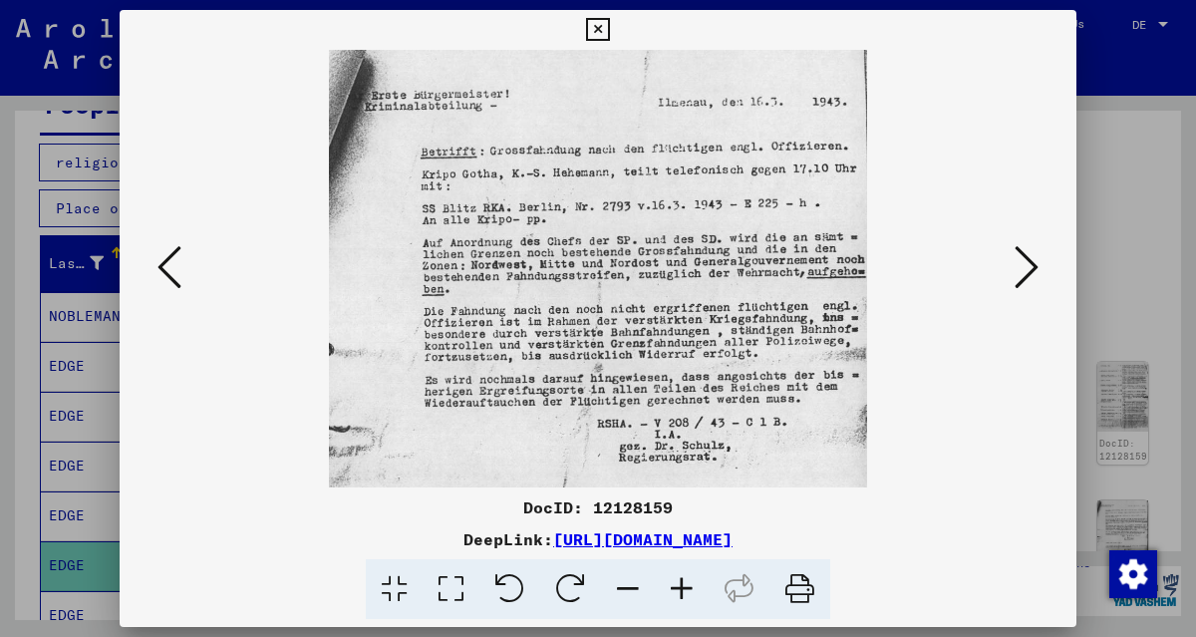
click at [682, 591] on icon at bounding box center [682, 589] width 54 height 61
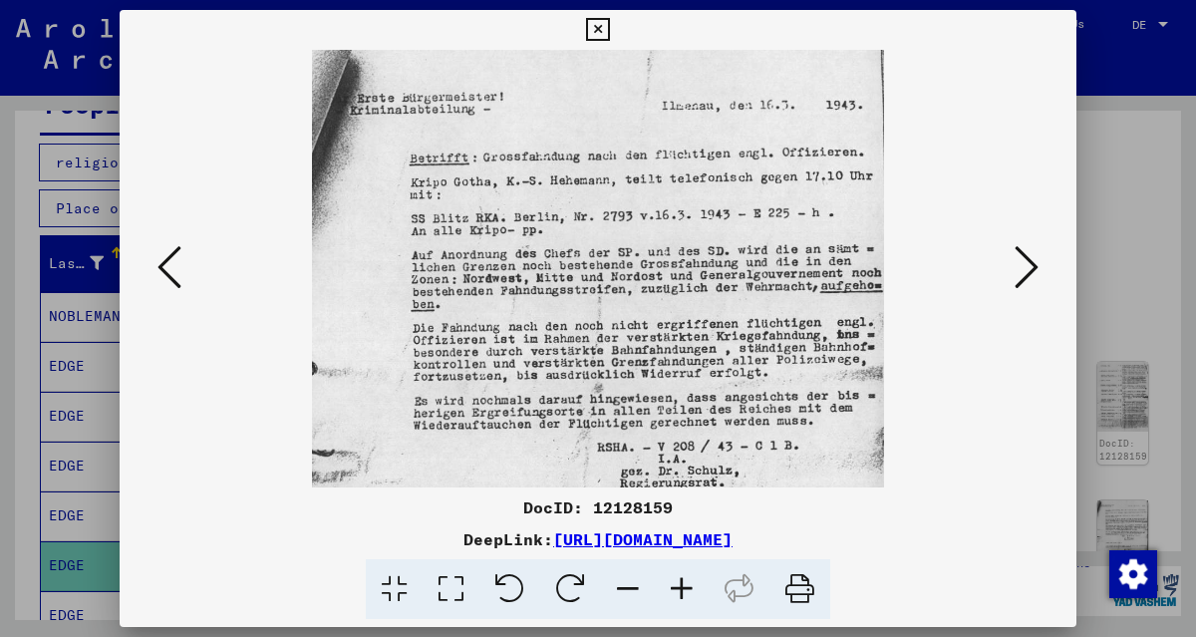
click at [682, 591] on icon at bounding box center [682, 589] width 54 height 61
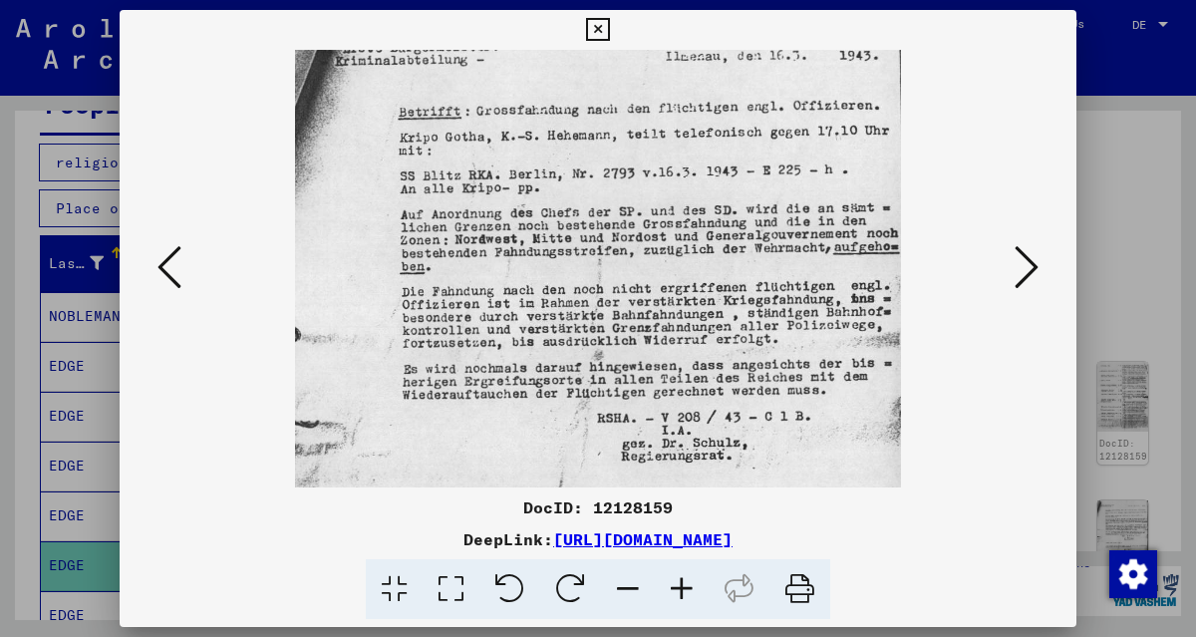
scroll to position [58, 0]
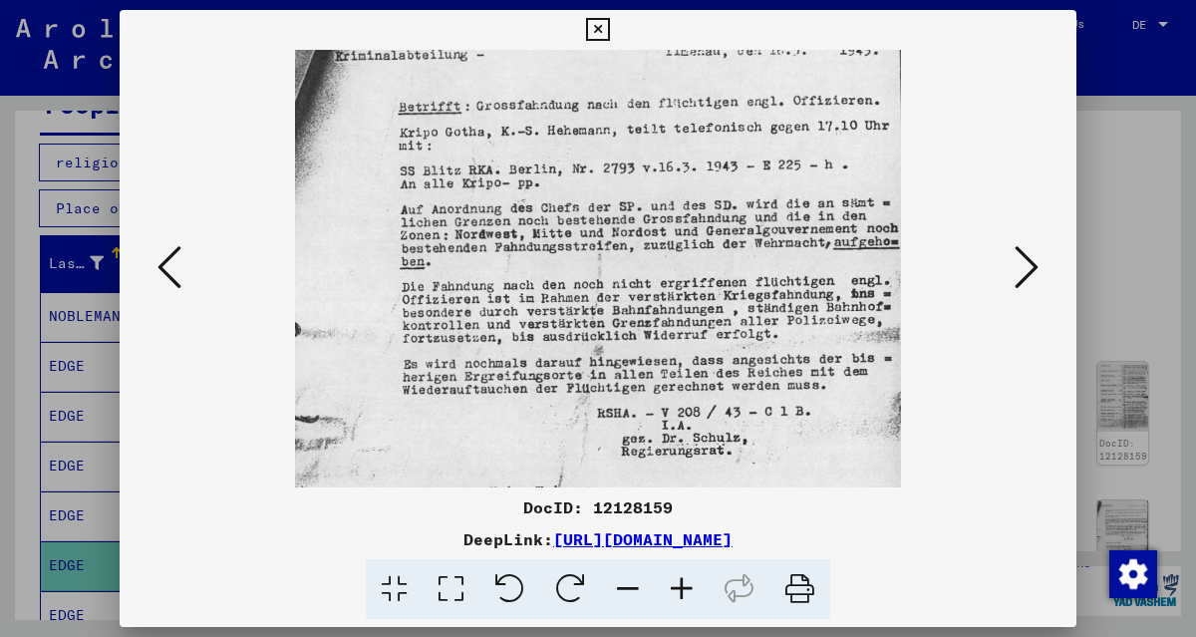
drag, startPoint x: 767, startPoint y: 426, endPoint x: 763, endPoint y: 372, distance: 55.0
click at [763, 372] on img at bounding box center [598, 435] width 606 height 886
click at [227, 386] on viewer-one-image at bounding box center [597, 210] width 821 height 437
click at [1020, 286] on icon at bounding box center [1026, 267] width 24 height 48
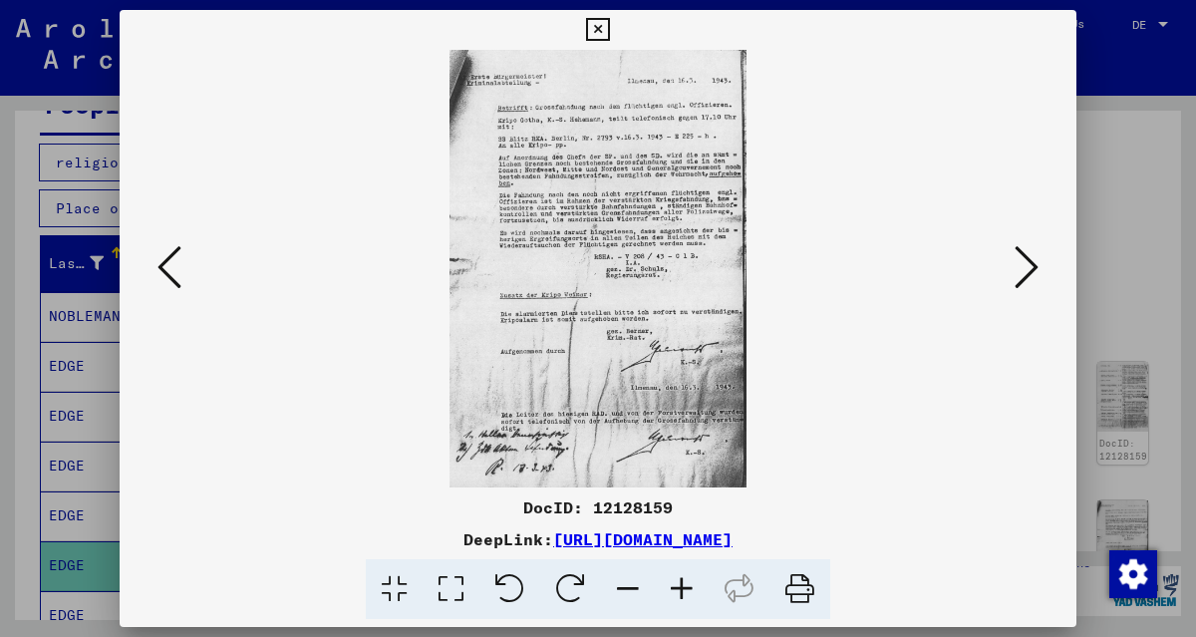
scroll to position [0, 0]
click at [684, 586] on icon at bounding box center [682, 589] width 54 height 61
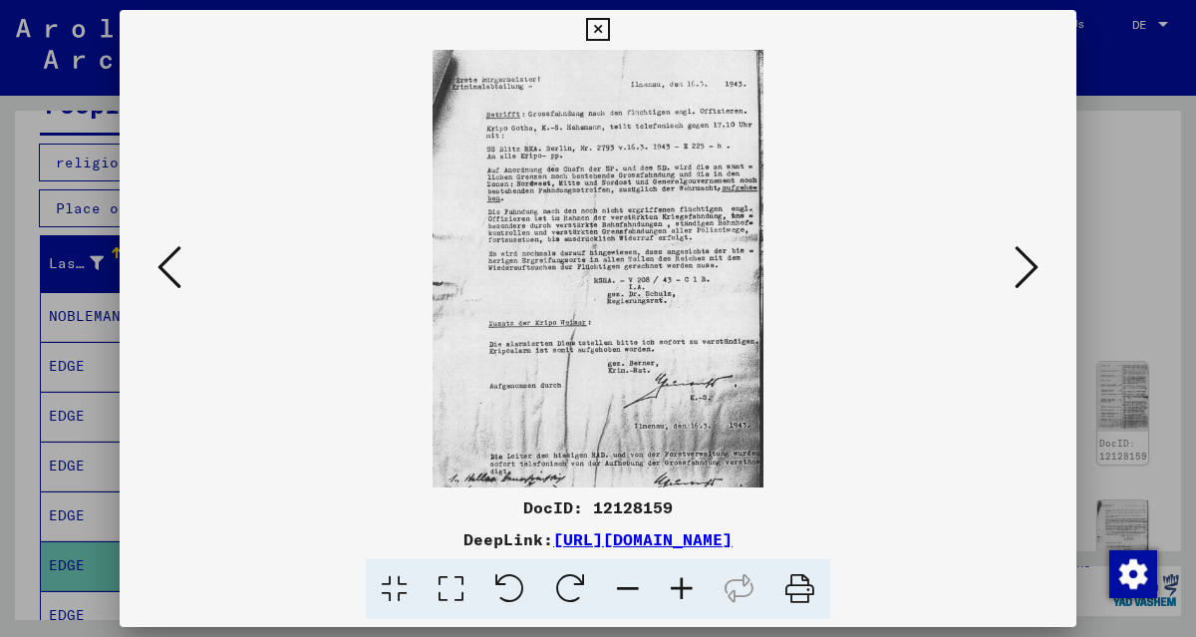
click at [684, 586] on icon at bounding box center [682, 589] width 54 height 61
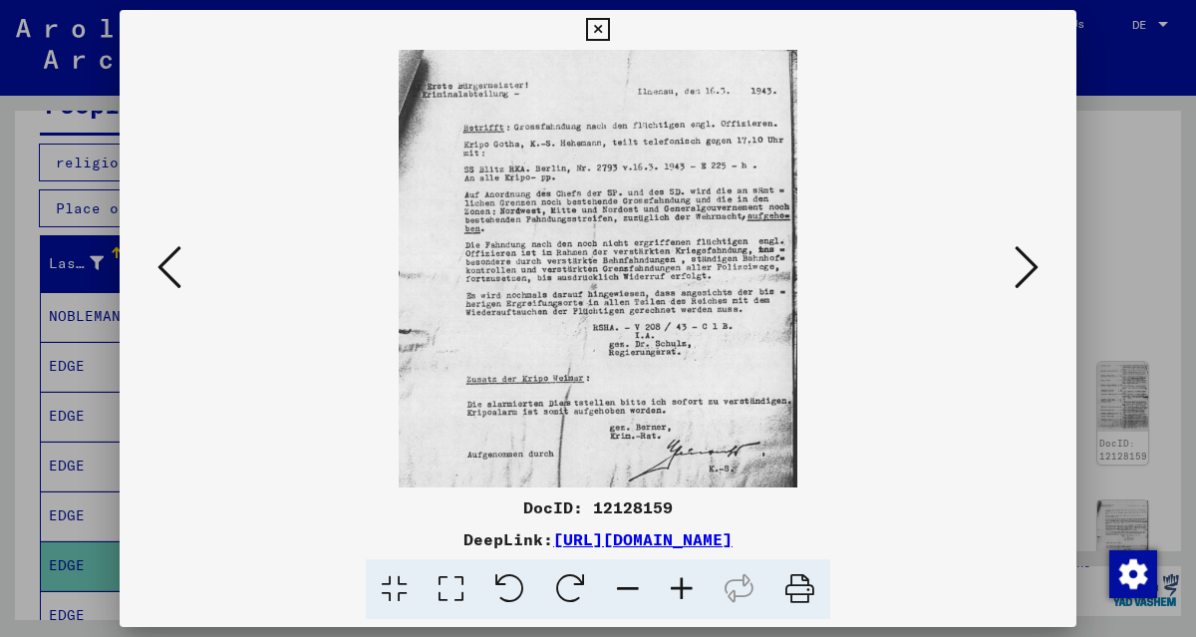
click at [684, 586] on icon at bounding box center [682, 589] width 54 height 61
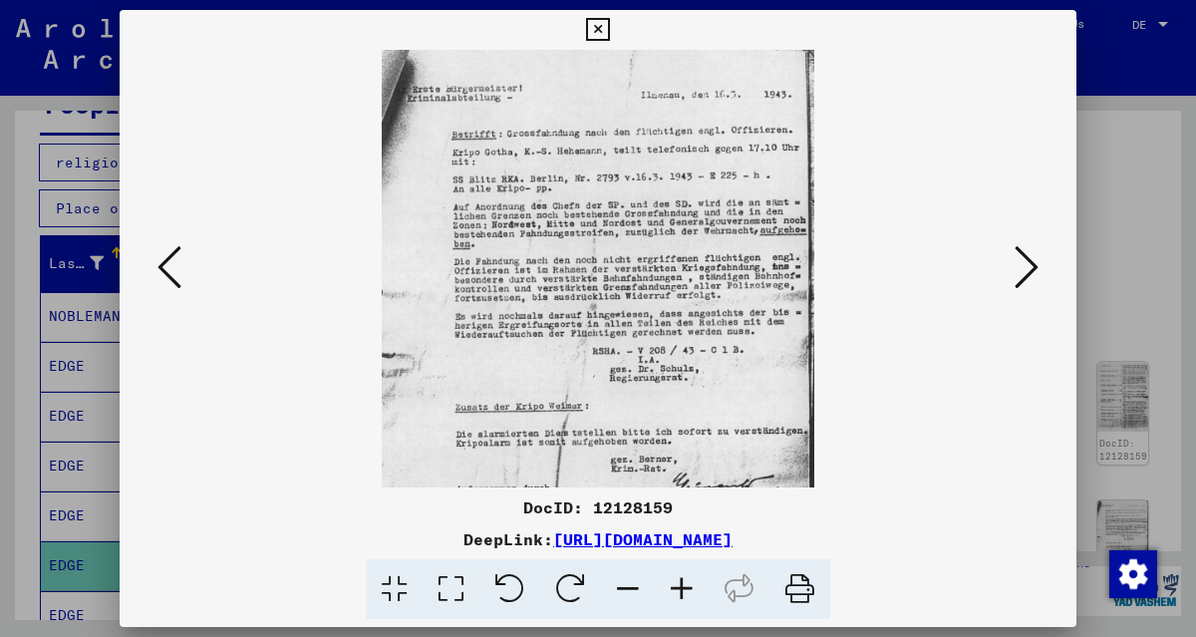
click at [684, 586] on icon at bounding box center [682, 589] width 54 height 61
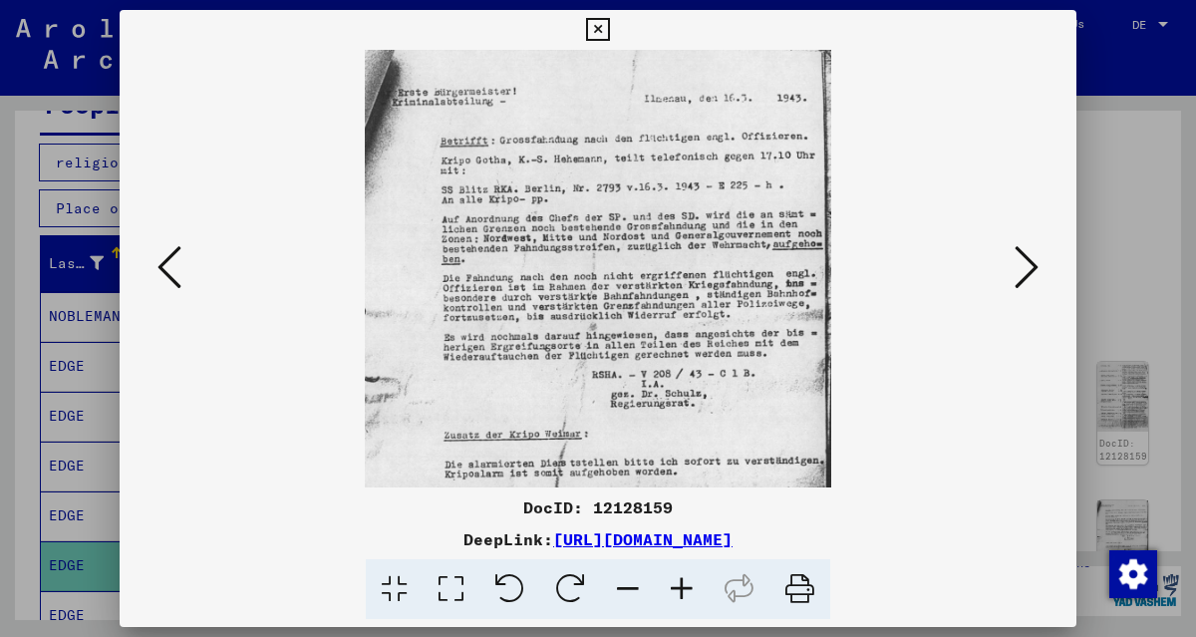
click at [684, 587] on icon at bounding box center [682, 589] width 54 height 61
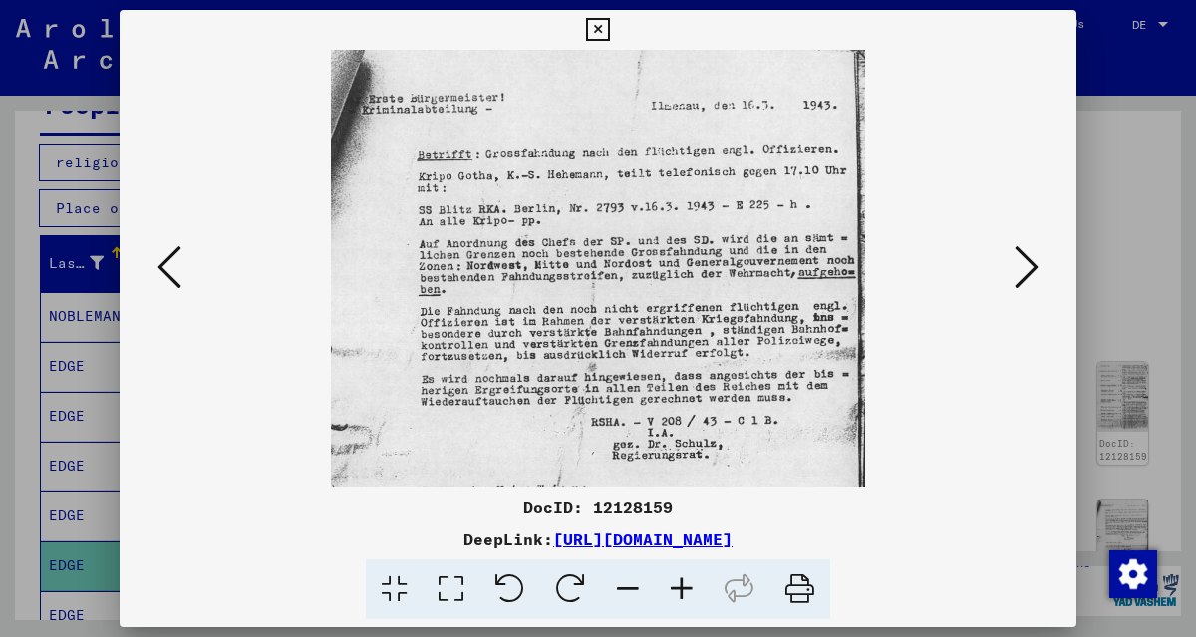
click at [987, 440] on viewer-one-image at bounding box center [597, 268] width 821 height 437
click at [1025, 276] on icon at bounding box center [1026, 267] width 24 height 48
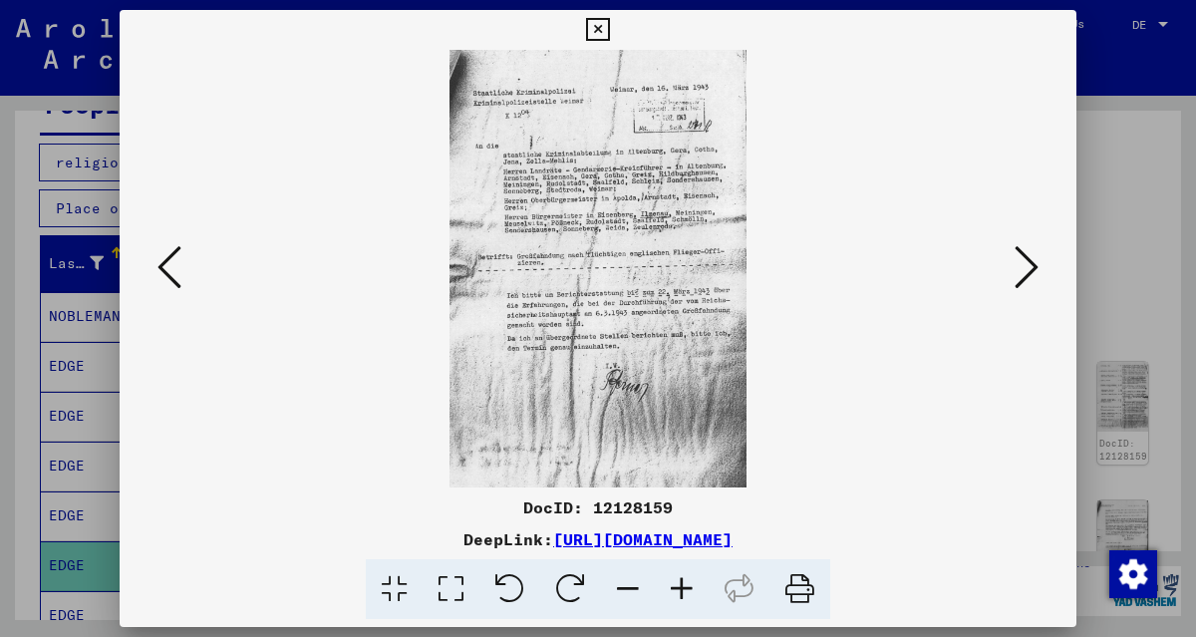
click at [1019, 493] on div "DocID: 12128159 DeepLink: [URL][DOMAIN_NAME]" at bounding box center [598, 315] width 957 height 610
click at [1026, 273] on icon at bounding box center [1026, 267] width 24 height 48
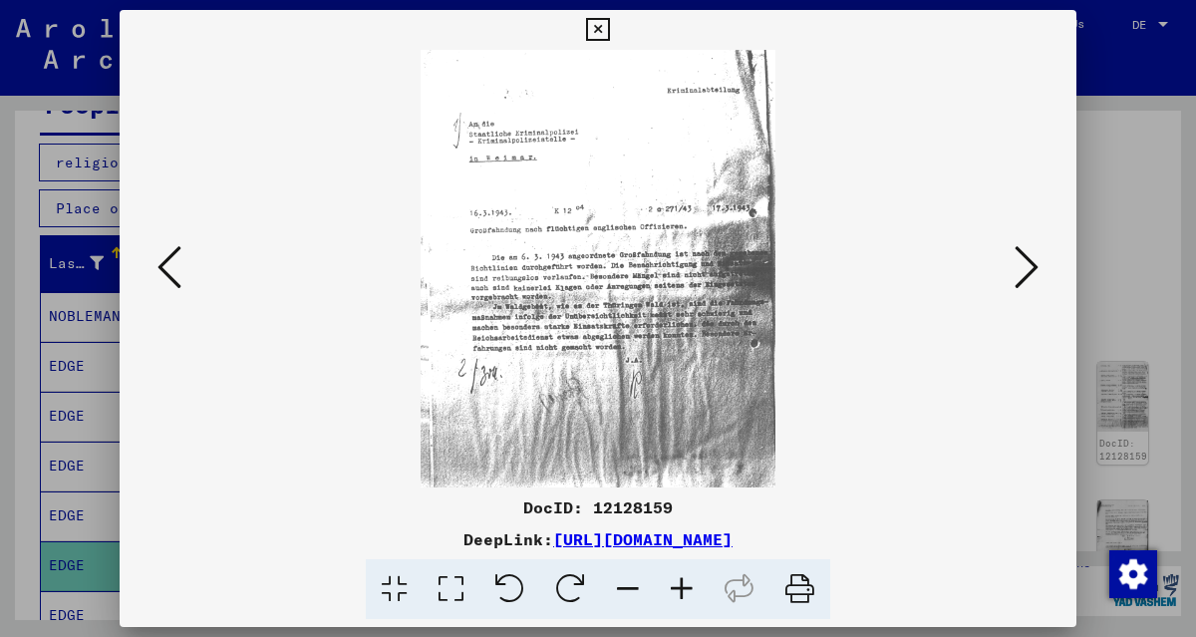
click at [1026, 272] on icon at bounding box center [1026, 267] width 24 height 48
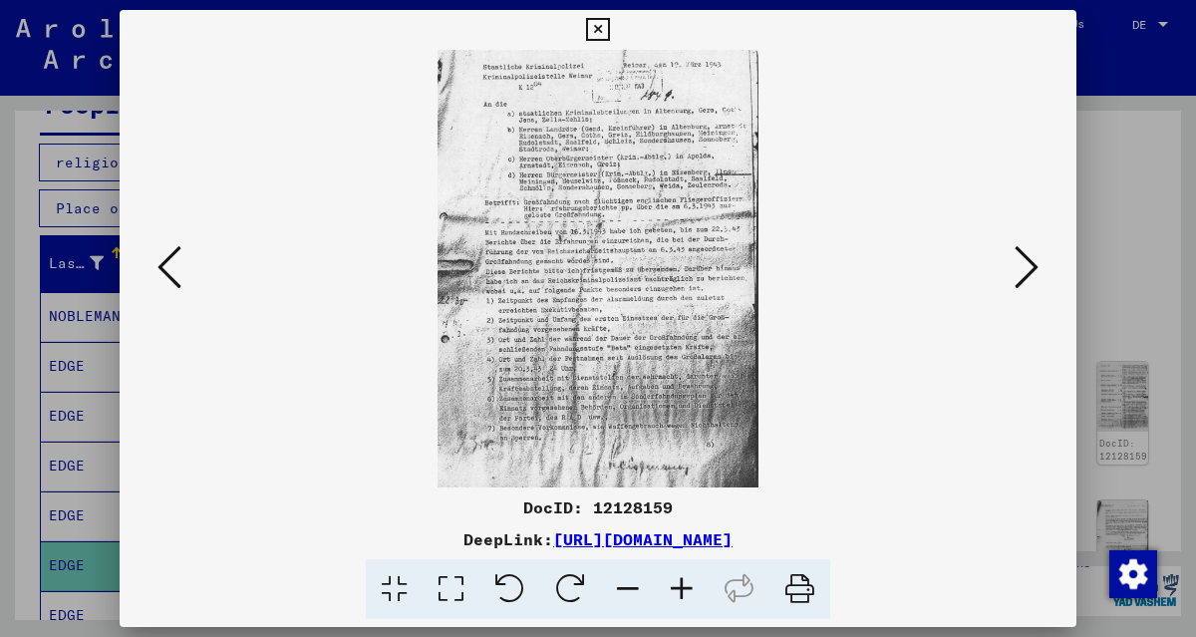
click at [1026, 272] on icon at bounding box center [1026, 267] width 24 height 48
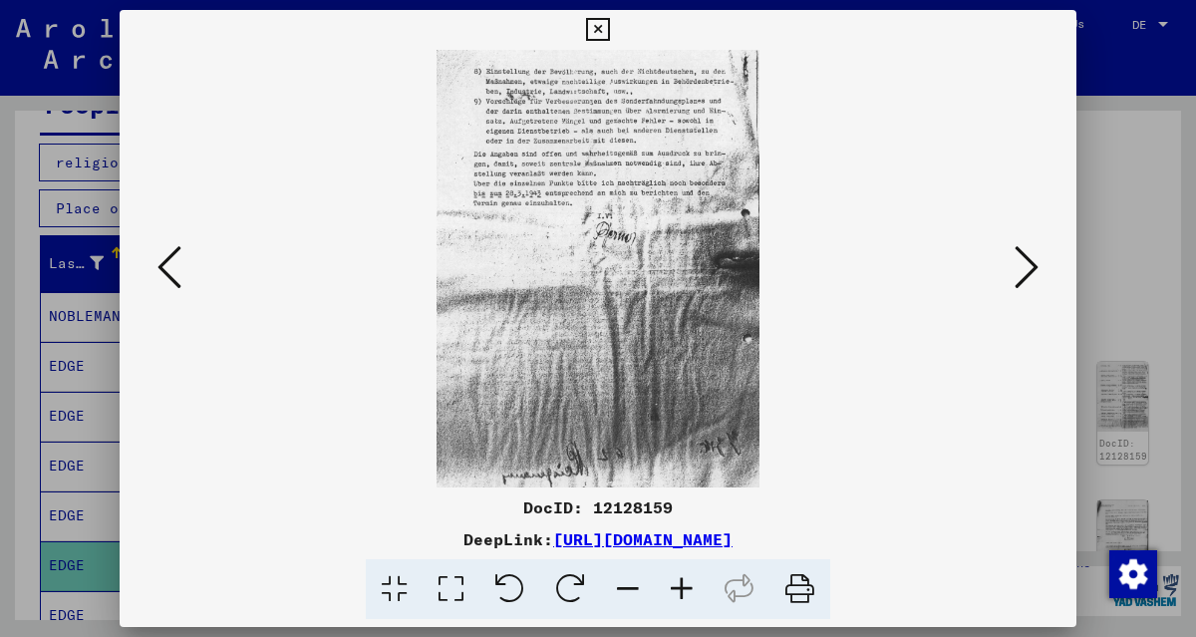
click at [1026, 272] on icon at bounding box center [1026, 267] width 24 height 48
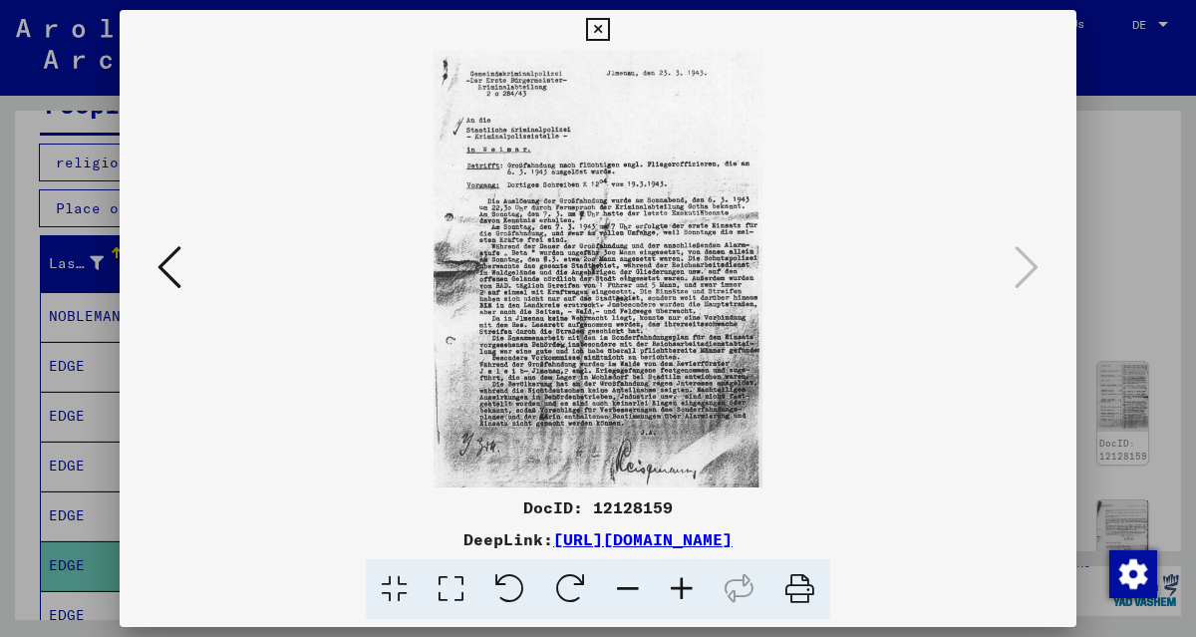
click at [172, 272] on icon at bounding box center [169, 267] width 24 height 48
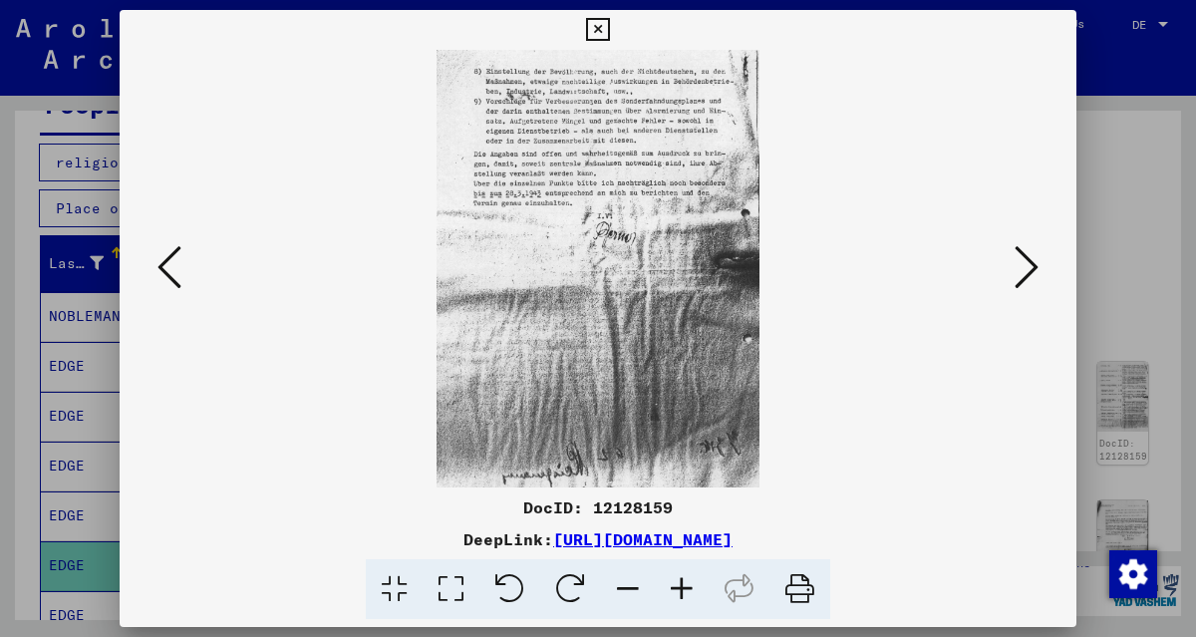
click at [172, 272] on icon at bounding box center [169, 267] width 24 height 48
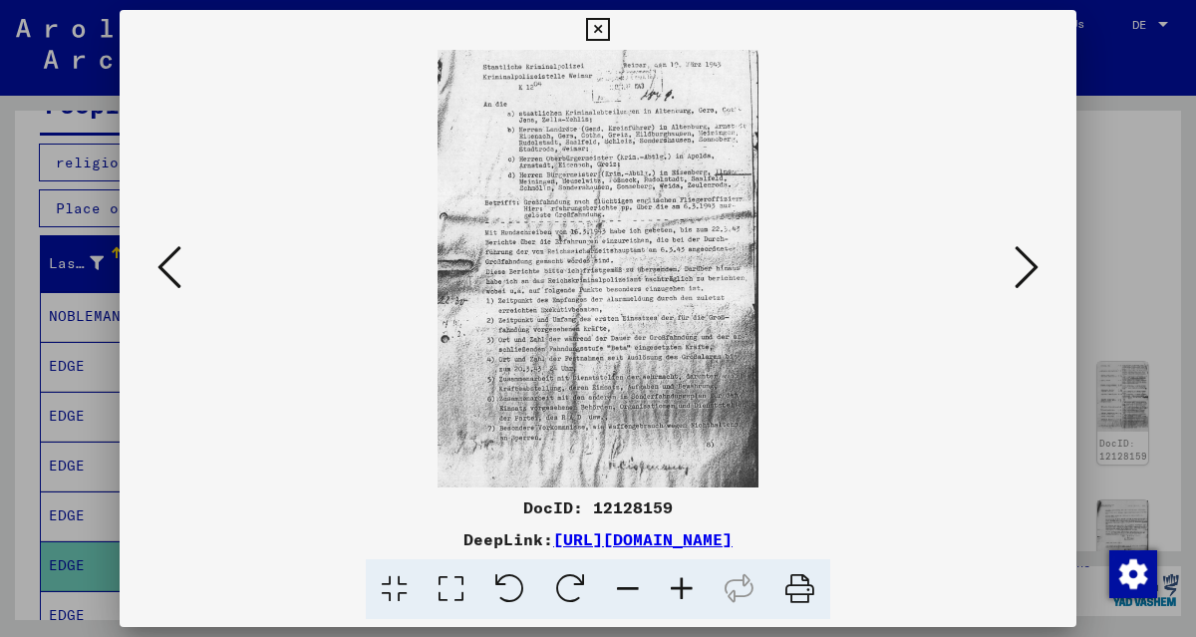
click at [172, 272] on icon at bounding box center [169, 267] width 24 height 48
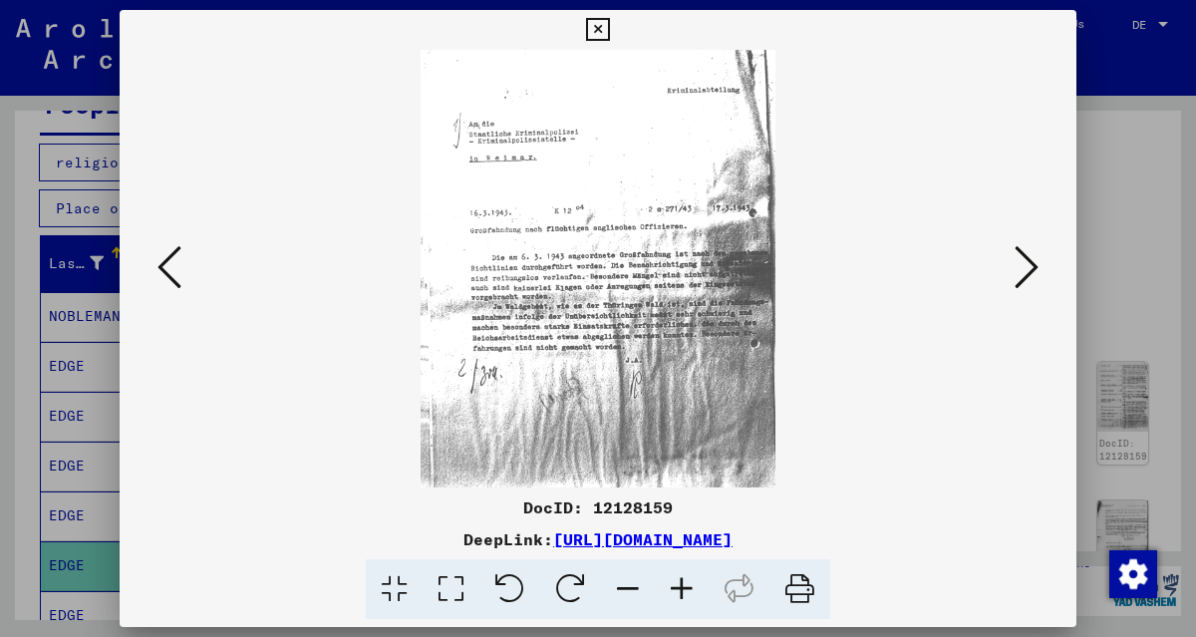
click at [1013, 479] on div at bounding box center [598, 268] width 957 height 437
click at [1027, 256] on icon at bounding box center [1026, 267] width 24 height 48
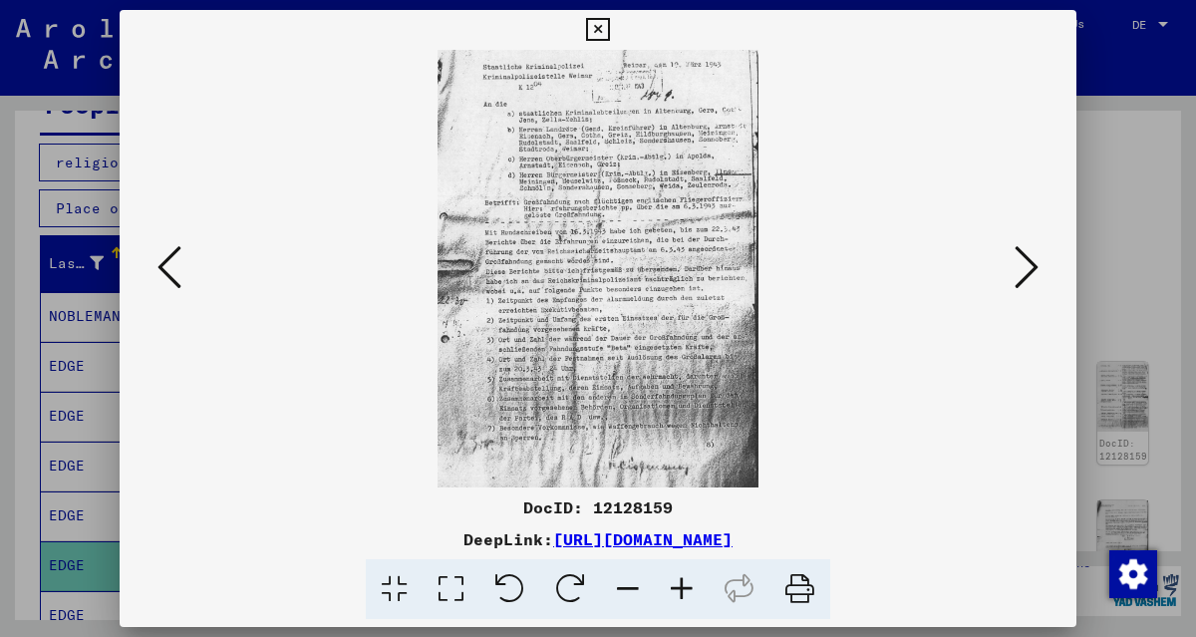
click at [1028, 459] on div at bounding box center [598, 268] width 957 height 437
click at [1023, 258] on icon at bounding box center [1026, 267] width 24 height 48
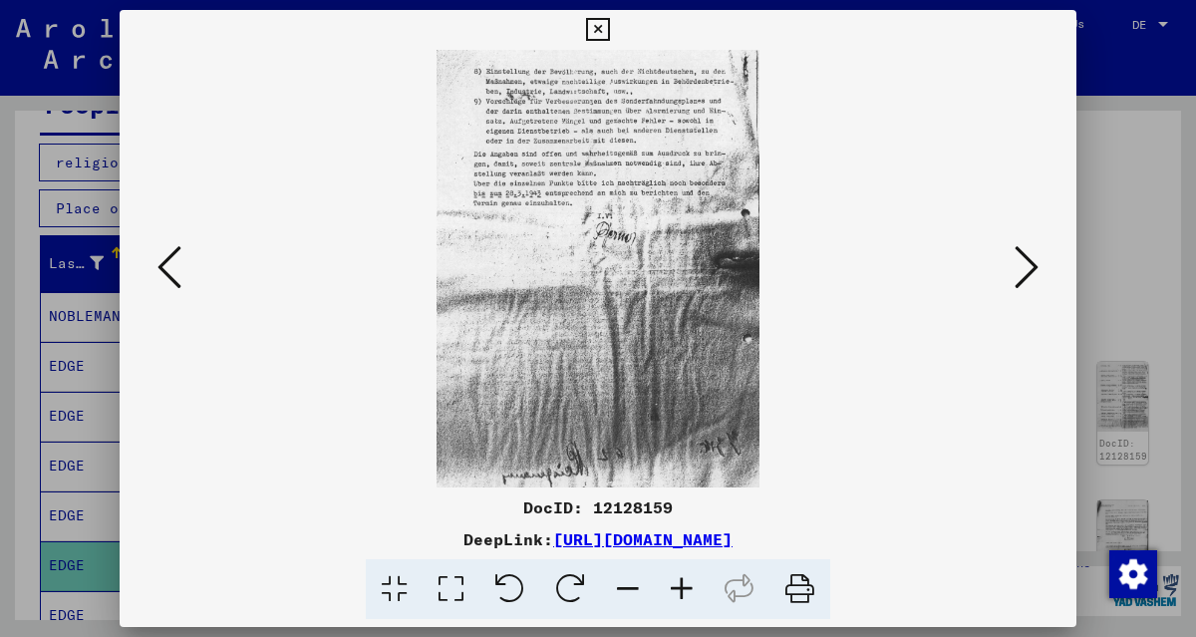
click at [969, 463] on viewer-one-image at bounding box center [597, 268] width 821 height 437
click at [1030, 252] on icon at bounding box center [1026, 267] width 24 height 48
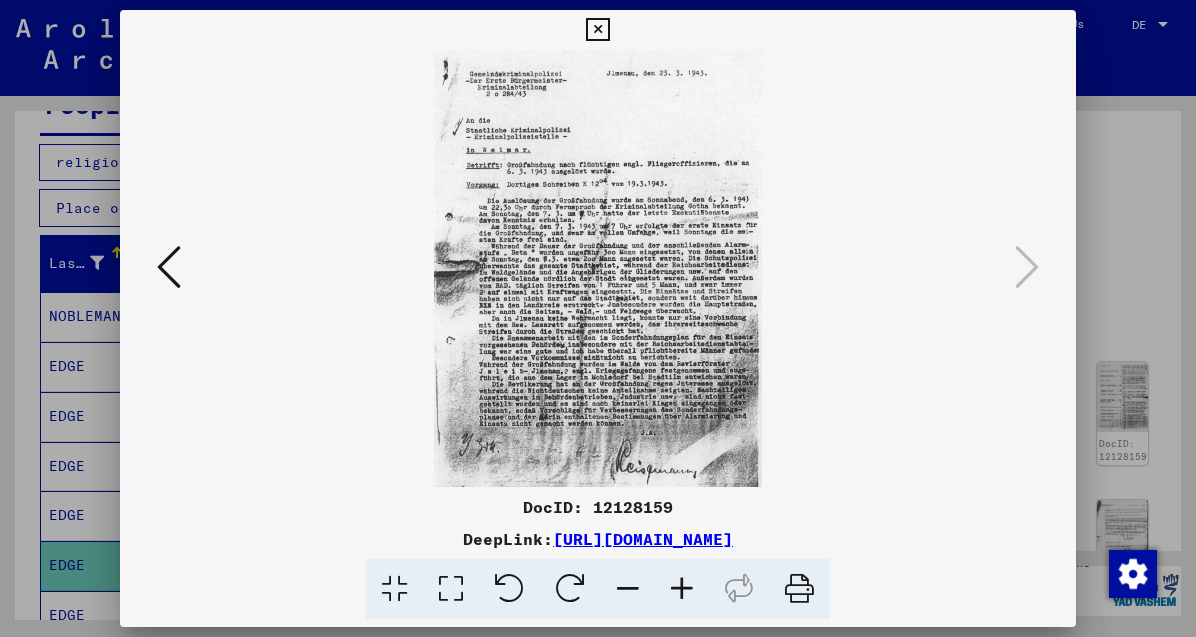
click at [683, 587] on icon at bounding box center [682, 589] width 54 height 61
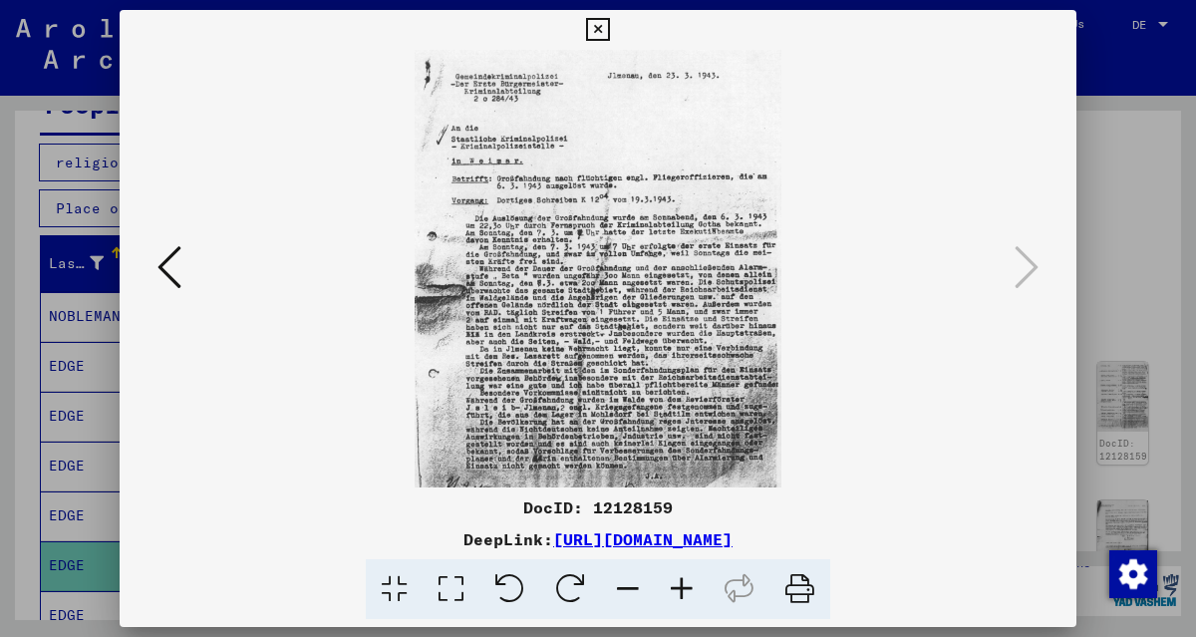
click at [683, 587] on icon at bounding box center [682, 589] width 54 height 61
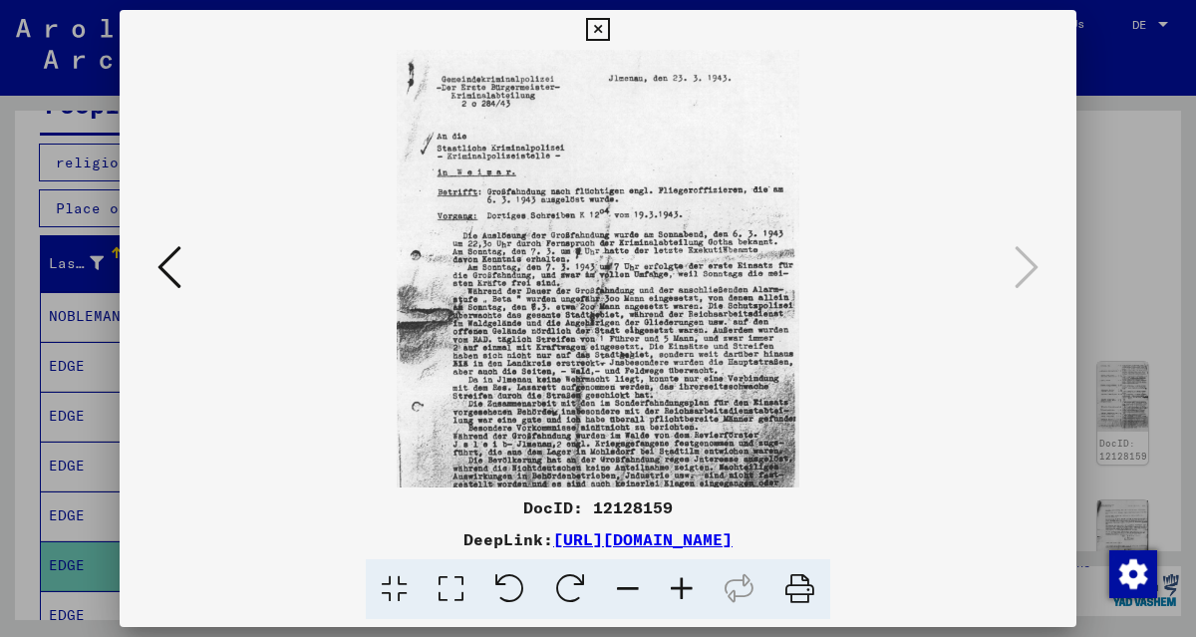
click at [682, 587] on icon at bounding box center [682, 589] width 54 height 61
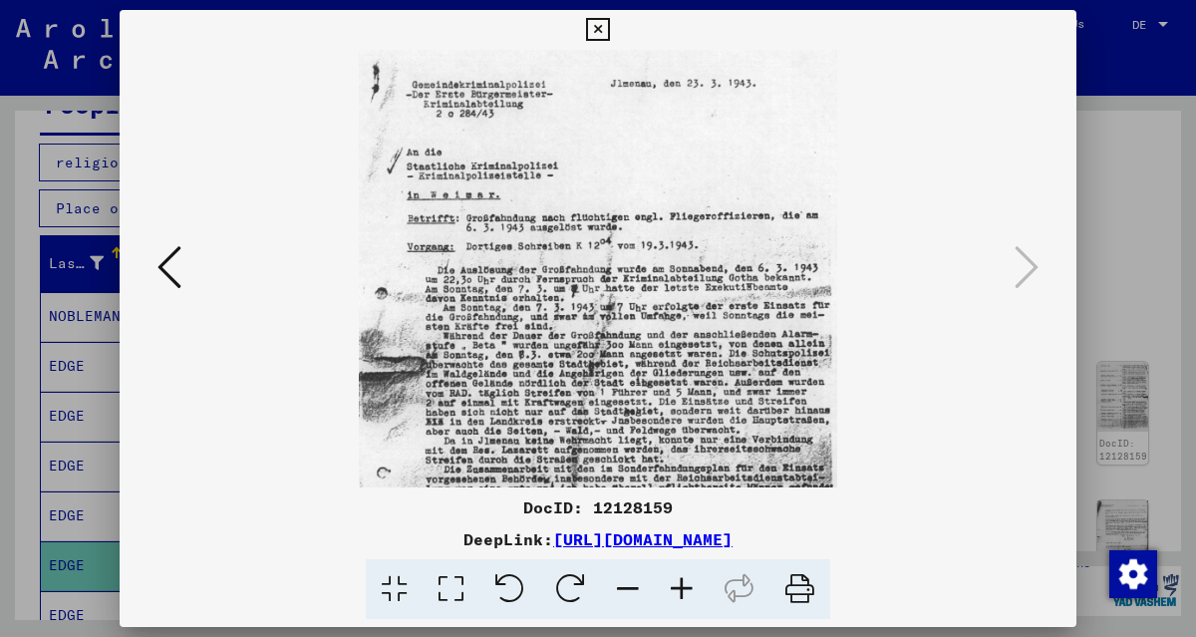
click at [682, 587] on icon at bounding box center [682, 589] width 54 height 61
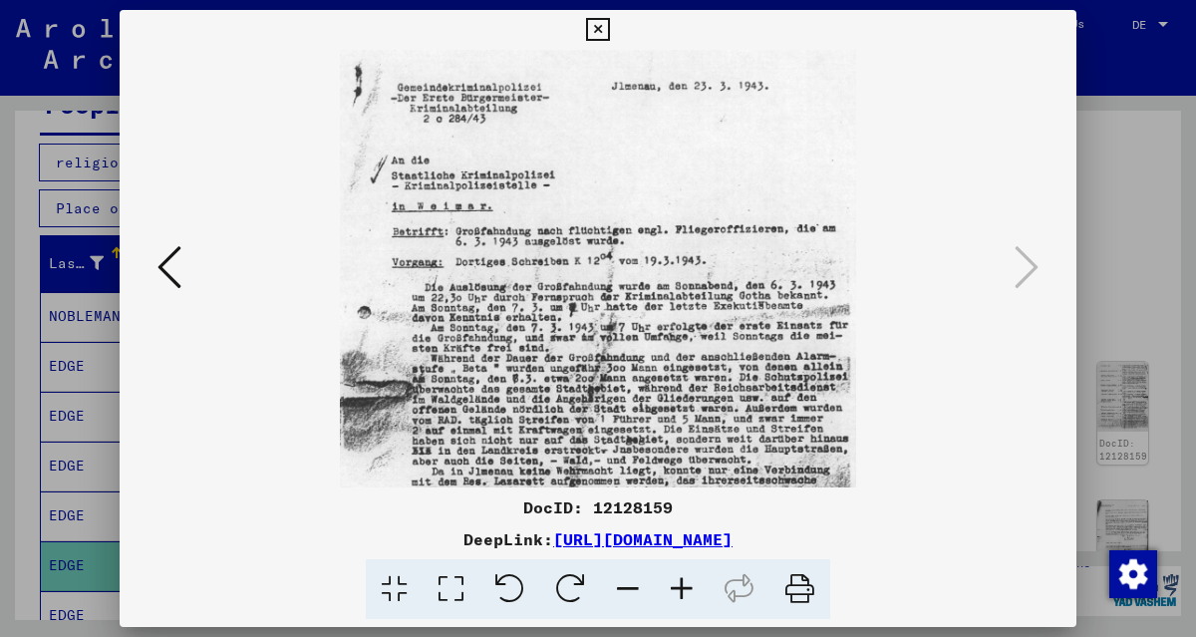
click at [682, 587] on icon at bounding box center [682, 589] width 54 height 61
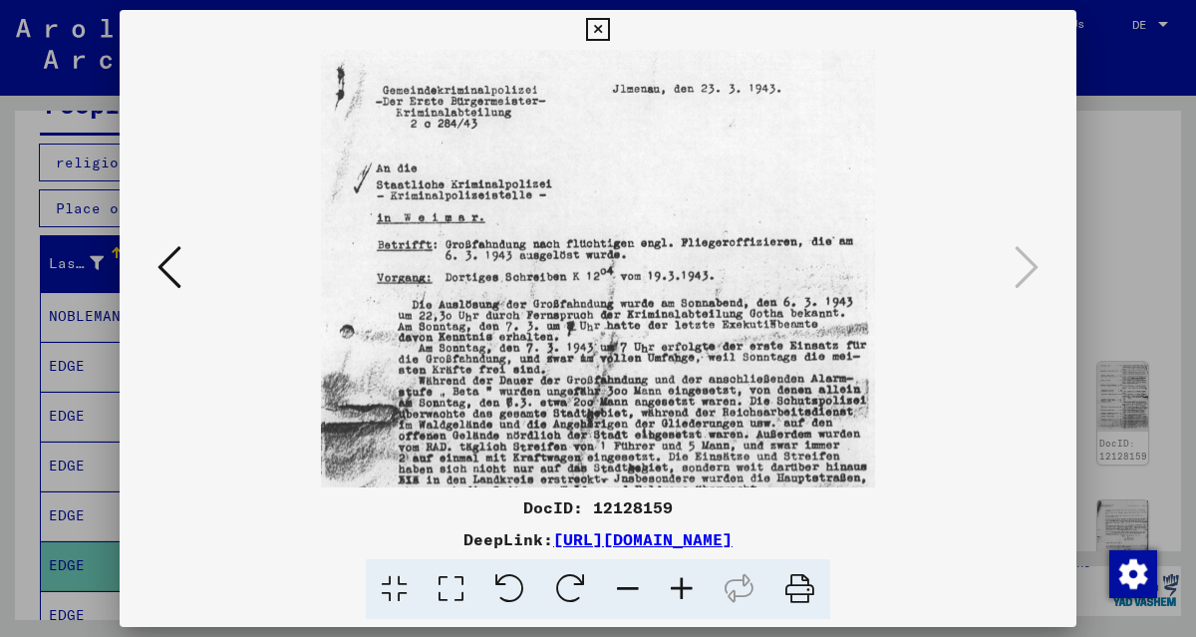
click at [682, 587] on icon at bounding box center [682, 589] width 54 height 61
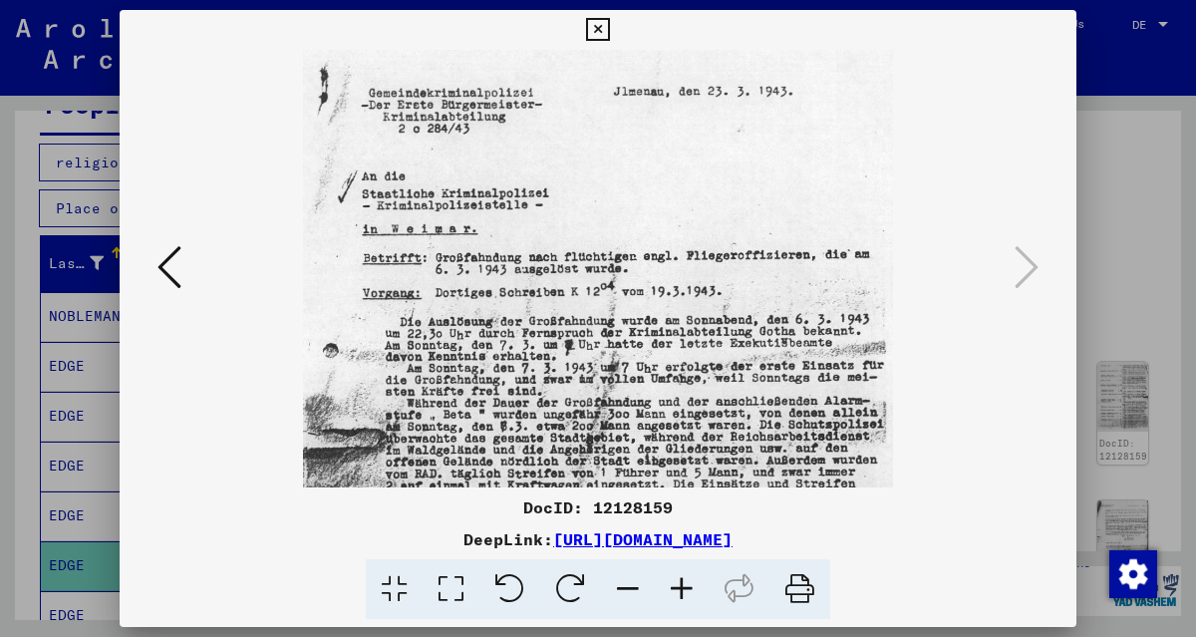
click at [682, 587] on icon at bounding box center [682, 589] width 54 height 61
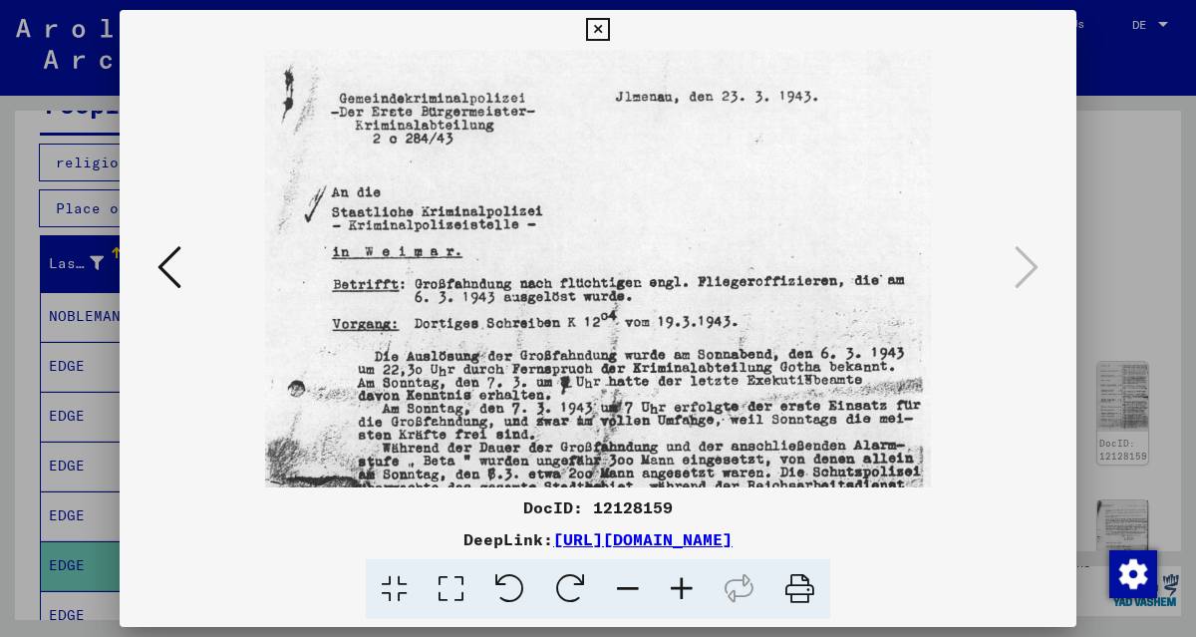
click at [682, 587] on icon at bounding box center [682, 589] width 54 height 61
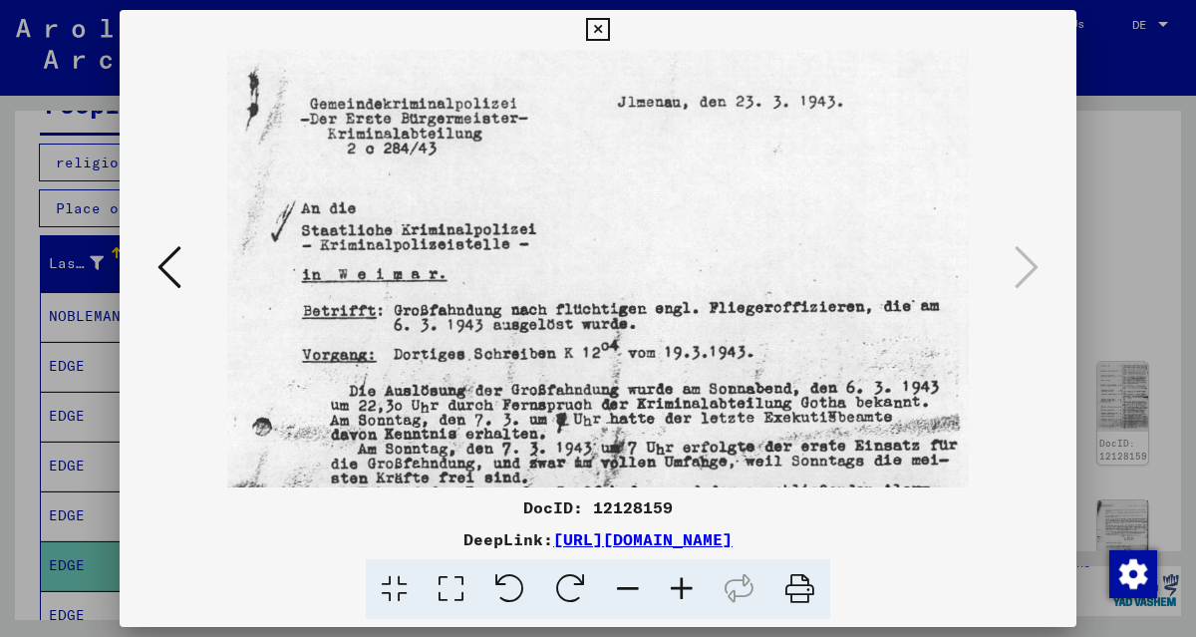
click at [682, 587] on icon at bounding box center [682, 589] width 54 height 61
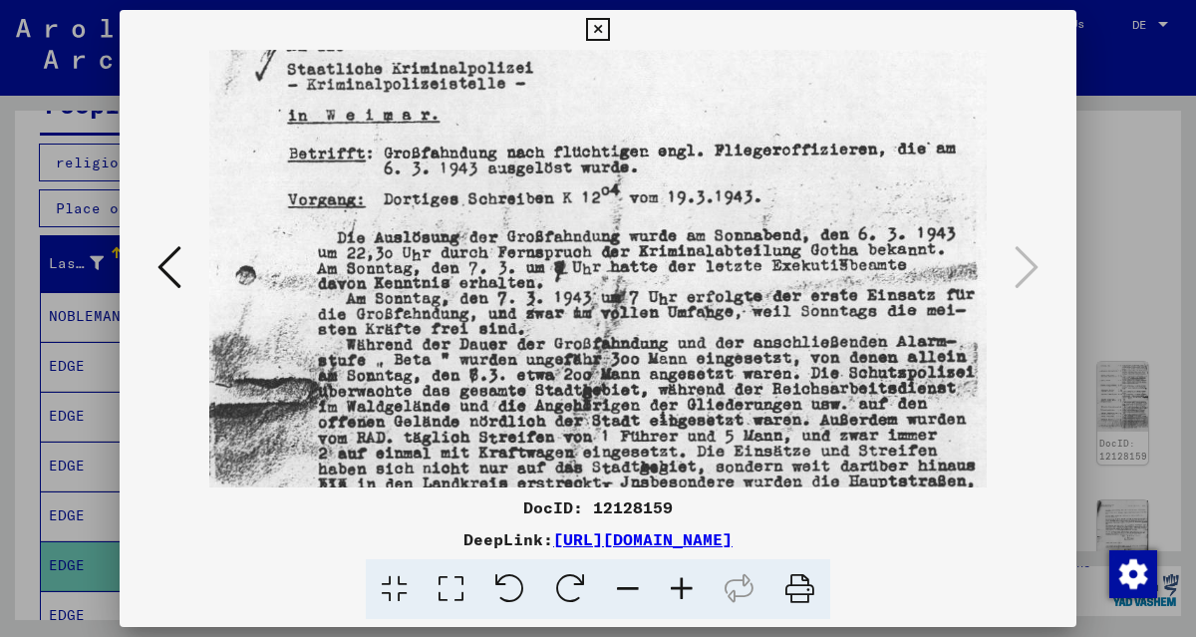
drag, startPoint x: 869, startPoint y: 414, endPoint x: 853, endPoint y: 241, distance: 173.1
click at [853, 242] on img at bounding box center [598, 396] width 778 height 1035
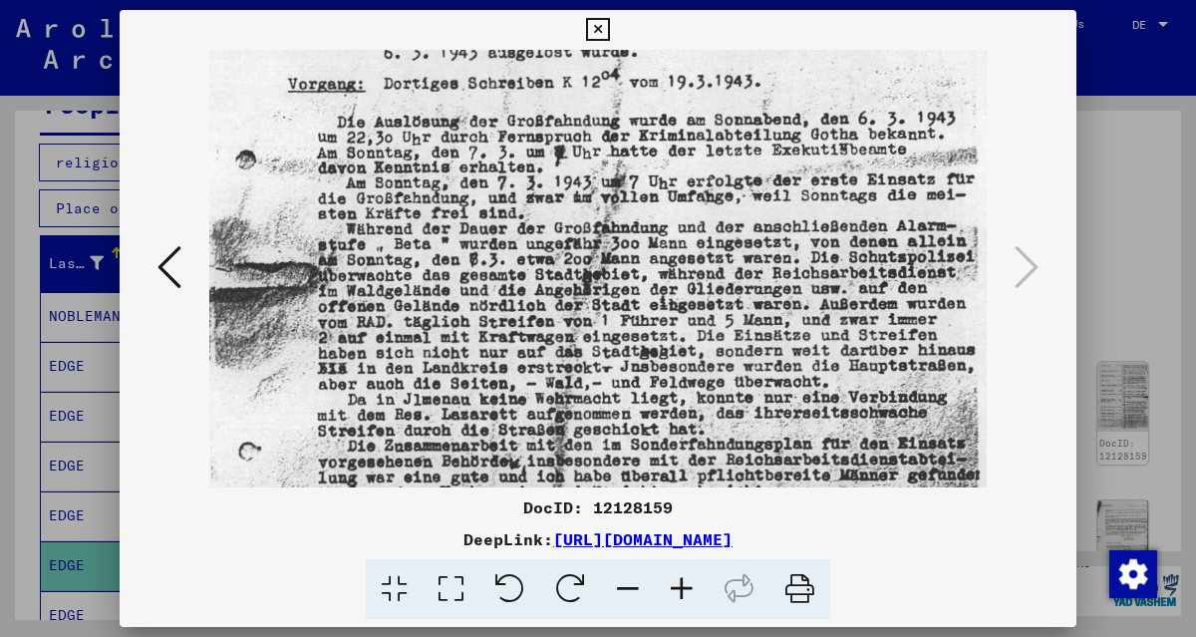
drag, startPoint x: 835, startPoint y: 406, endPoint x: 811, endPoint y: 287, distance: 121.0
click at [812, 280] on img at bounding box center [598, 281] width 778 height 1035
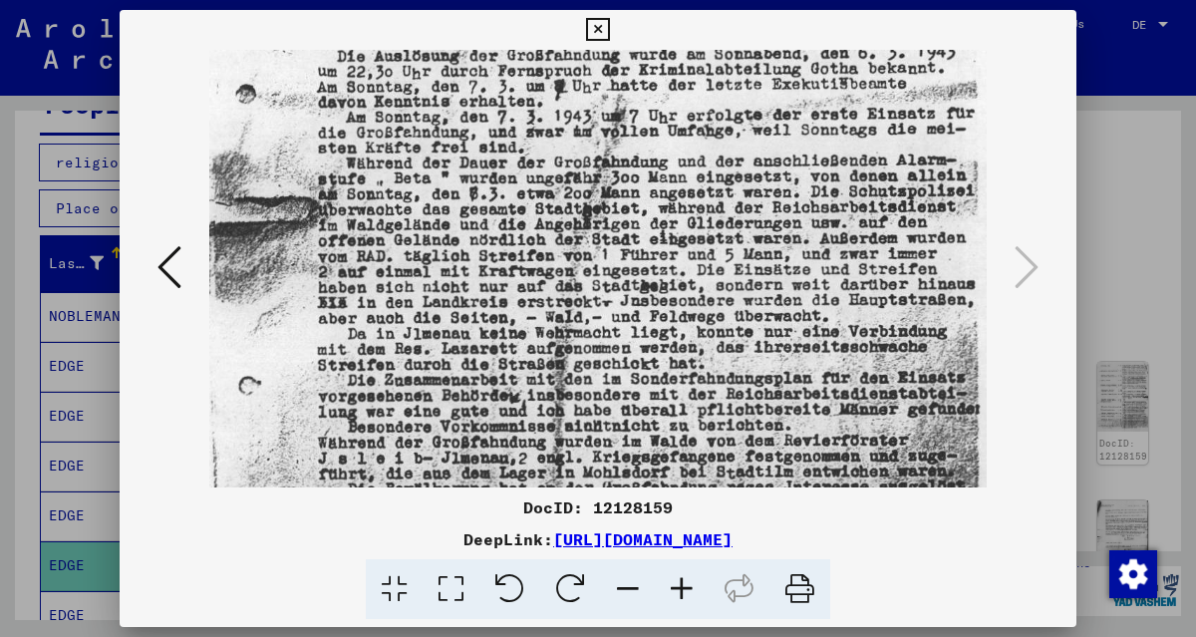
scroll to position [357, 0]
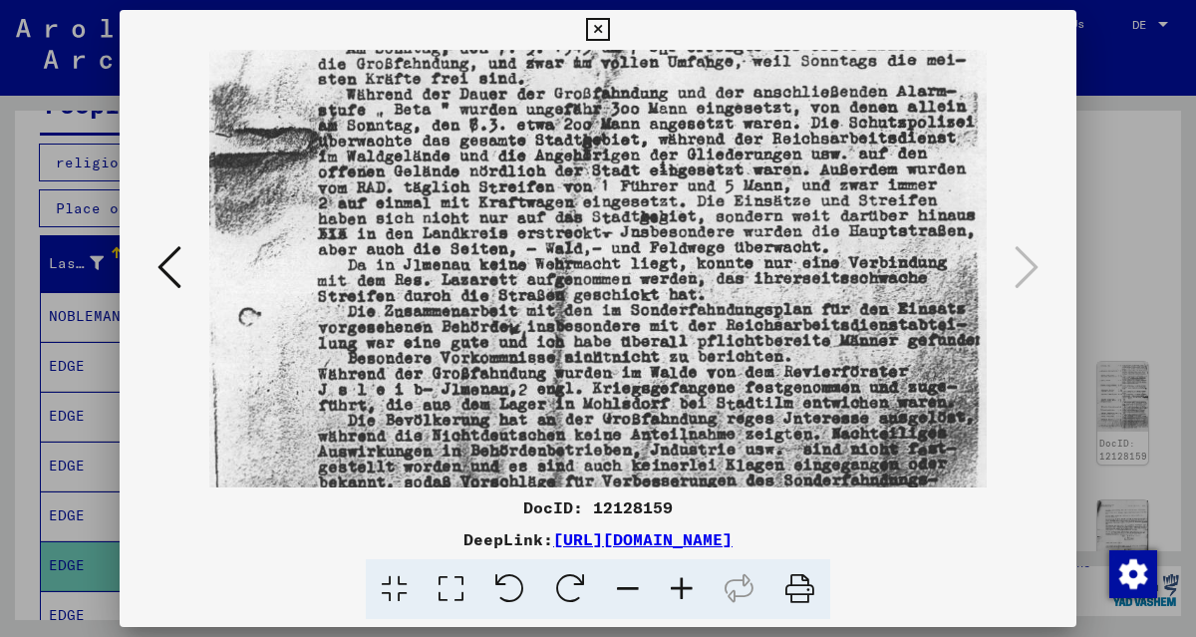
drag, startPoint x: 850, startPoint y: 426, endPoint x: 834, endPoint y: 306, distance: 120.6
click at [834, 306] on img at bounding box center [598, 146] width 778 height 1035
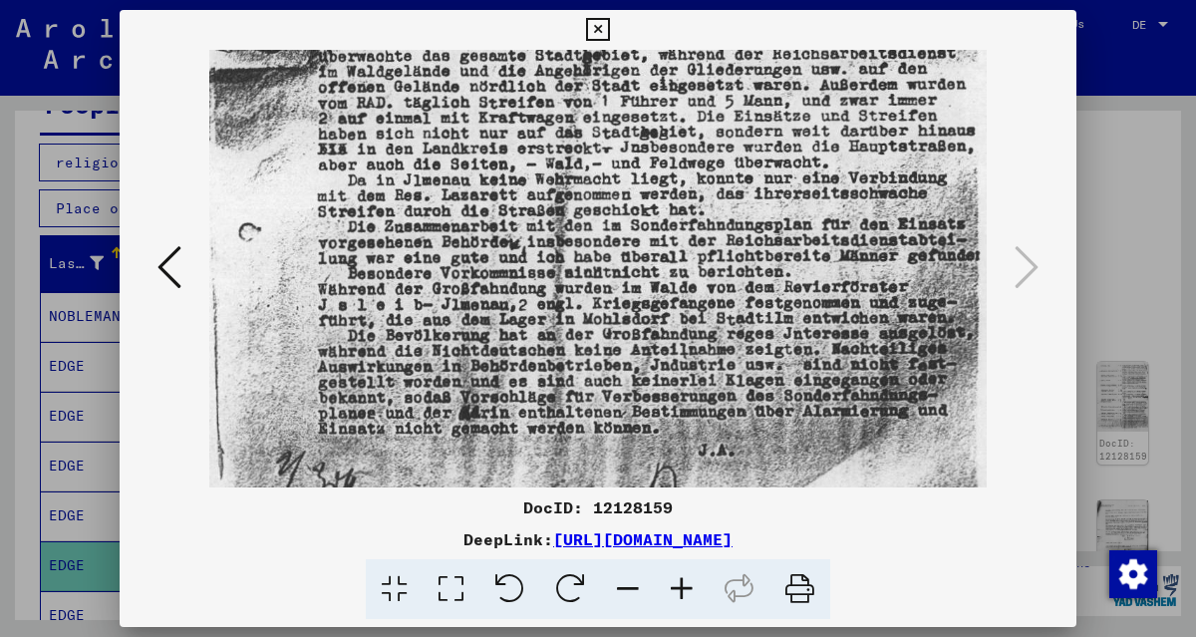
scroll to position [511, 0]
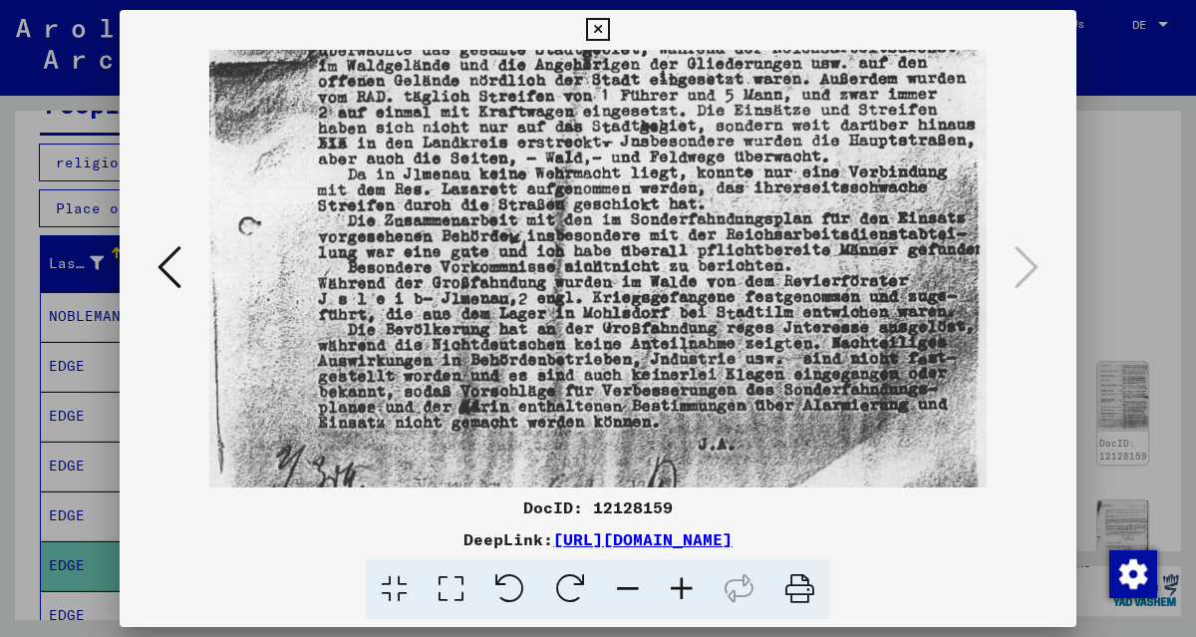
drag, startPoint x: 857, startPoint y: 424, endPoint x: 857, endPoint y: 360, distance: 63.8
click at [857, 360] on img at bounding box center [598, 56] width 778 height 1035
drag, startPoint x: 600, startPoint y: 28, endPoint x: 237, endPoint y: 600, distance: 677.3
click at [602, 28] on icon at bounding box center [597, 30] width 23 height 24
click at [238, 602] on div at bounding box center [598, 589] width 941 height 61
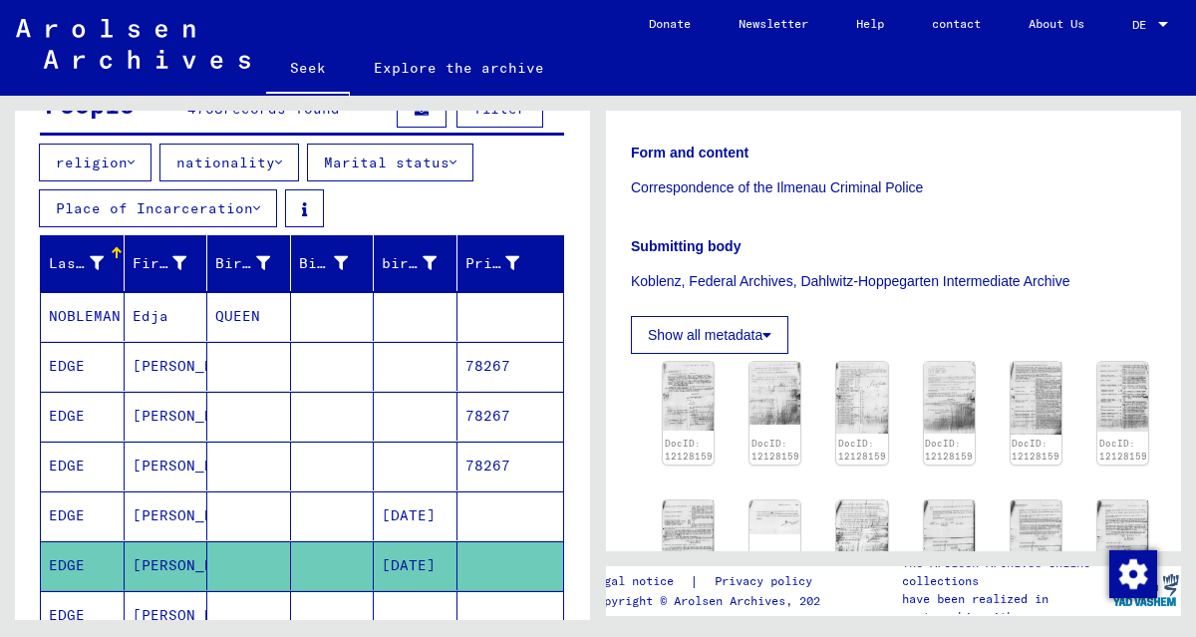
click at [161, 607] on font "[PERSON_NAME]" at bounding box center [191, 615] width 117 height 18
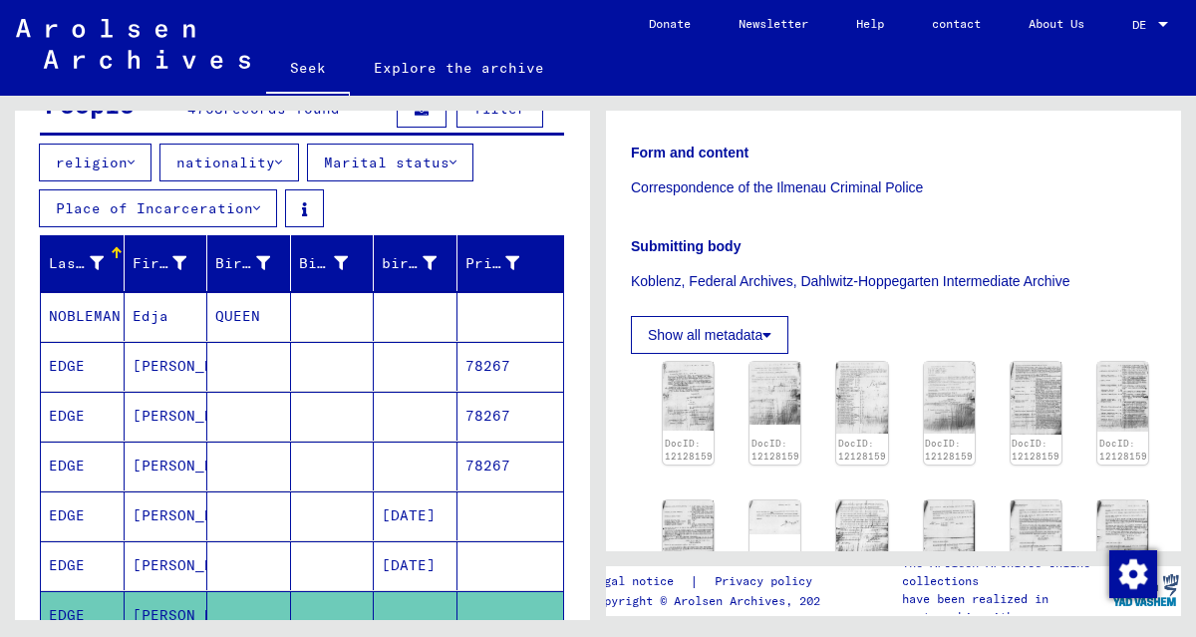
click at [161, 606] on font "[PERSON_NAME]" at bounding box center [191, 615] width 117 height 18
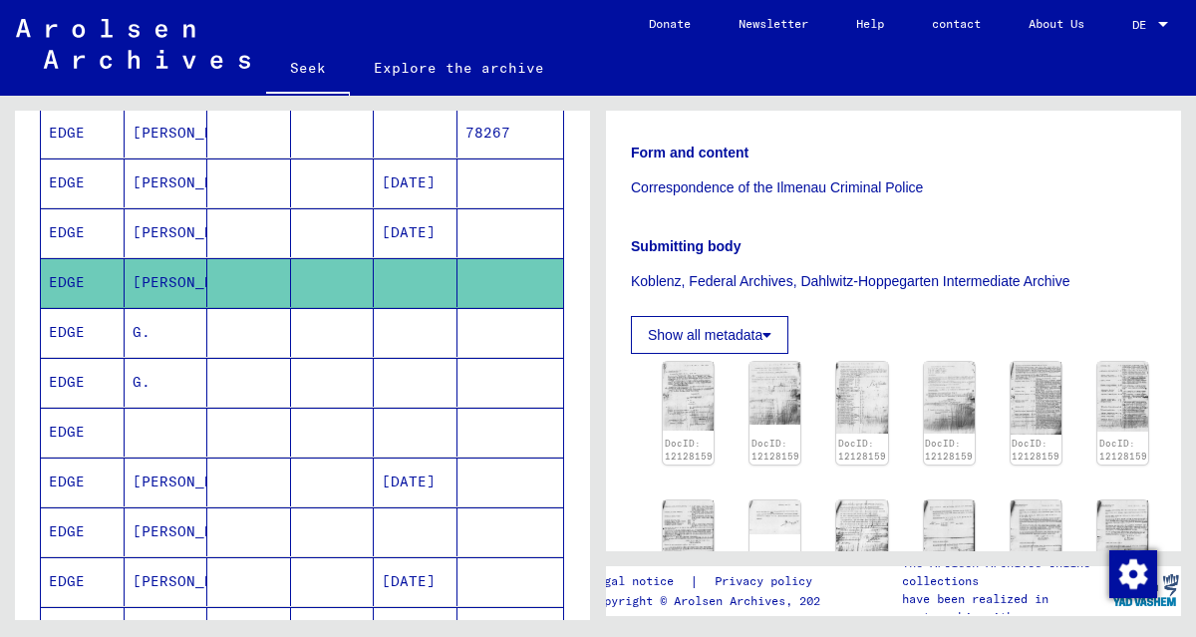
click at [170, 273] on font "[PERSON_NAME]" at bounding box center [191, 282] width 117 height 18
click at [161, 177] on font "[PERSON_NAME]" at bounding box center [191, 182] width 117 height 18
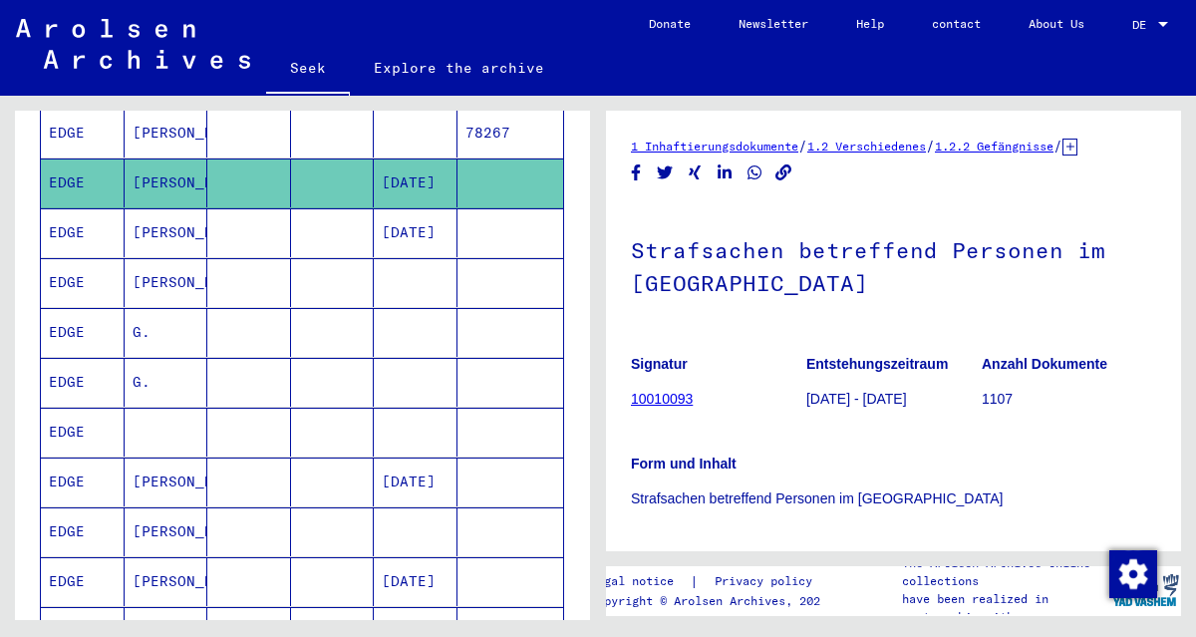
click at [168, 226] on font "[PERSON_NAME]" at bounding box center [191, 232] width 117 height 18
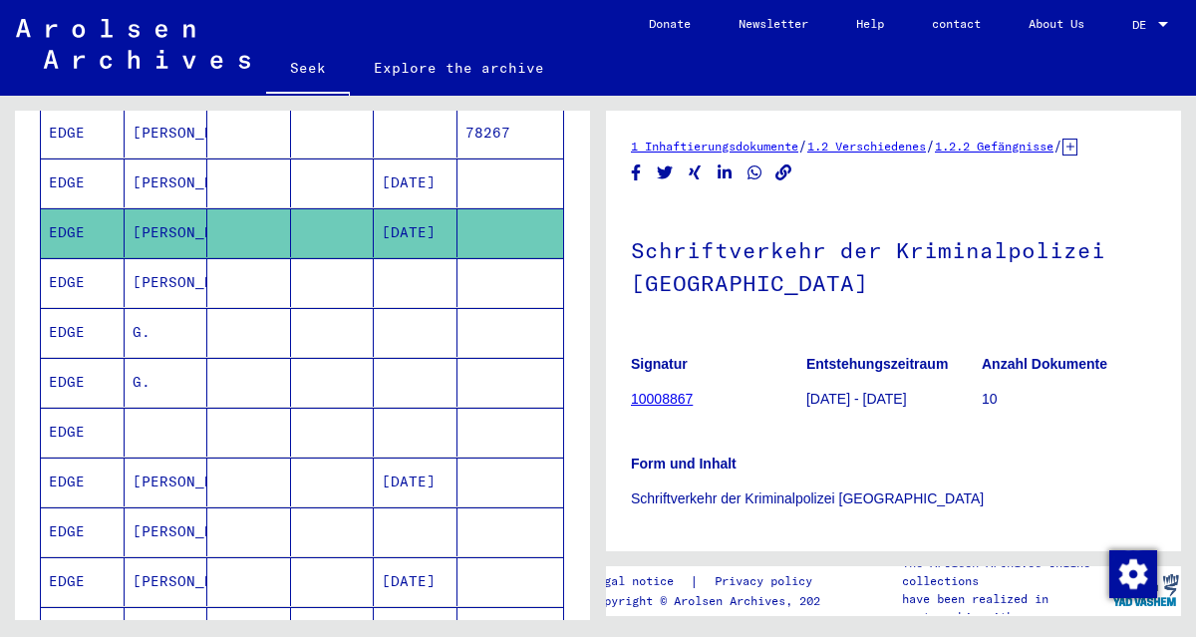
click at [161, 273] on font "[PERSON_NAME]" at bounding box center [191, 282] width 117 height 18
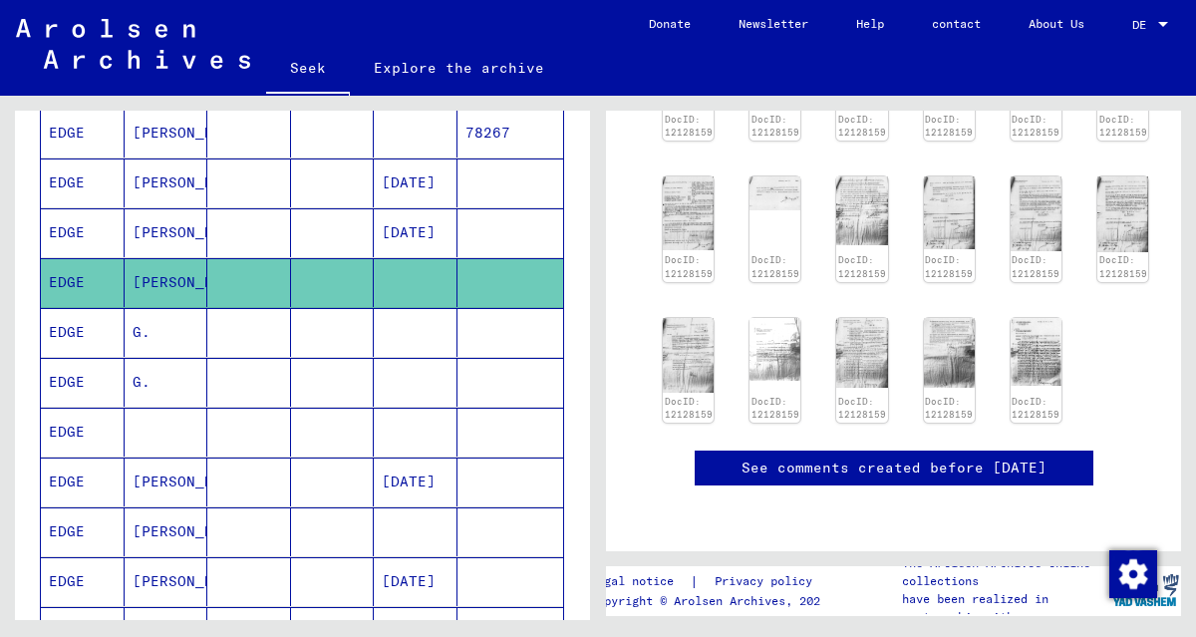
scroll to position [643, 0]
click at [157, 414] on mat-cell at bounding box center [167, 432] width 84 height 49
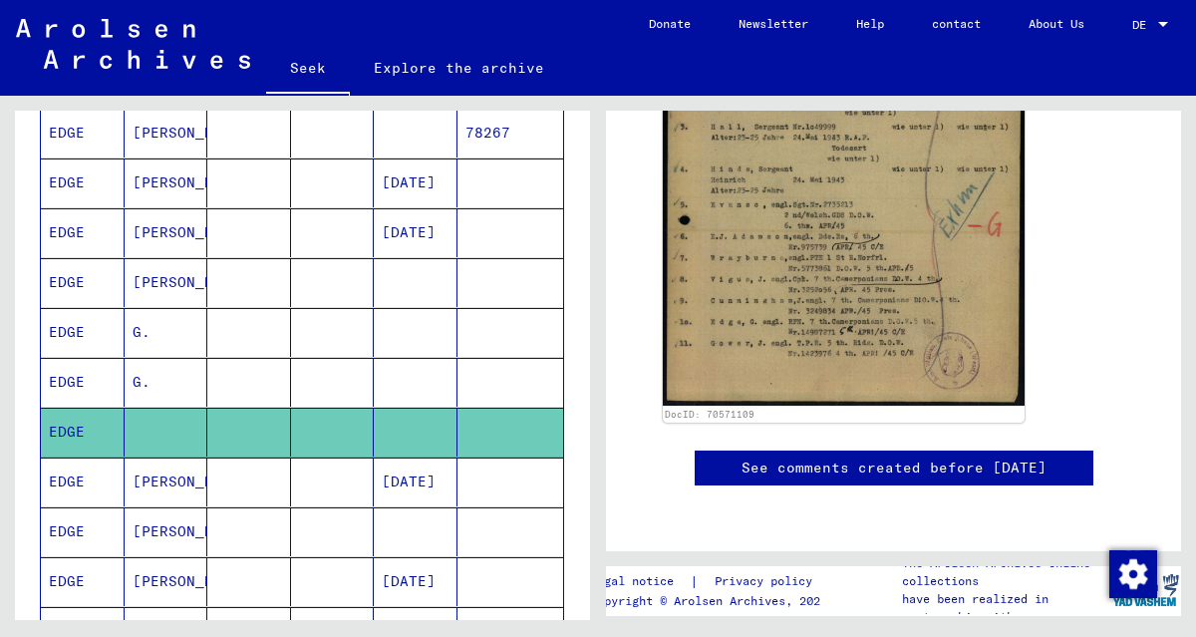
click at [175, 475] on font "[PERSON_NAME]" at bounding box center [191, 481] width 117 height 18
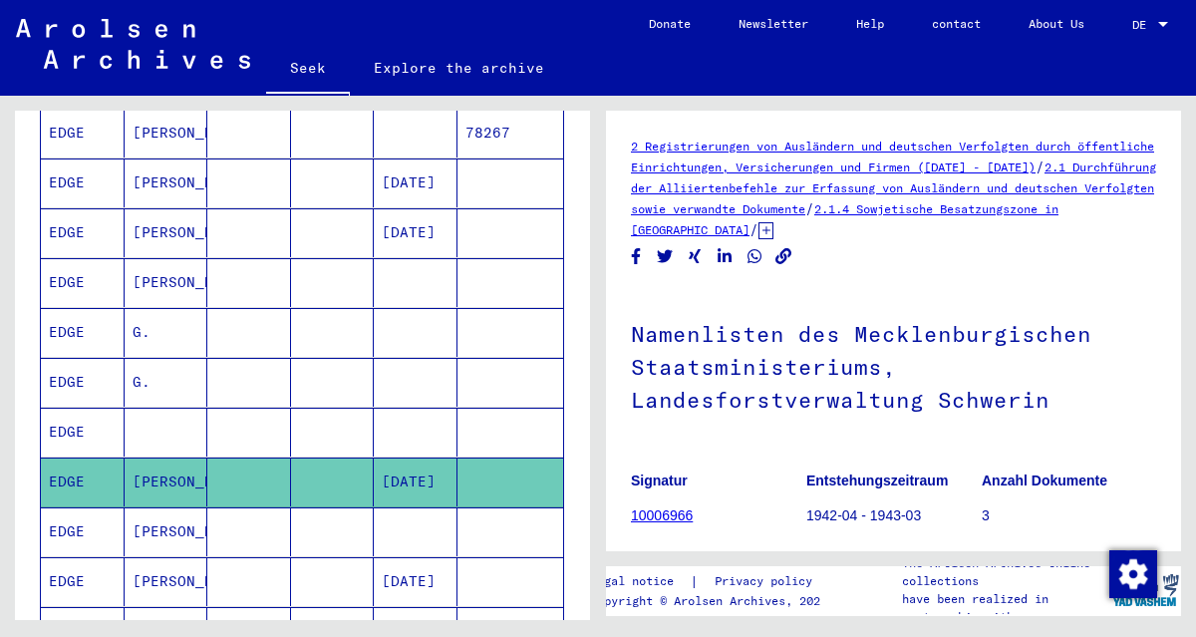
scroll to position [664, 0]
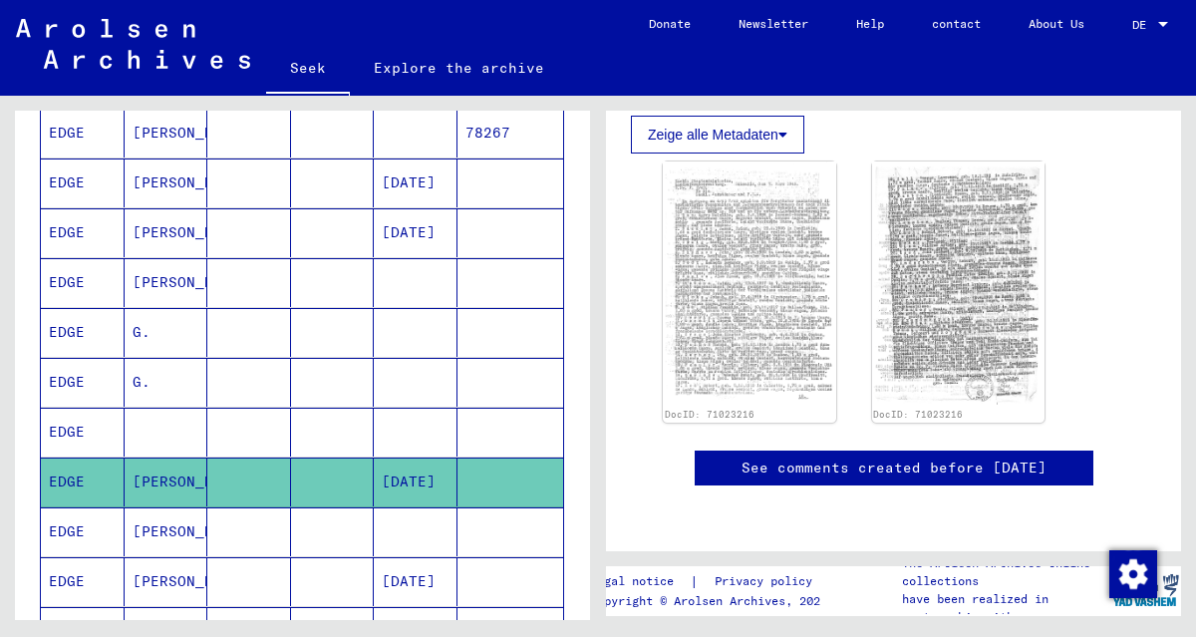
click at [171, 522] on font "[PERSON_NAME]" at bounding box center [191, 531] width 117 height 18
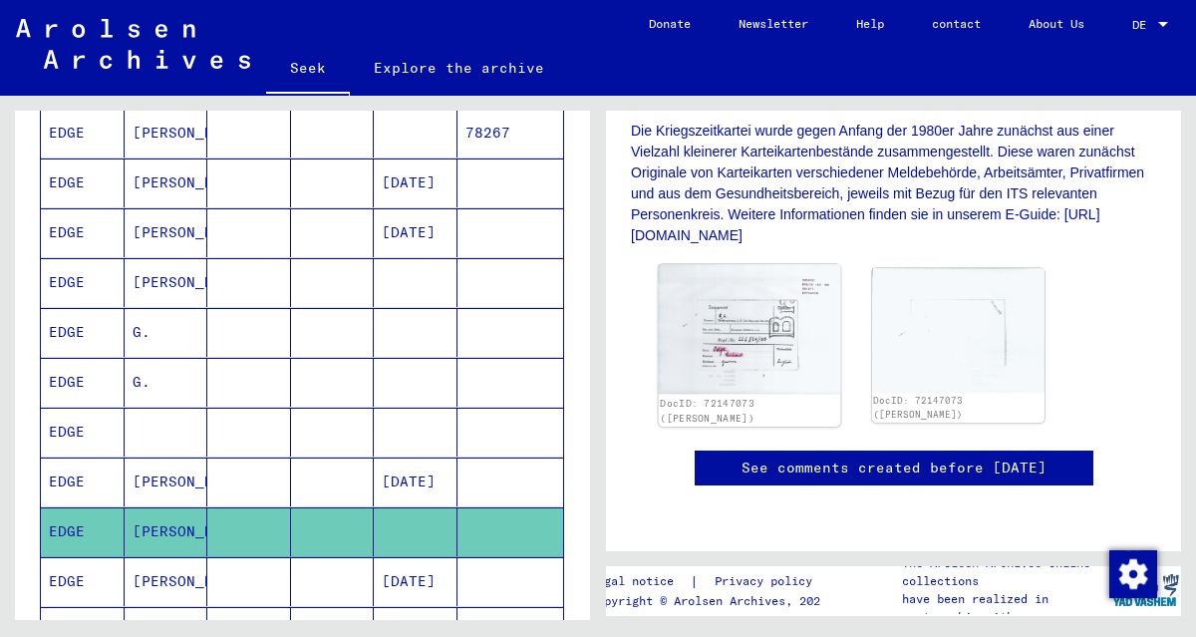
click at [766, 335] on img at bounding box center [749, 329] width 181 height 131
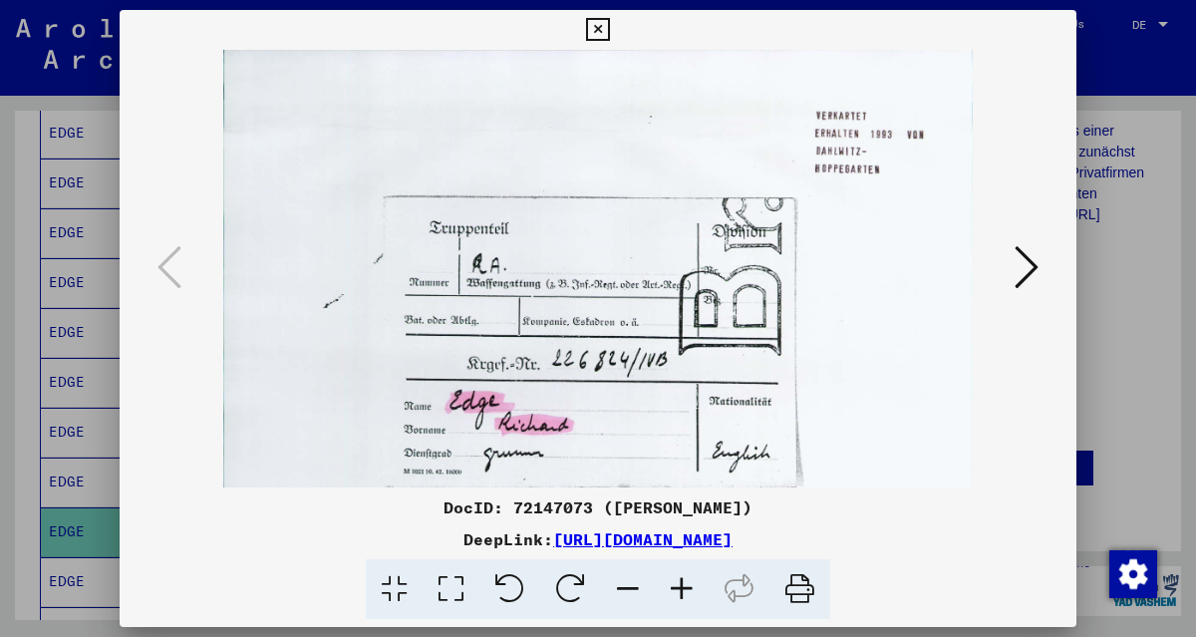
click at [686, 589] on icon at bounding box center [682, 589] width 54 height 61
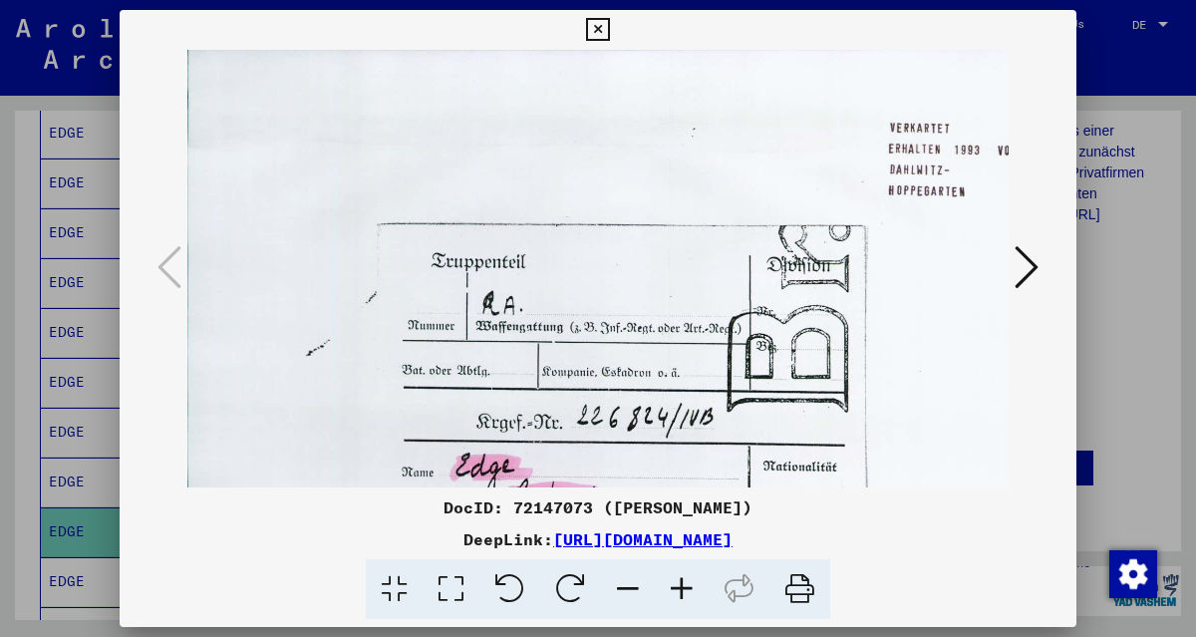
click at [686, 589] on icon at bounding box center [682, 589] width 54 height 61
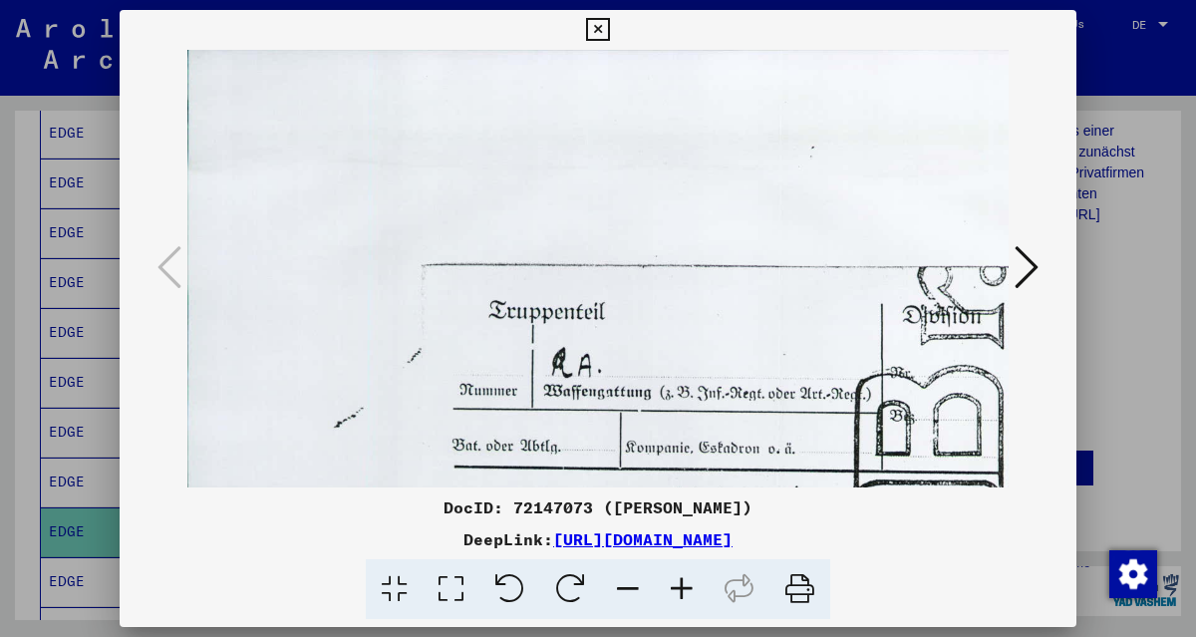
scroll to position [136, 0]
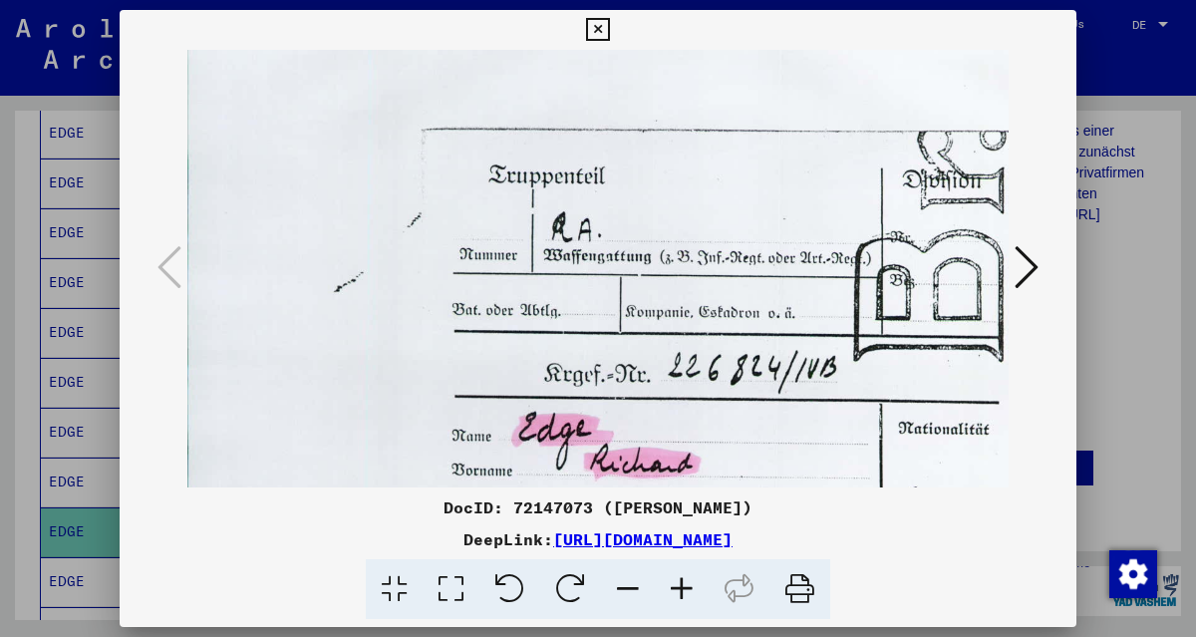
drag, startPoint x: 706, startPoint y: 248, endPoint x: 617, endPoint y: 138, distance: 141.8
click at [617, 138] on img at bounding box center [735, 307] width 1096 height 786
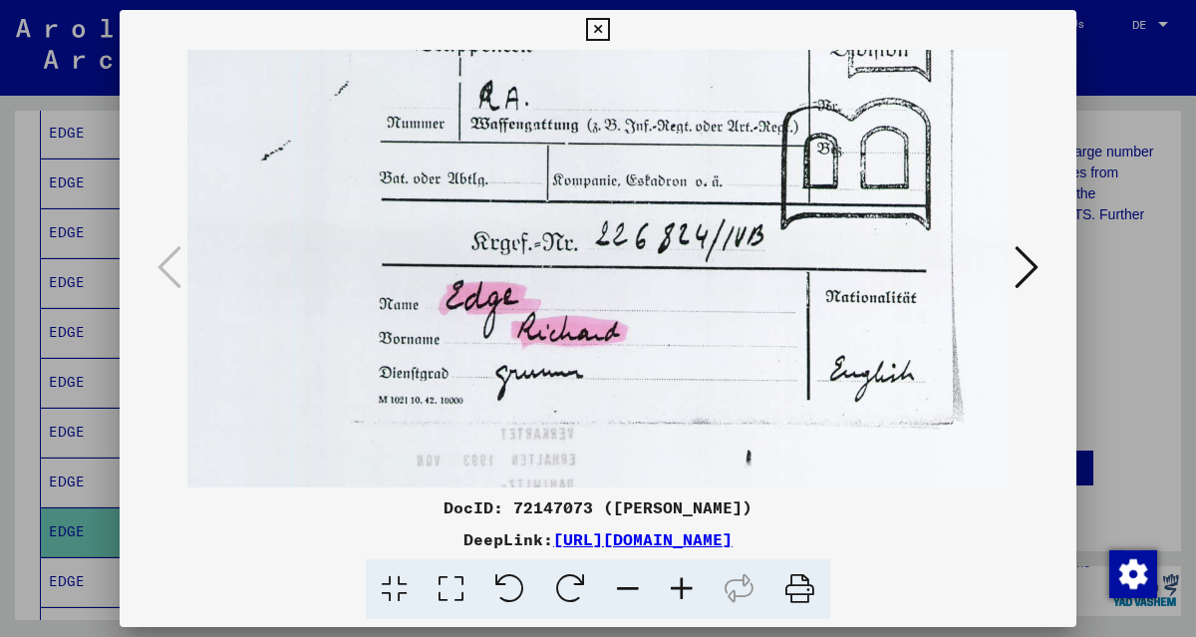
scroll to position [257, 87]
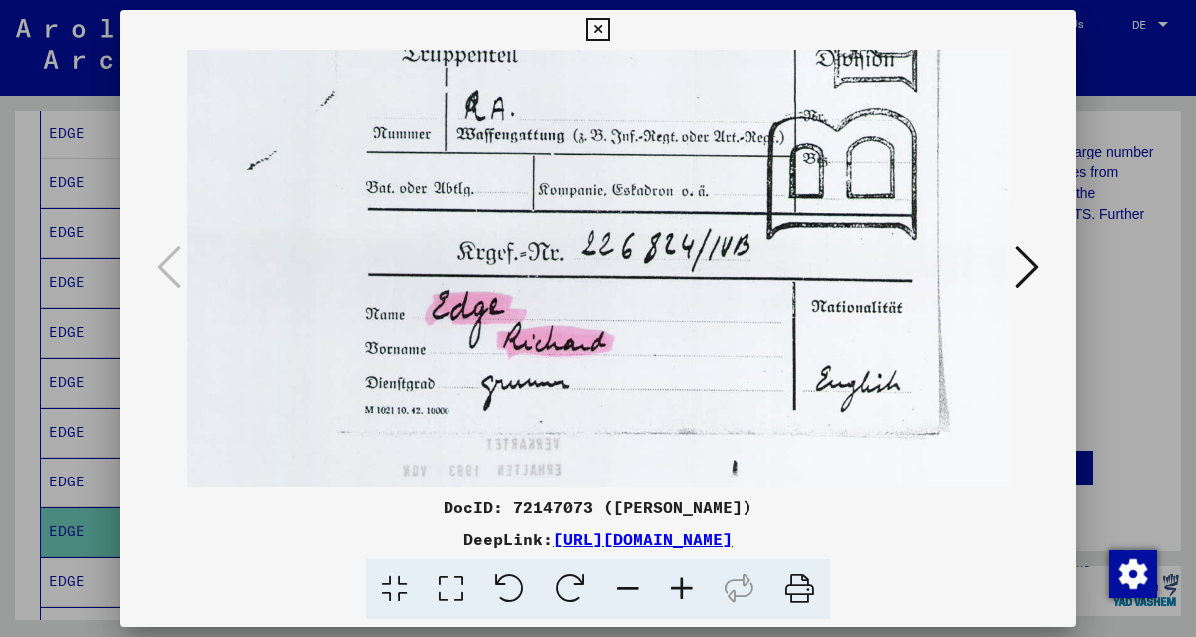
click at [741, 355] on img at bounding box center [649, 186] width 1096 height 786
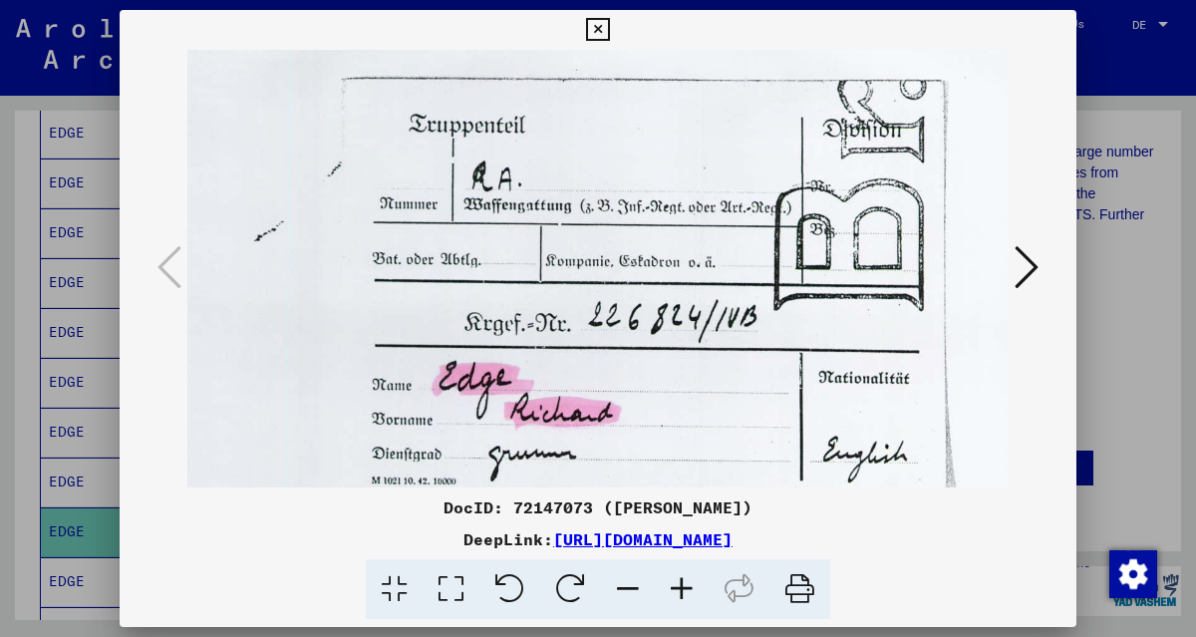
drag, startPoint x: 648, startPoint y: 218, endPoint x: 657, endPoint y: 290, distance: 72.3
click at [657, 290] on img at bounding box center [656, 256] width 1096 height 786
drag, startPoint x: 596, startPoint y: 30, endPoint x: 630, endPoint y: 513, distance: 484.5
click at [596, 30] on icon at bounding box center [597, 30] width 23 height 24
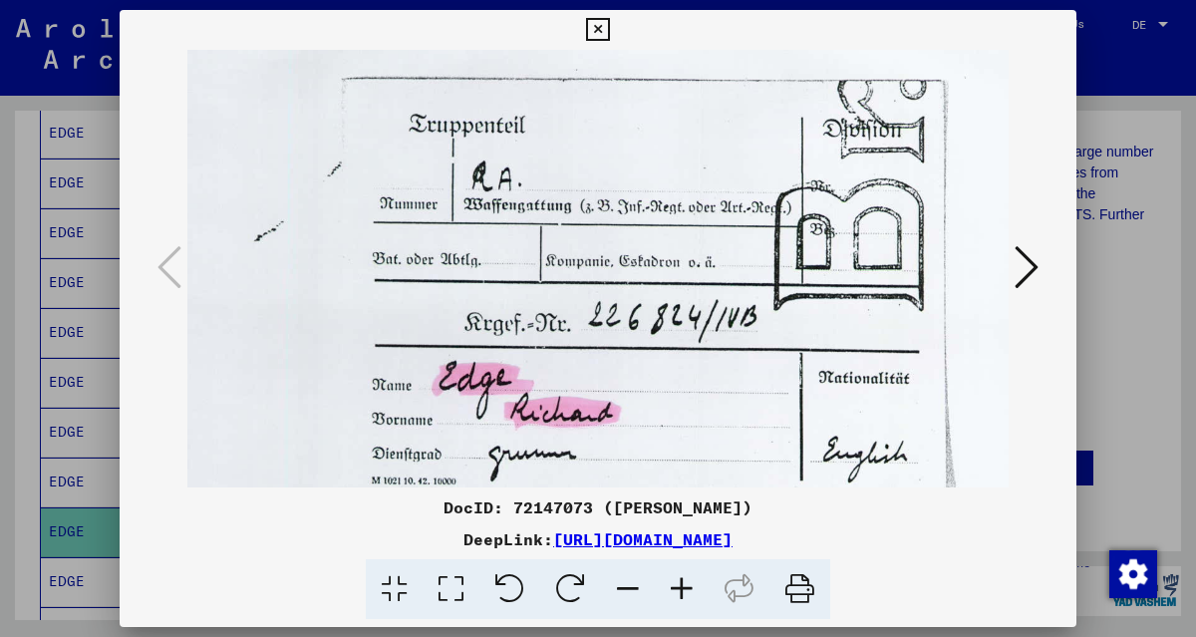
click at [172, 562] on div at bounding box center [598, 589] width 941 height 61
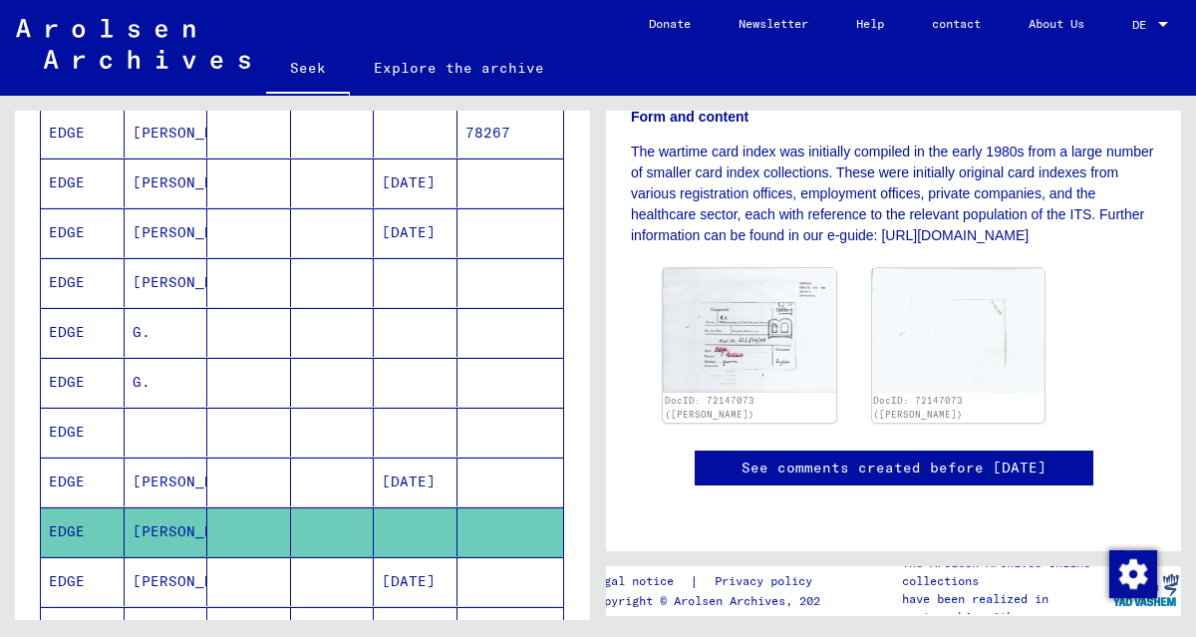
click at [162, 572] on font "[PERSON_NAME]" at bounding box center [191, 581] width 117 height 18
click at [155, 572] on font "[PERSON_NAME]" at bounding box center [191, 581] width 117 height 18
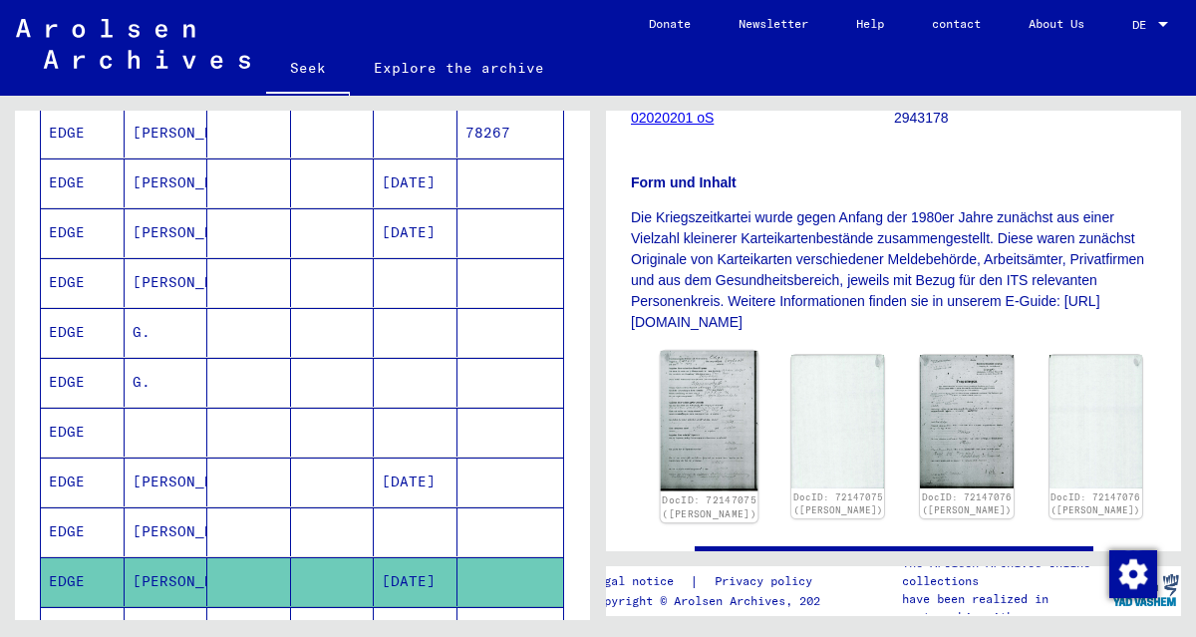
scroll to position [332, 0]
click at [696, 424] on img at bounding box center [710, 421] width 98 height 140
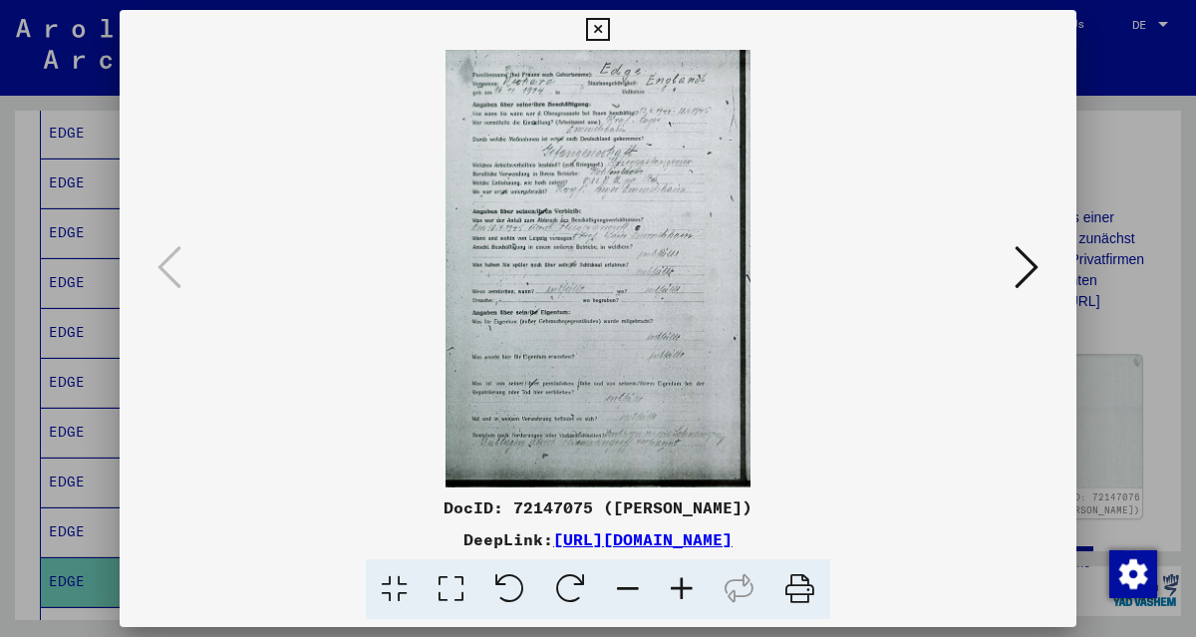
click at [682, 589] on div "DocID: 72147075 ([PERSON_NAME]) DeepLink: [URL][DOMAIN_NAME]" at bounding box center [598, 319] width 957 height 618
drag, startPoint x: 696, startPoint y: 424, endPoint x: 723, endPoint y: 520, distance: 100.6
click at [680, 589] on icon at bounding box center [682, 589] width 54 height 61
click at [679, 589] on icon at bounding box center [682, 589] width 54 height 61
click at [678, 590] on icon at bounding box center [682, 589] width 54 height 61
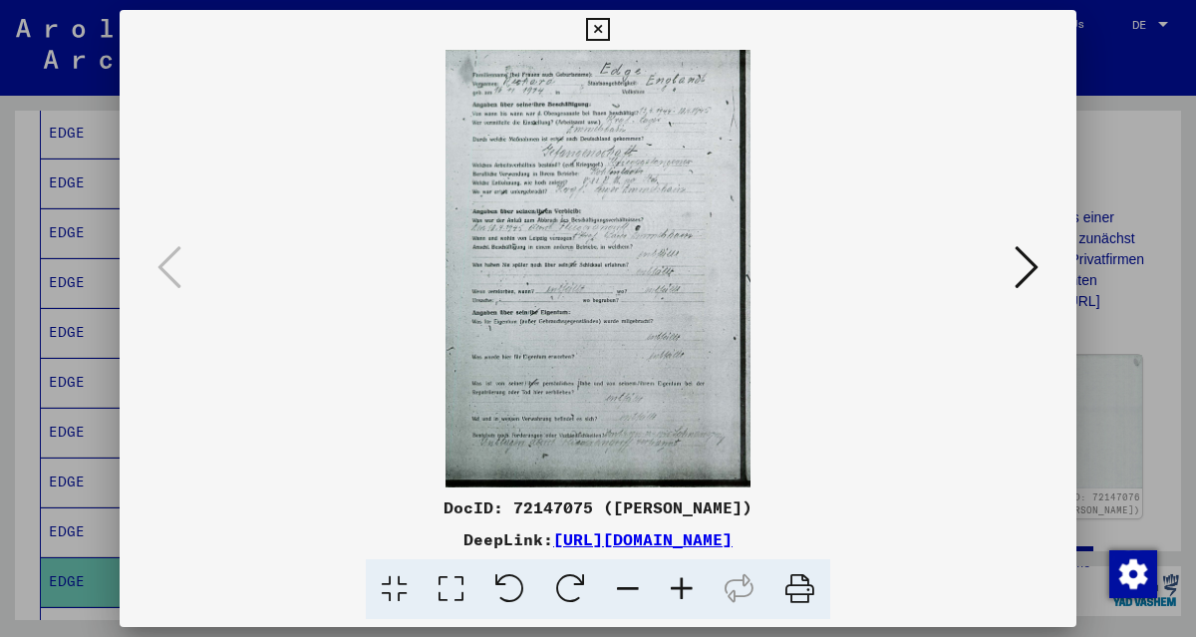
click at [678, 588] on icon at bounding box center [682, 589] width 54 height 61
click at [681, 586] on icon at bounding box center [682, 589] width 54 height 61
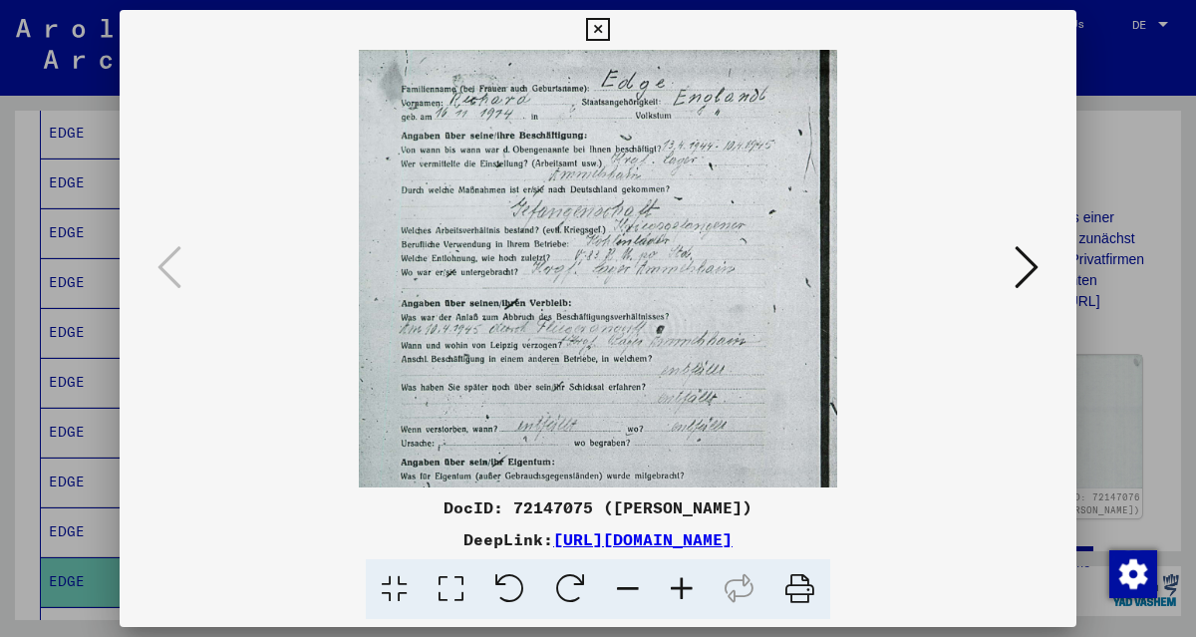
click at [684, 581] on icon at bounding box center [682, 589] width 54 height 61
click at [683, 589] on icon at bounding box center [682, 589] width 54 height 61
click at [682, 589] on icon at bounding box center [682, 589] width 54 height 61
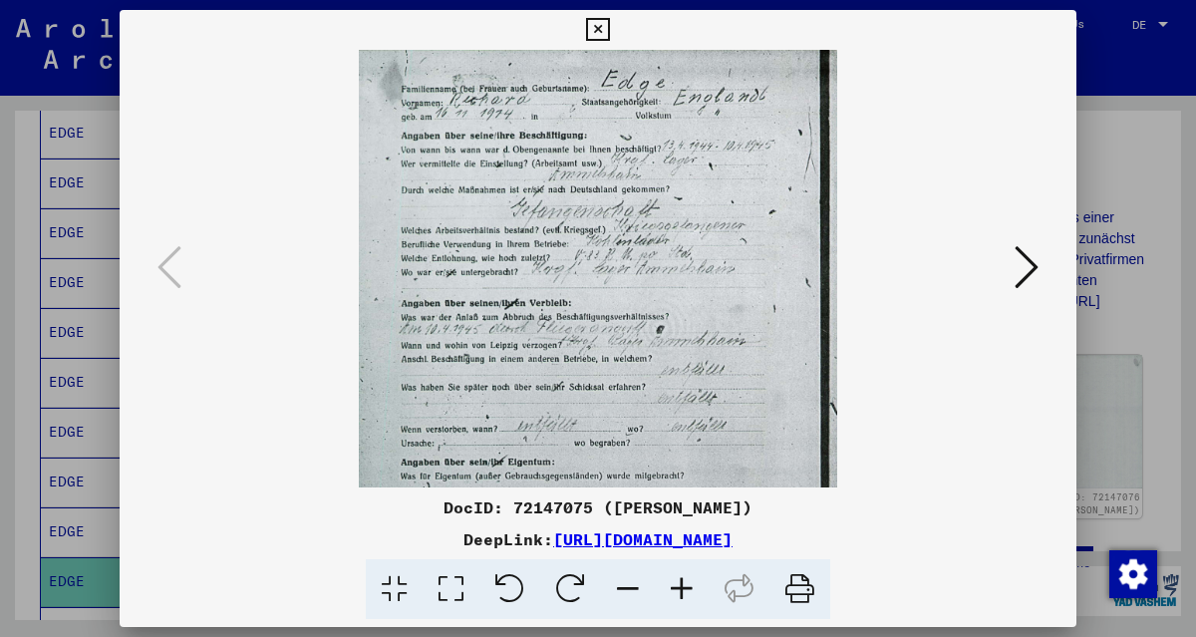
click at [682, 589] on icon at bounding box center [682, 589] width 54 height 61
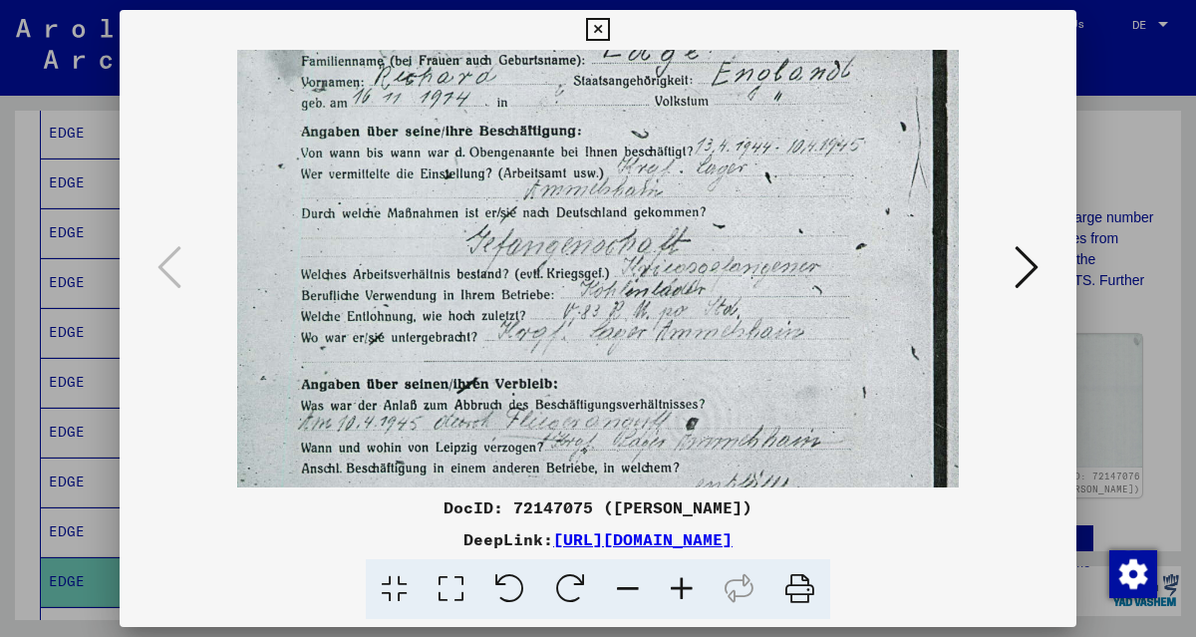
drag, startPoint x: 702, startPoint y: 426, endPoint x: 717, endPoint y: 236, distance: 190.0
click at [715, 241] on img at bounding box center [597, 519] width 721 height 1035
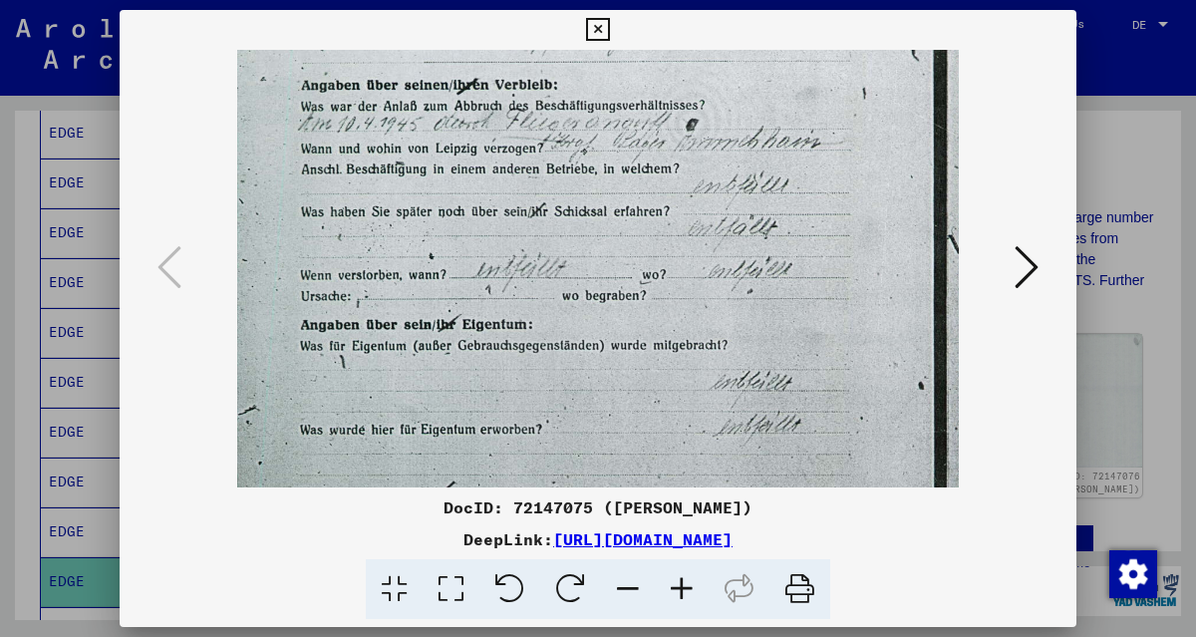
drag, startPoint x: 747, startPoint y: 362, endPoint x: 736, endPoint y: 263, distance: 99.3
click at [735, 264] on img at bounding box center [597, 220] width 721 height 1035
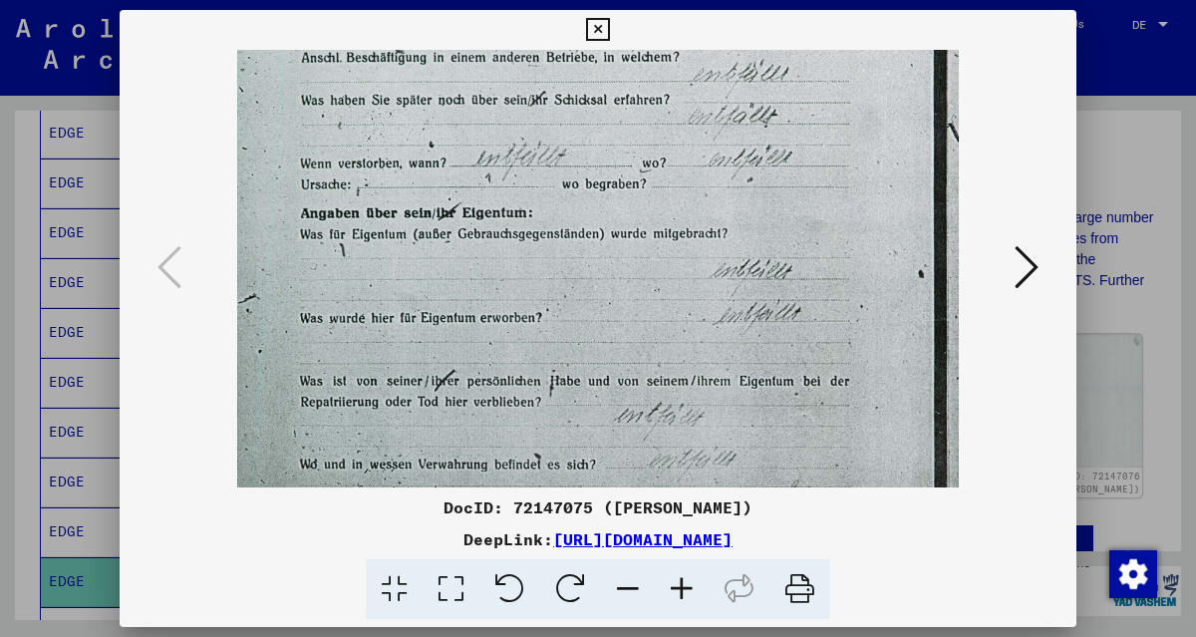
drag, startPoint x: 735, startPoint y: 412, endPoint x: 731, endPoint y: 294, distance: 117.7
click at [731, 296] on img at bounding box center [597, 108] width 721 height 1035
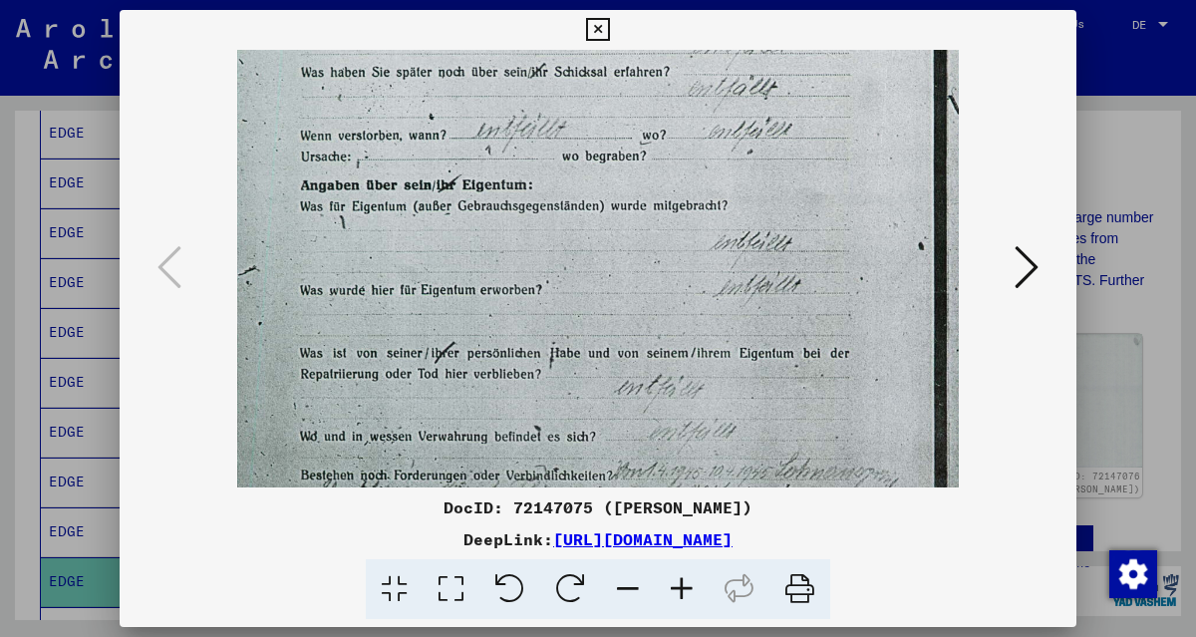
click at [1029, 272] on icon at bounding box center [1026, 267] width 24 height 48
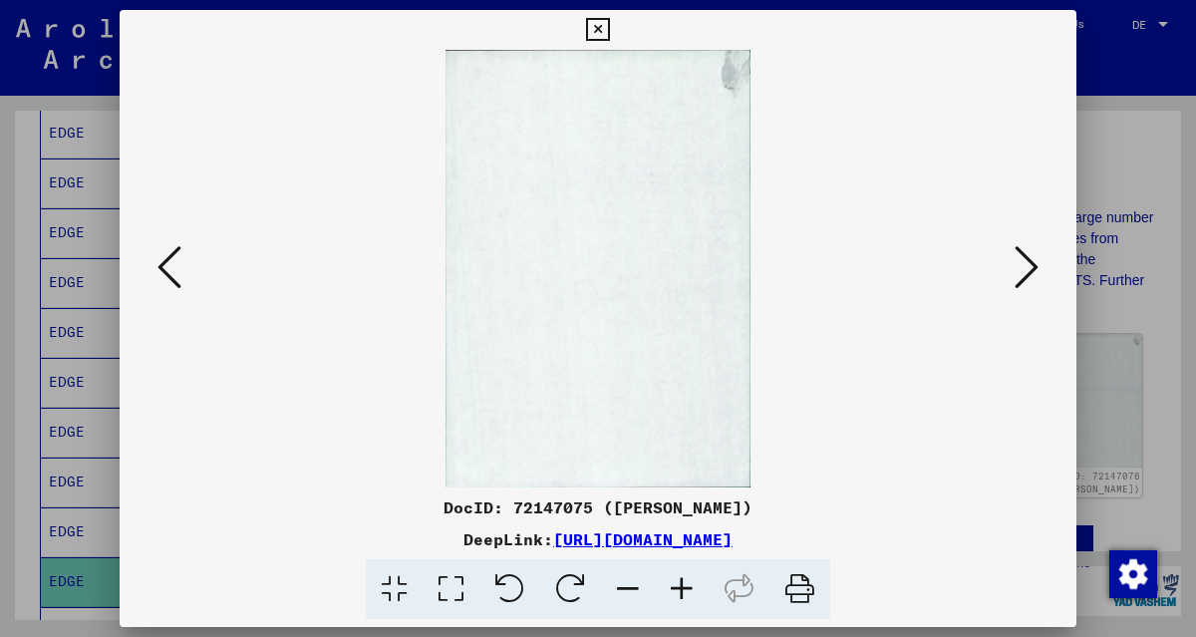
scroll to position [0, 0]
click at [1029, 272] on icon at bounding box center [1026, 267] width 24 height 48
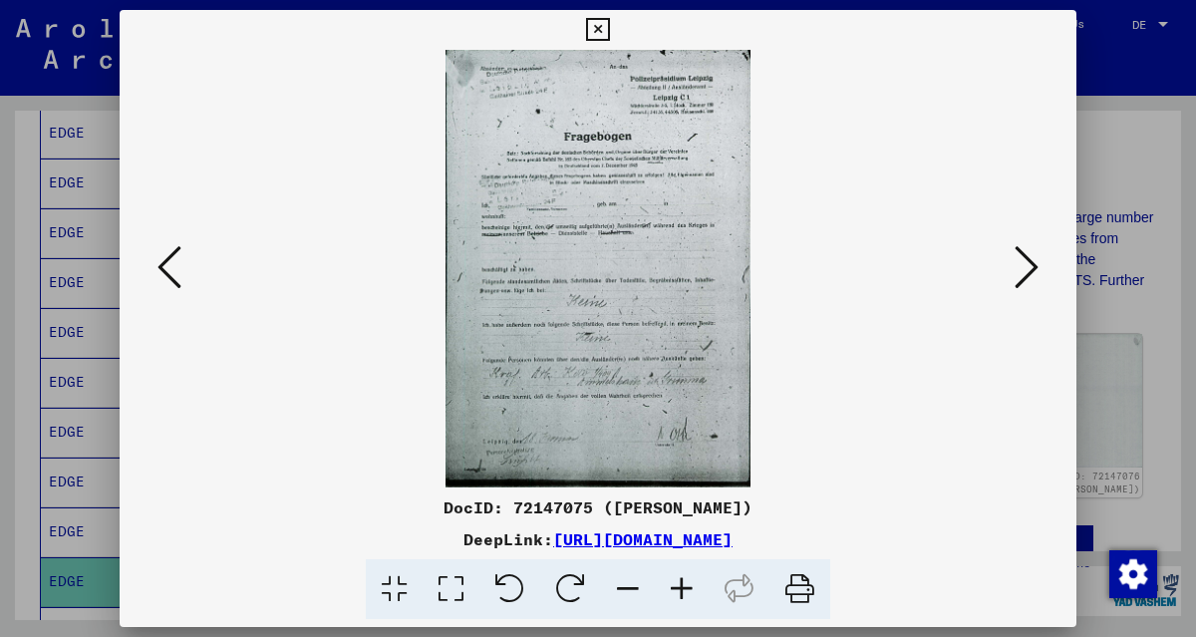
click at [689, 589] on icon at bounding box center [682, 589] width 54 height 61
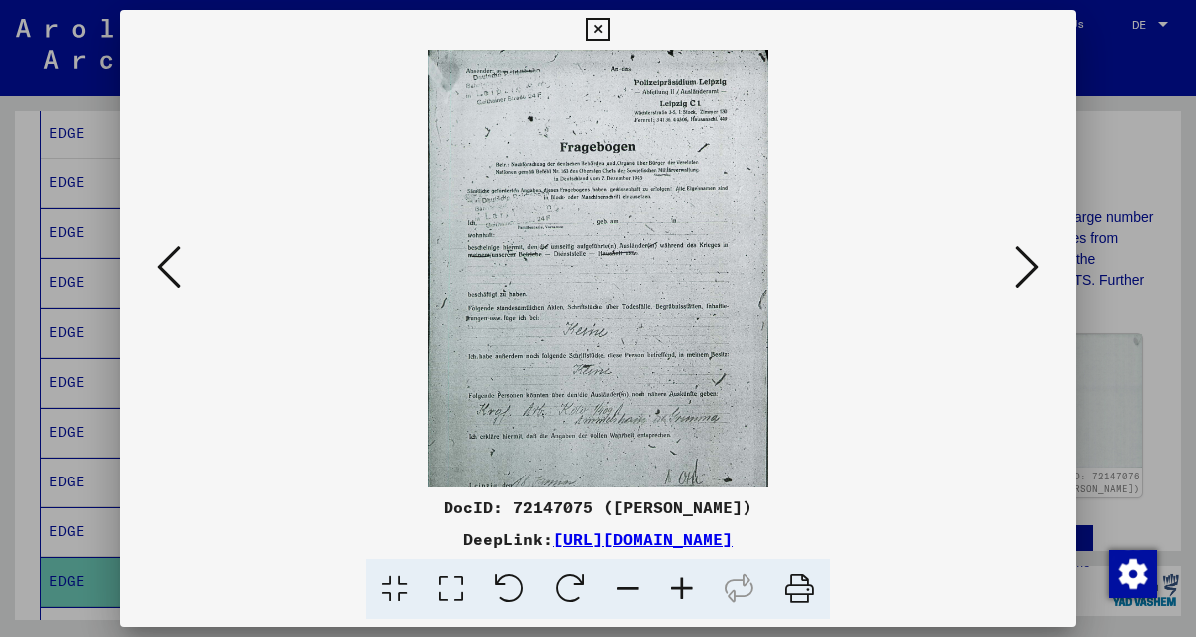
click at [688, 589] on icon at bounding box center [682, 589] width 54 height 61
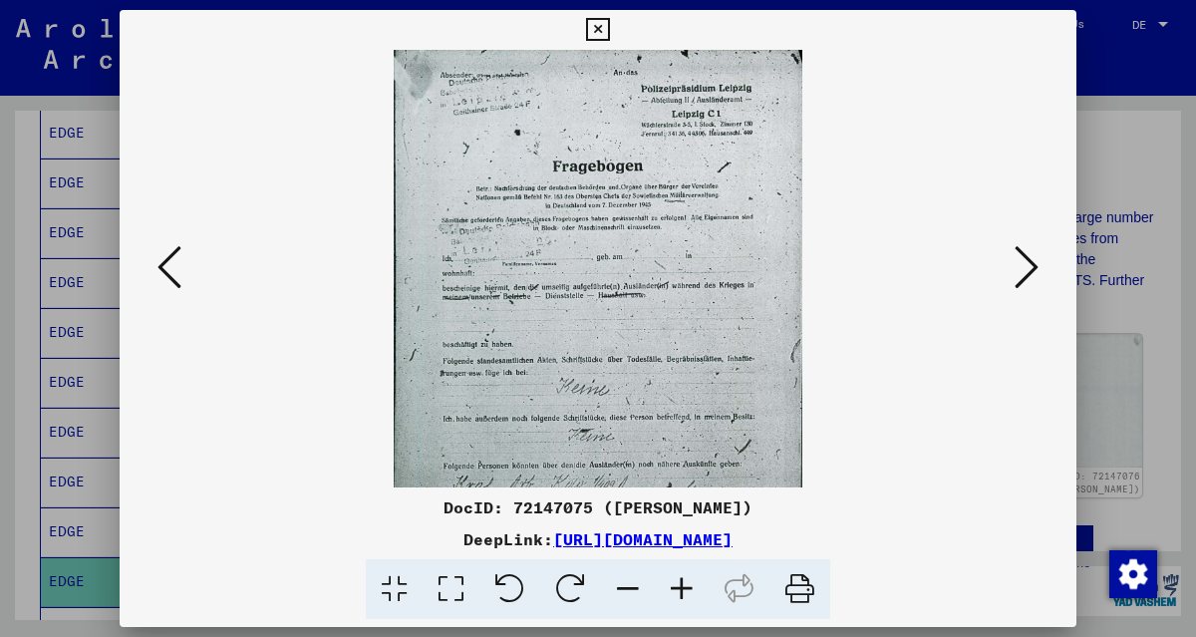
click at [688, 589] on icon at bounding box center [682, 589] width 54 height 61
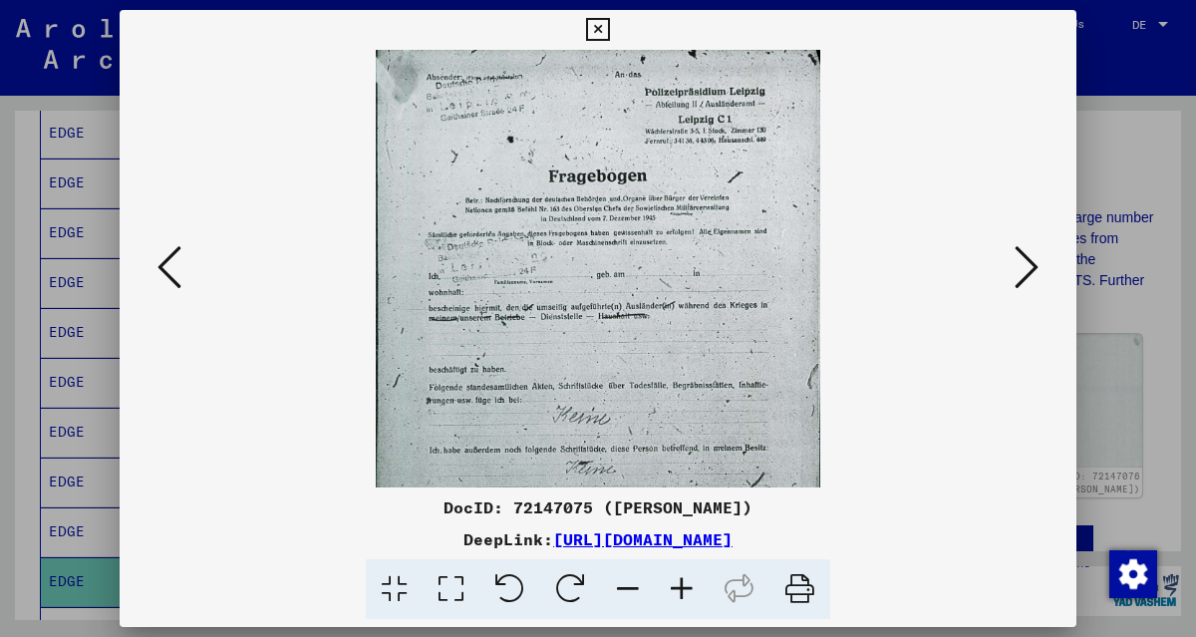
click at [688, 589] on icon at bounding box center [682, 589] width 54 height 61
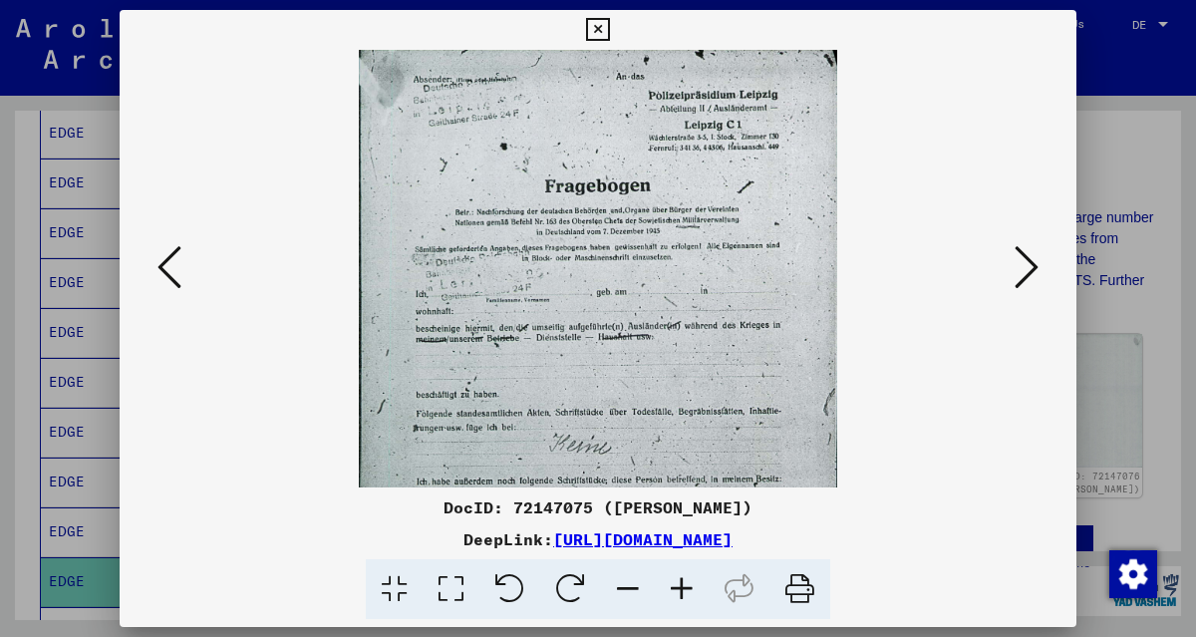
click at [688, 589] on icon at bounding box center [682, 589] width 54 height 61
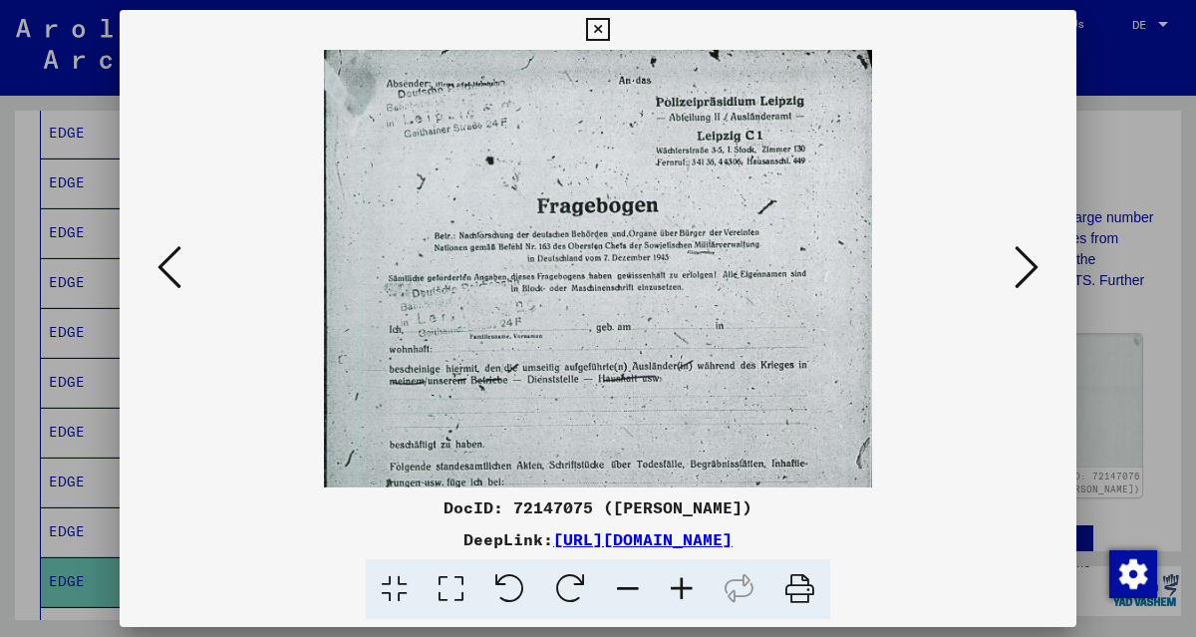
click at [688, 589] on icon at bounding box center [682, 589] width 54 height 61
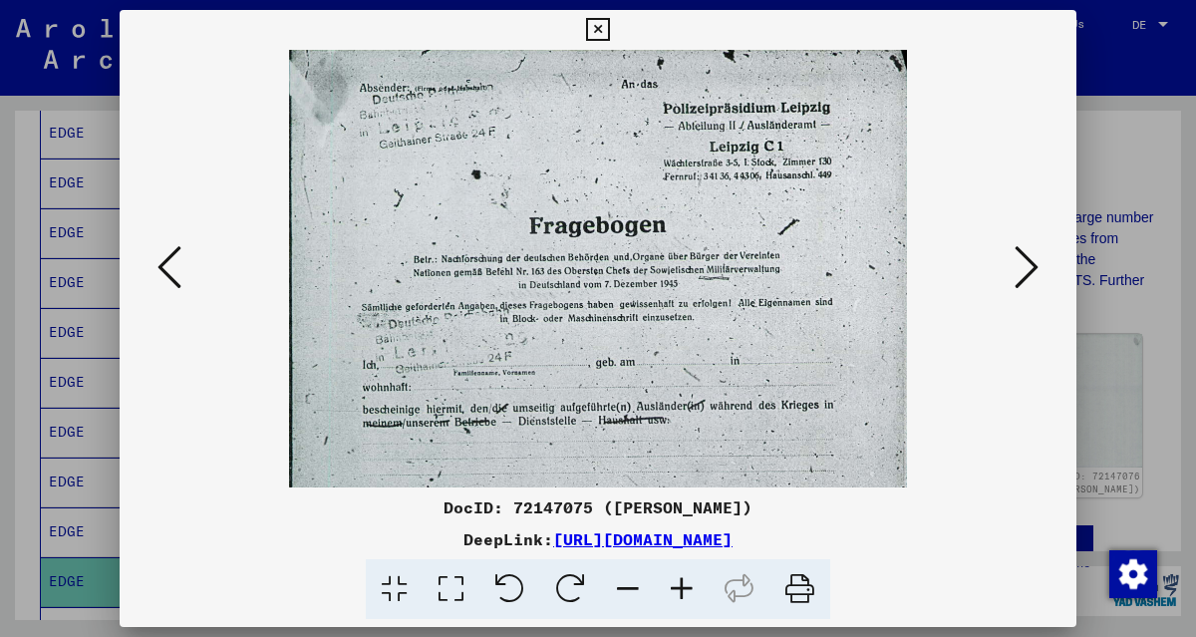
click at [688, 589] on icon at bounding box center [682, 589] width 54 height 61
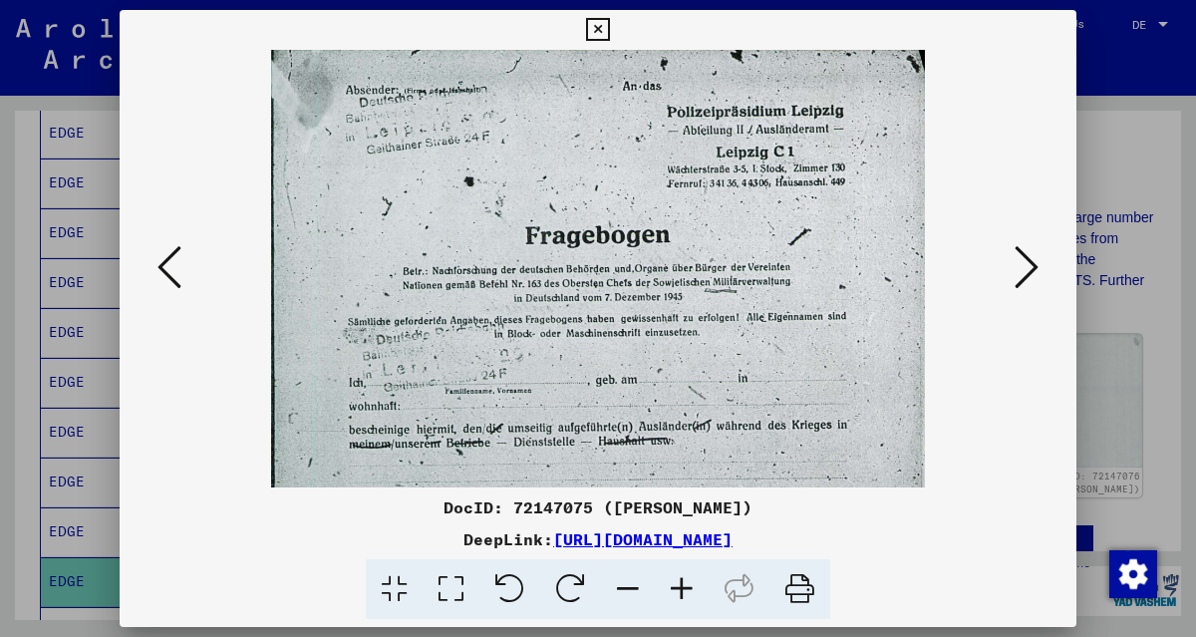
click at [688, 589] on icon at bounding box center [682, 589] width 54 height 61
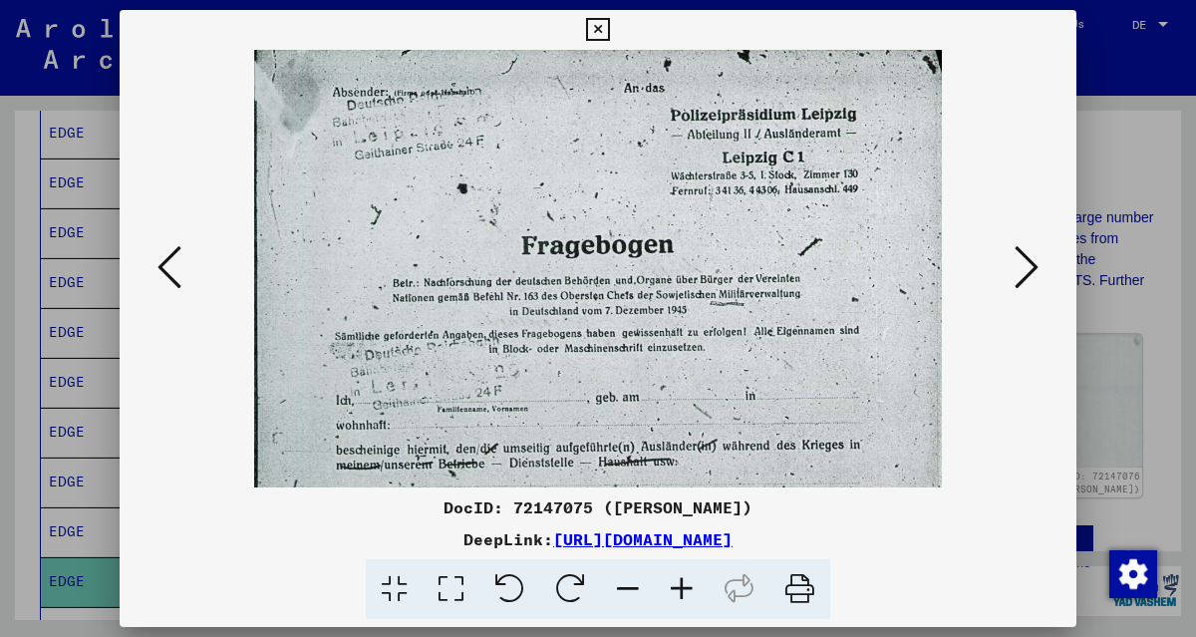
click at [688, 589] on icon at bounding box center [682, 589] width 54 height 61
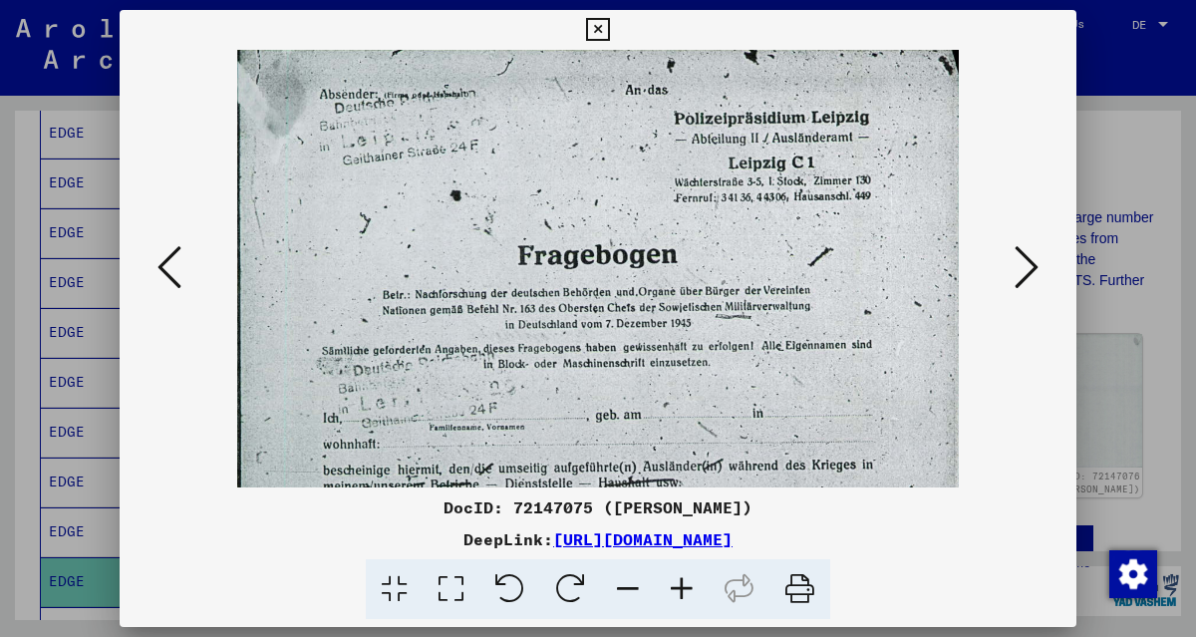
drag, startPoint x: 771, startPoint y: 236, endPoint x: 776, endPoint y: 220, distance: 16.7
click at [773, 224] on img at bounding box center [598, 567] width 722 height 1035
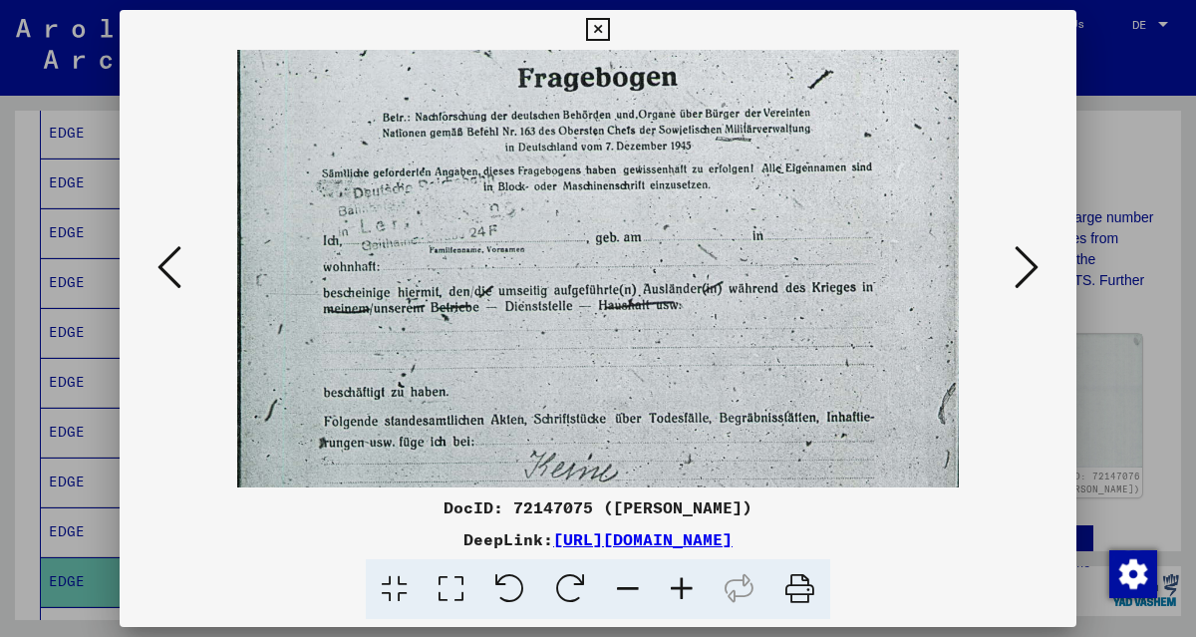
drag, startPoint x: 790, startPoint y: 257, endPoint x: 791, endPoint y: 247, distance: 10.0
click at [791, 247] on img at bounding box center [598, 389] width 722 height 1035
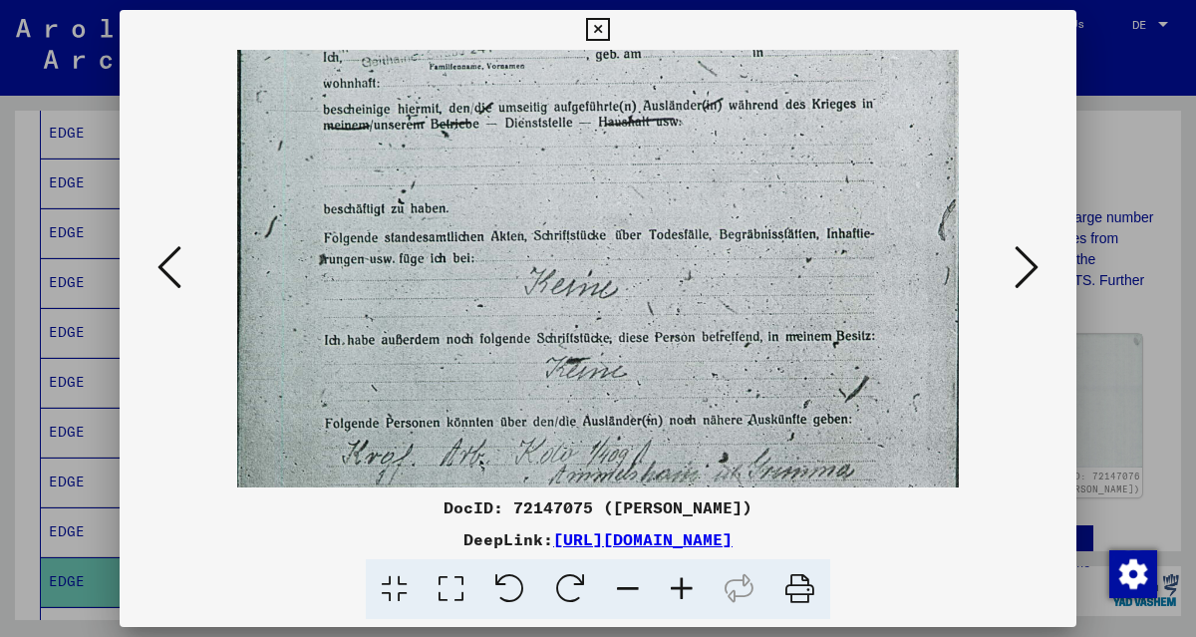
scroll to position [486, 0]
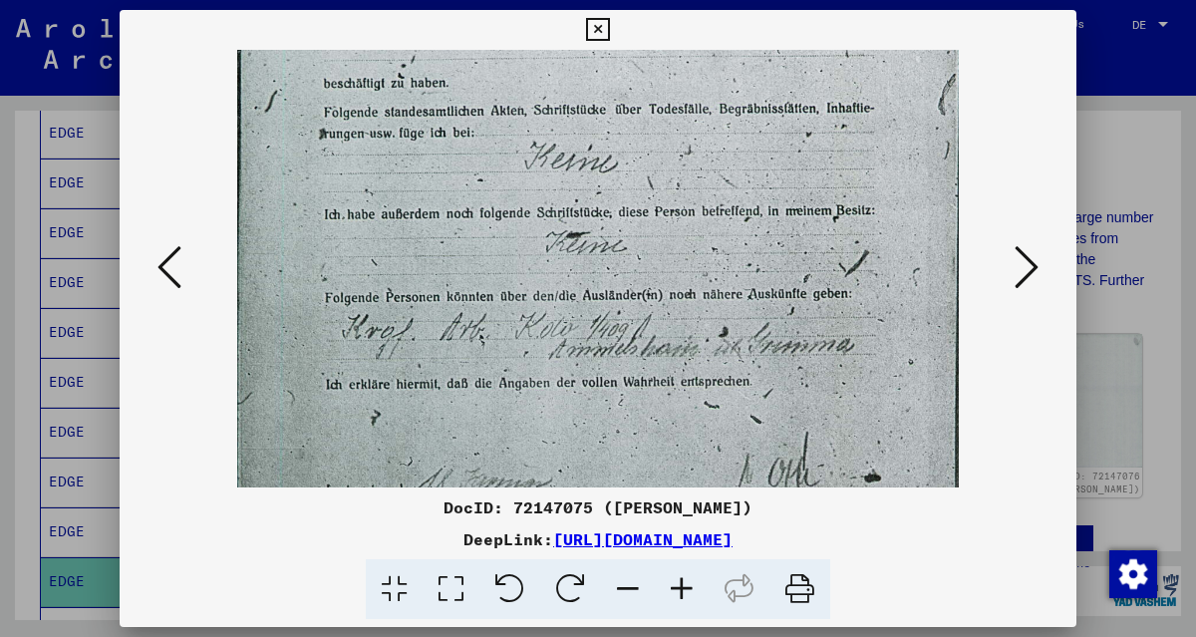
drag, startPoint x: 789, startPoint y: 403, endPoint x: 782, endPoint y: 225, distance: 177.5
click at [782, 225] on img at bounding box center [598, 81] width 722 height 1035
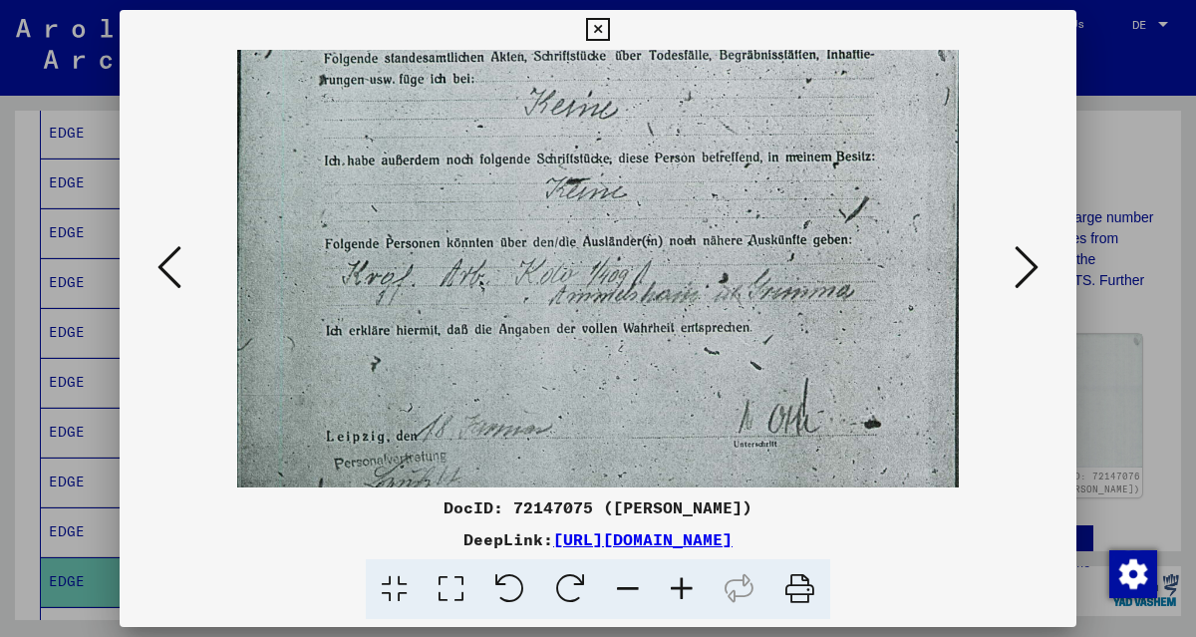
scroll to position [598, 0]
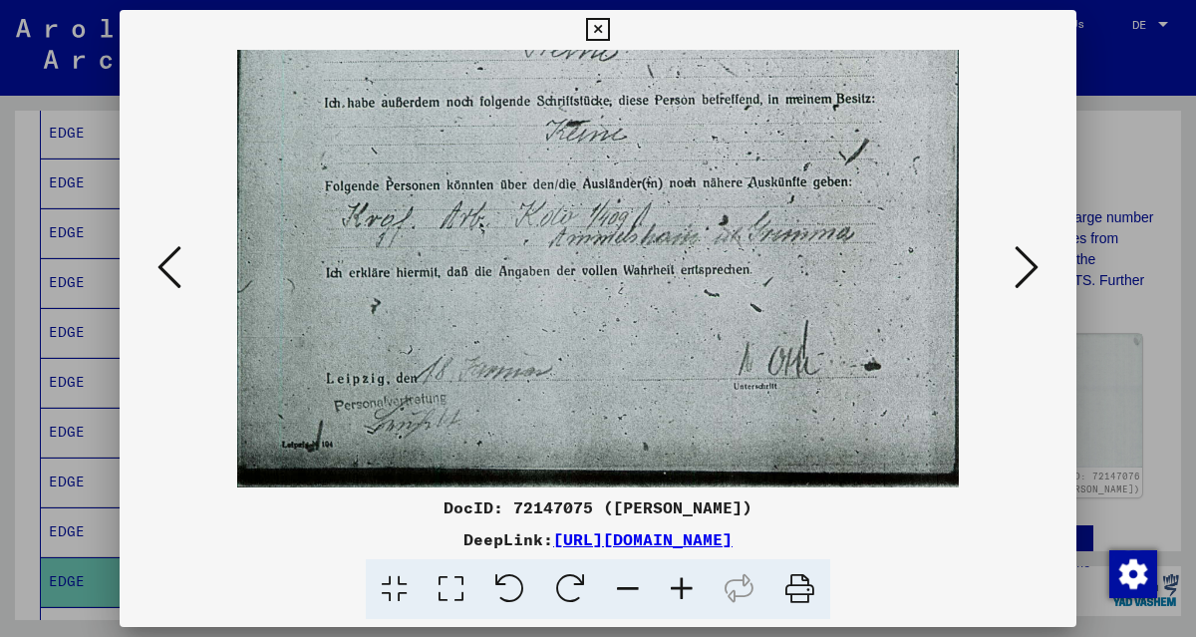
drag, startPoint x: 770, startPoint y: 309, endPoint x: 783, endPoint y: 266, distance: 44.8
click at [997, 457] on div at bounding box center [597, 268] width 821 height 437
click at [1026, 270] on icon at bounding box center [1026, 267] width 24 height 48
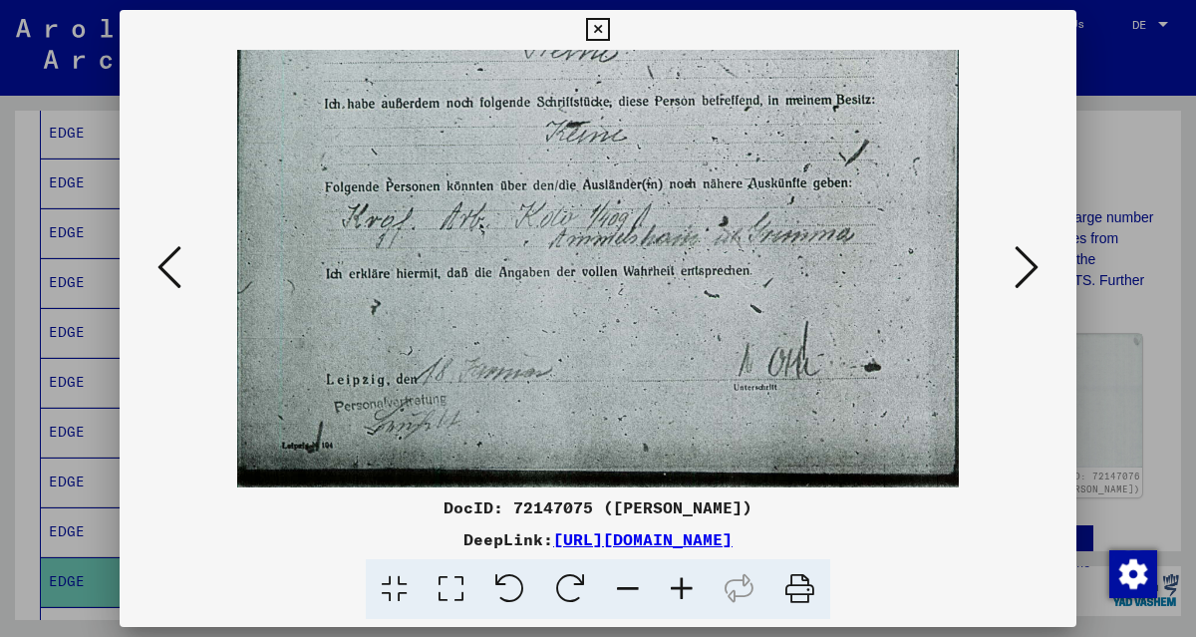
scroll to position [0, 0]
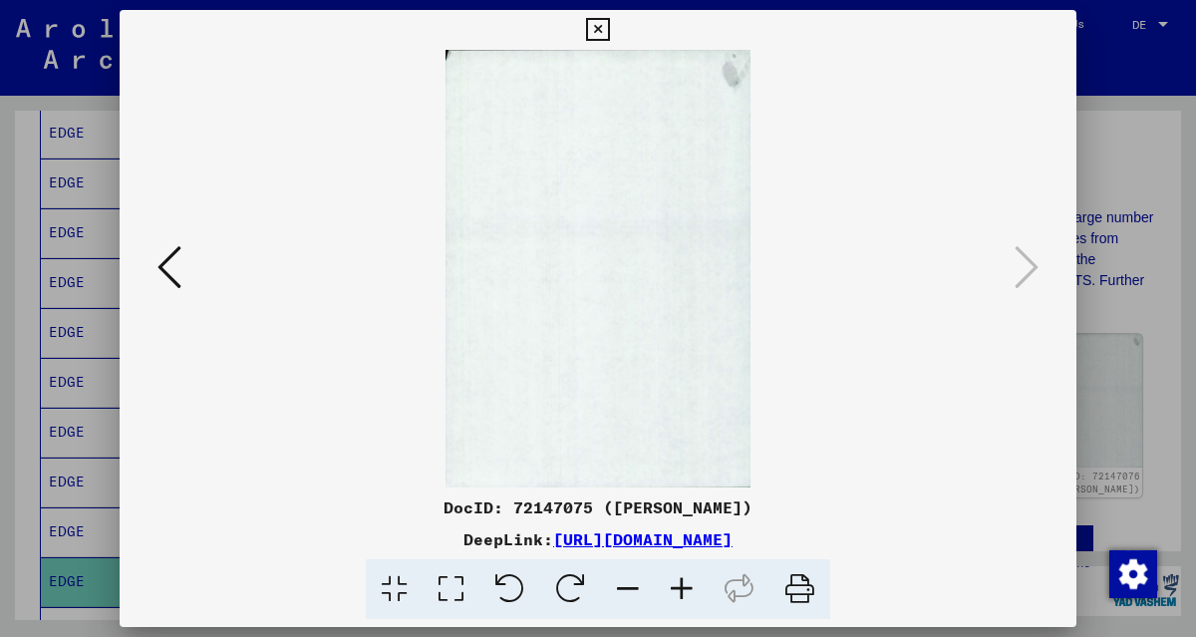
click at [601, 20] on icon at bounding box center [597, 30] width 23 height 24
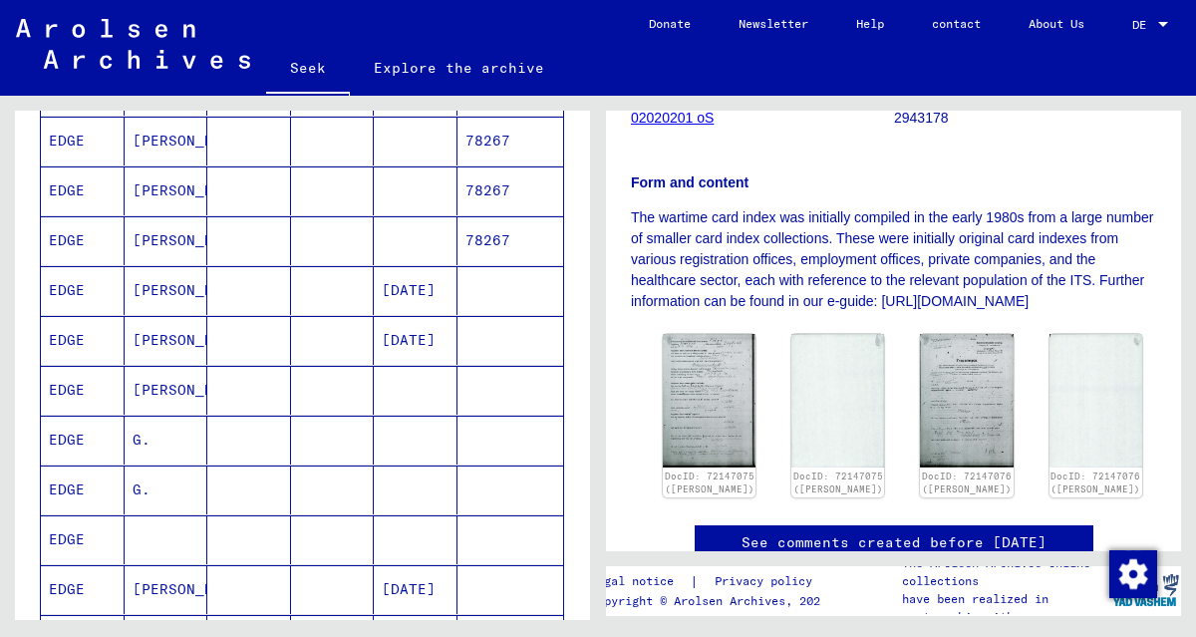
scroll to position [365, 0]
